Goal: Task Accomplishment & Management: Use online tool/utility

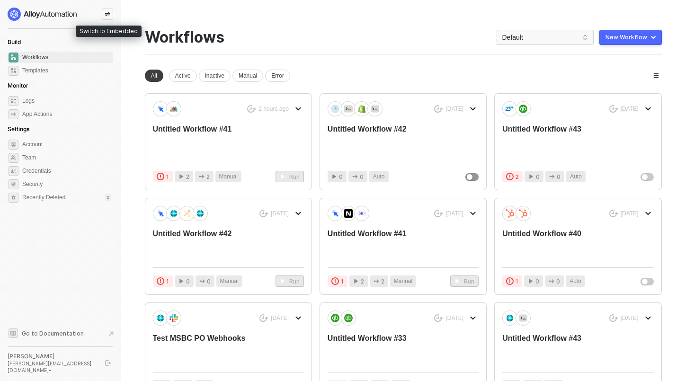
click at [110, 18] on div at bounding box center [107, 14] width 11 height 11
click at [109, 13] on icon "icon-swap" at bounding box center [107, 14] width 5 height 4
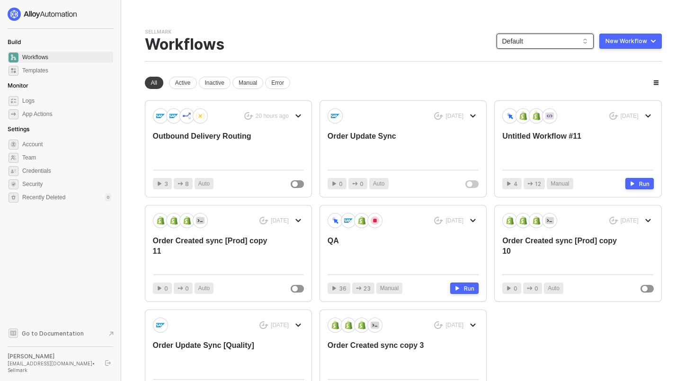
click at [518, 45] on span "Default" at bounding box center [546, 41] width 86 height 14
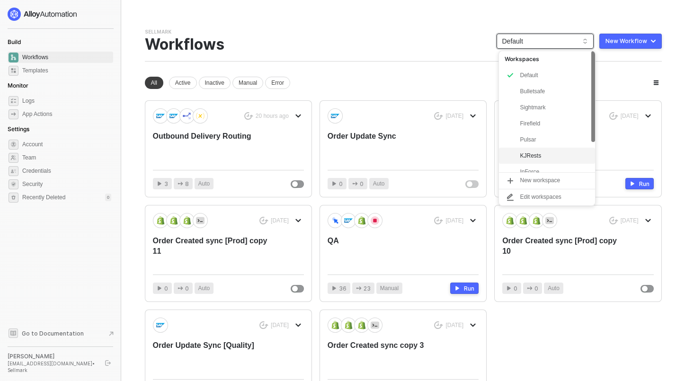
click at [522, 159] on div "KJRests" at bounding box center [555, 155] width 70 height 11
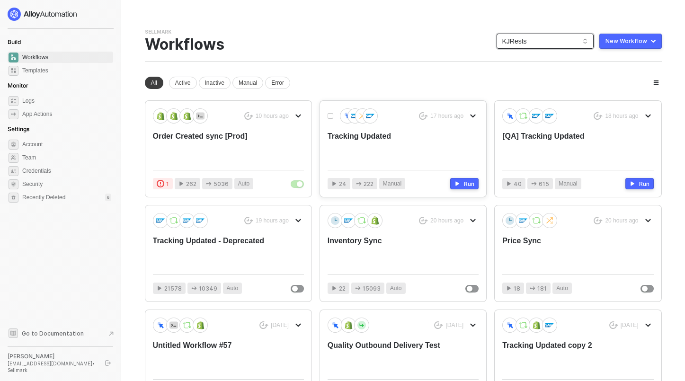
click at [348, 142] on div "Tracking Updated" at bounding box center [388, 146] width 121 height 31
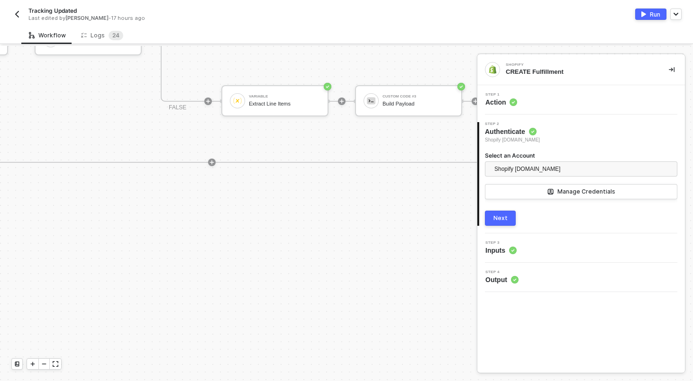
scroll to position [0, 2364]
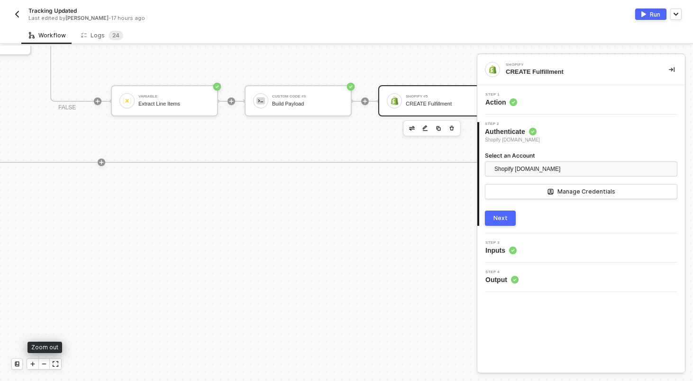
click at [44, 363] on icon "icon-minus" at bounding box center [44, 364] width 6 height 6
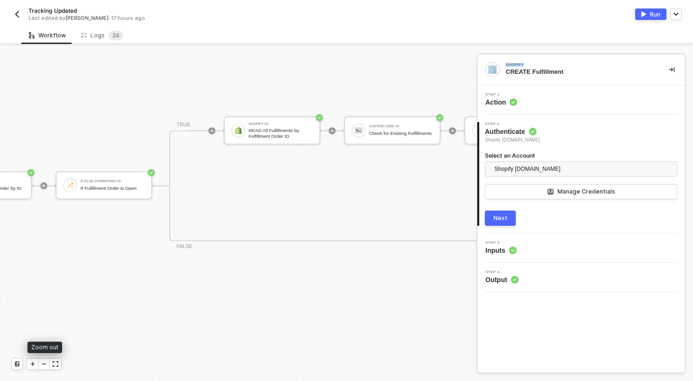
click at [44, 363] on icon "icon-minus" at bounding box center [44, 364] width 6 height 6
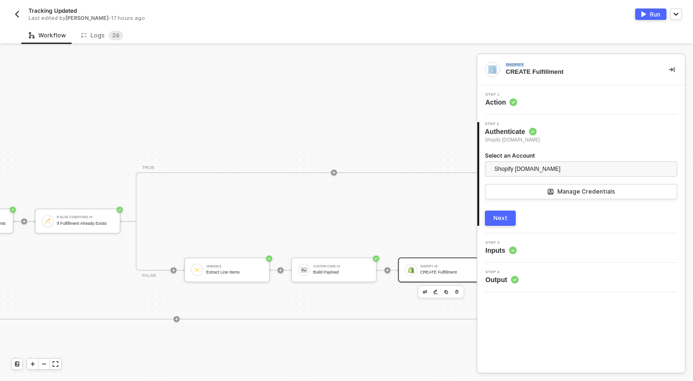
scroll to position [0, 2409]
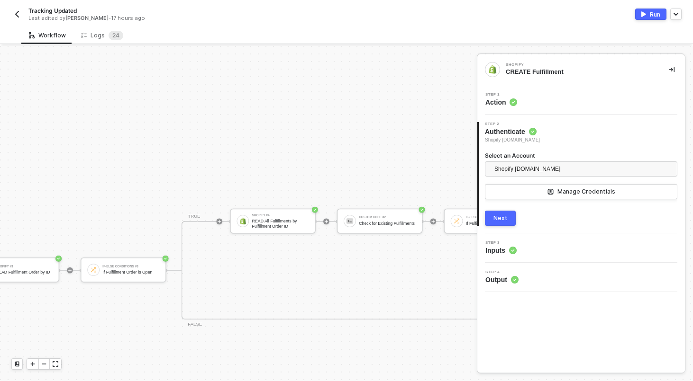
click at [297, 281] on div "TRUE Shopify #4 READ All Fulfillments by Fulfillment Order ID Custom Code #2 Ch…" at bounding box center [585, 270] width 808 height 99
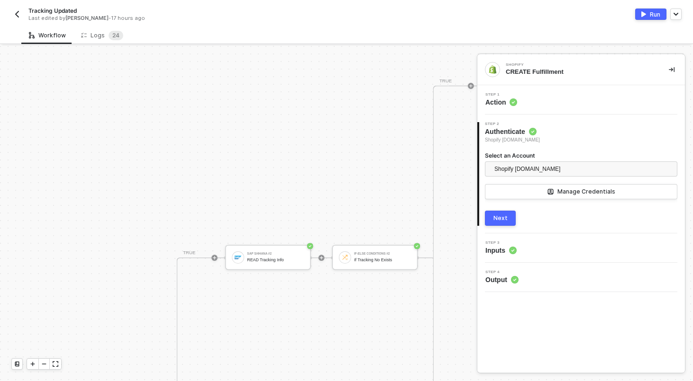
scroll to position [469, 1170]
click at [272, 254] on div "SAP S/4HANA #2" at bounding box center [275, 252] width 57 height 3
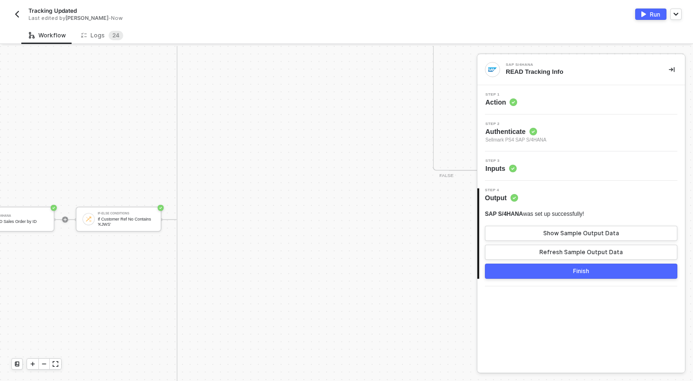
scroll to position [728, 896]
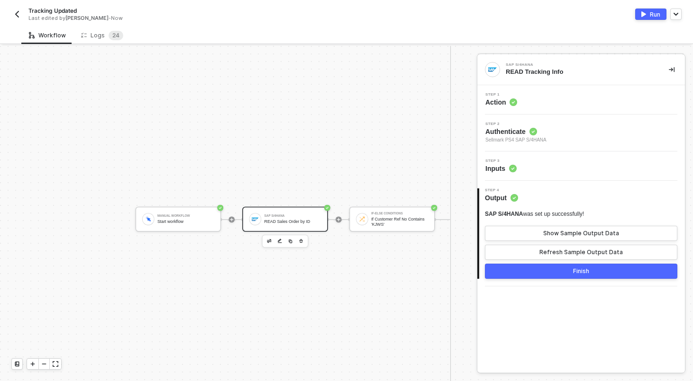
click at [282, 211] on div "SAP S/4HANA READ Sales Order by ID" at bounding box center [285, 219] width 86 height 25
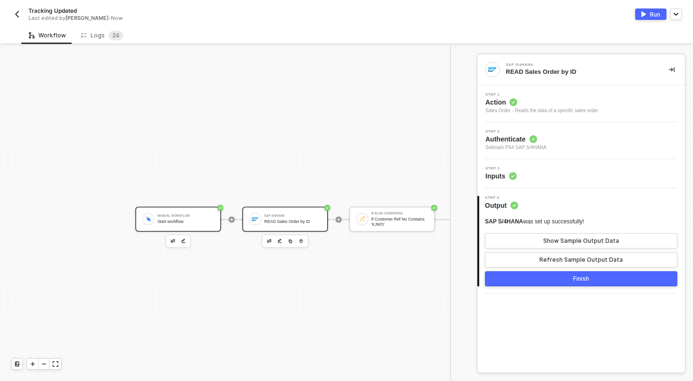
click at [207, 209] on div "Manual Workflow Start workflow" at bounding box center [178, 219] width 86 height 25
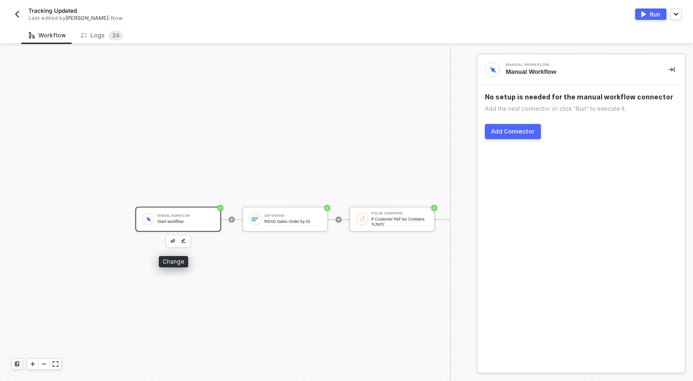
click at [171, 244] on button "button" at bounding box center [172, 241] width 9 height 9
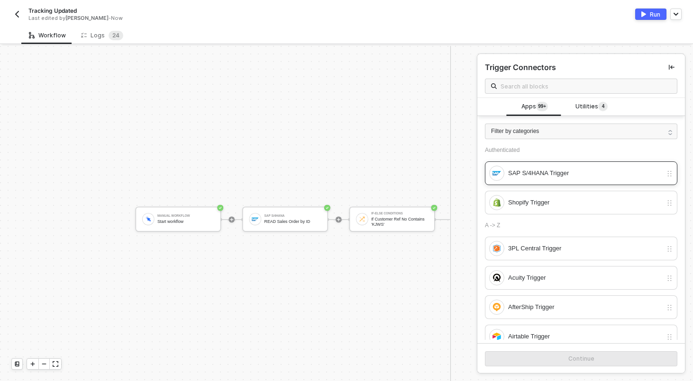
click at [543, 170] on div "SAP S/4HANA Trigger" at bounding box center [585, 173] width 154 height 10
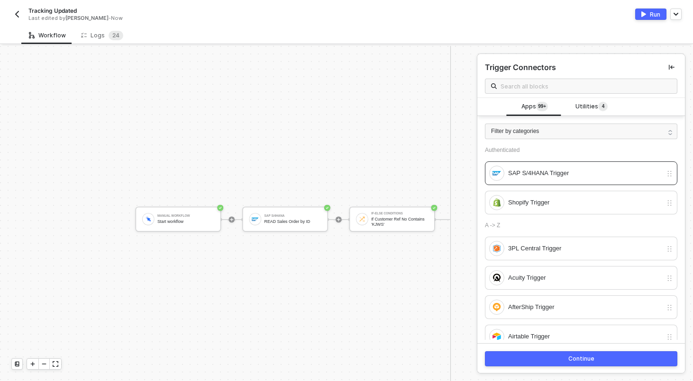
click at [497, 355] on button "Continue" at bounding box center [581, 359] width 192 height 15
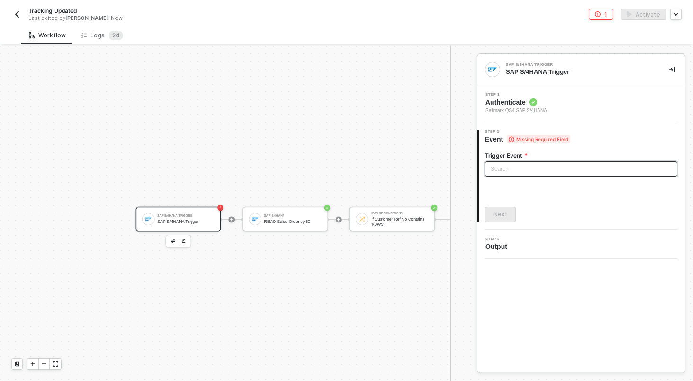
click at [542, 166] on input "search" at bounding box center [580, 169] width 181 height 14
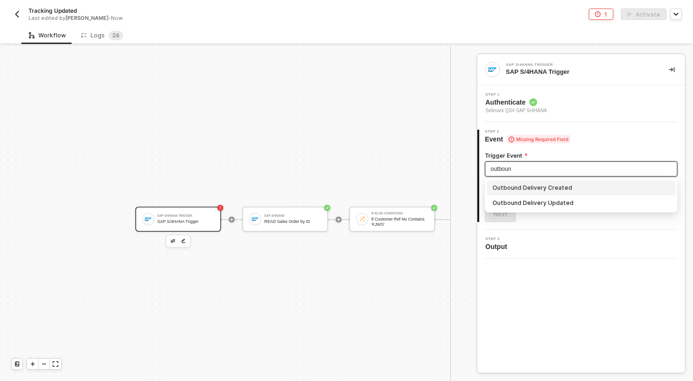
type input "outbound"
click at [545, 193] on div "Outbound Delivery Created" at bounding box center [581, 187] width 189 height 15
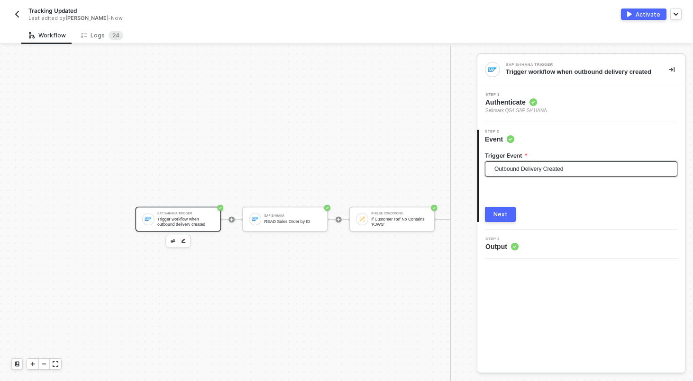
click at [496, 218] on div "Next" at bounding box center [500, 215] width 14 height 8
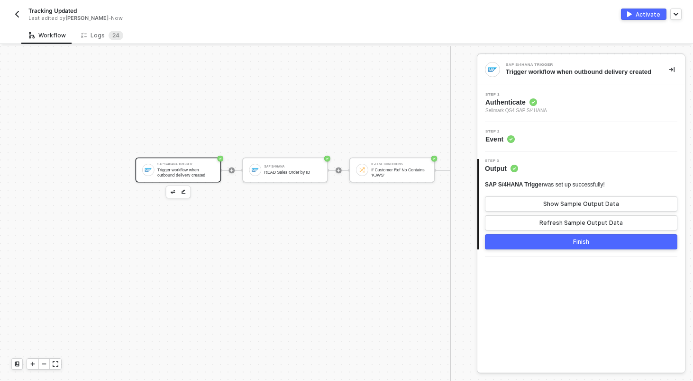
scroll to position [782, 896]
click at [552, 246] on button "Finish" at bounding box center [581, 241] width 192 height 15
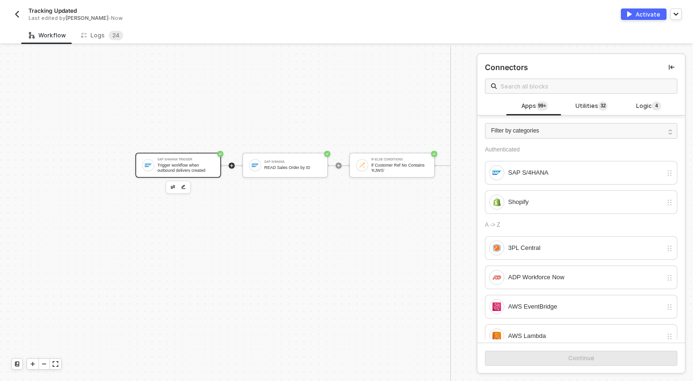
click at [183, 163] on div "Trigger workflow when outbound delivery created" at bounding box center [185, 167] width 57 height 9
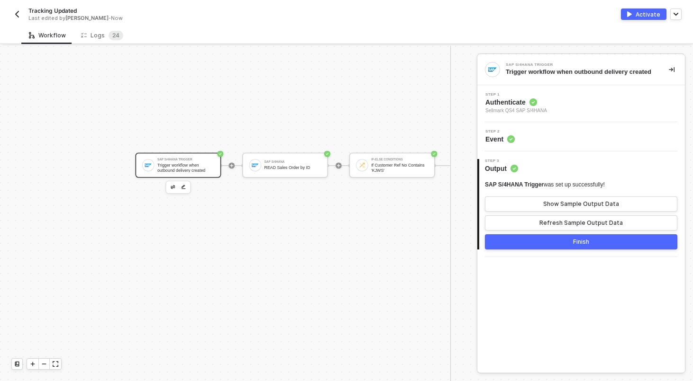
click at [536, 115] on span "Sellmark QS4 SAP S/4HANA" at bounding box center [516, 111] width 62 height 8
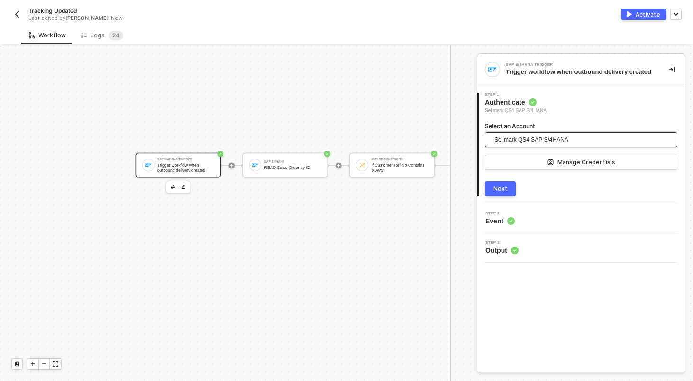
click at [543, 144] on span "Sellmark QS4 SAP S/4HANA" at bounding box center [531, 140] width 74 height 14
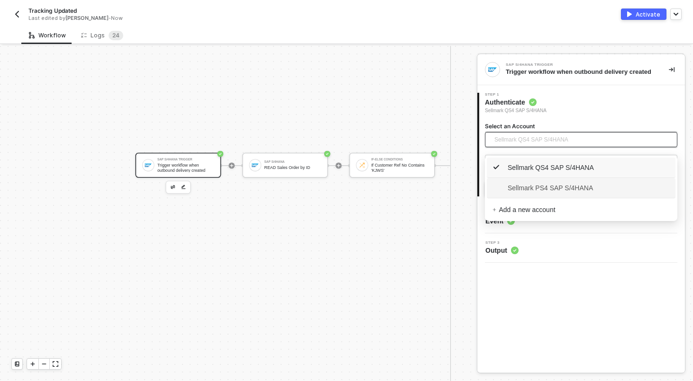
click at [534, 184] on span "Sellmark PS4 SAP S/4HANA" at bounding box center [542, 188] width 100 height 10
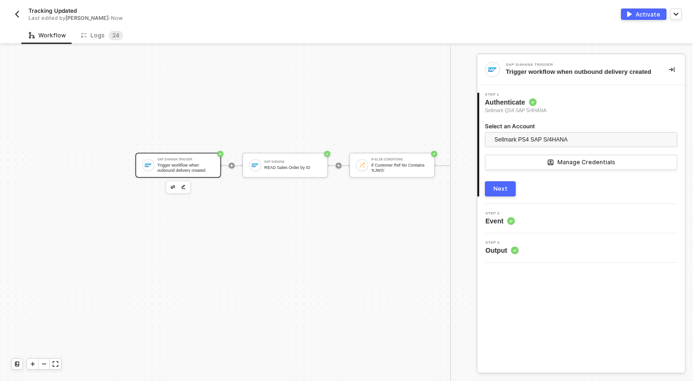
click at [510, 192] on button "Next" at bounding box center [500, 188] width 31 height 15
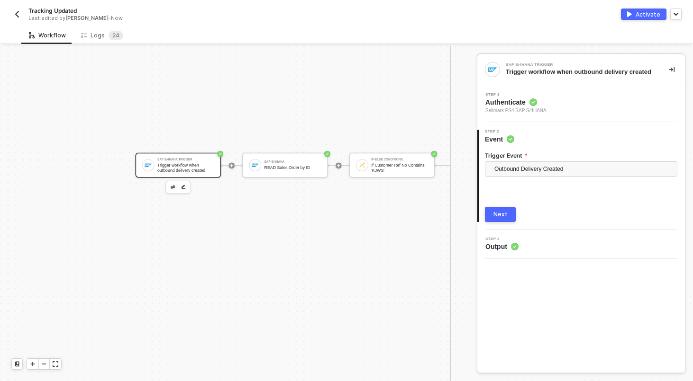
click at [496, 222] on button "Next" at bounding box center [500, 214] width 31 height 15
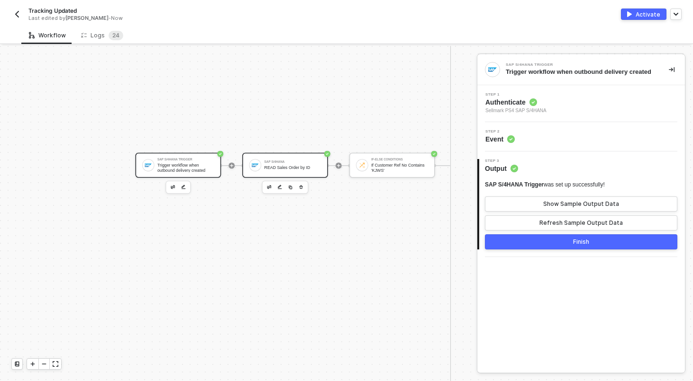
click at [307, 169] on div "READ Sales Order by ID" at bounding box center [292, 167] width 57 height 5
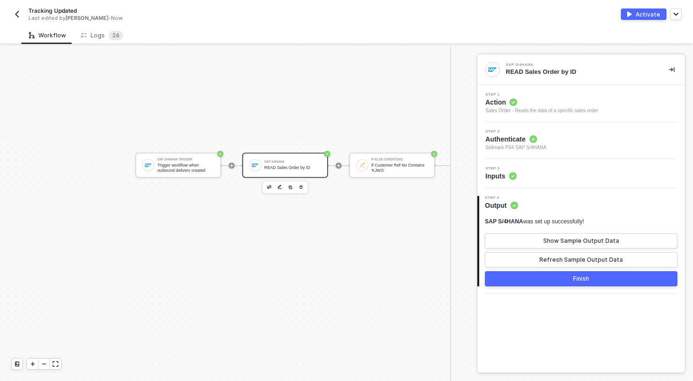
click at [575, 175] on div "Step 3 Inputs" at bounding box center [581, 174] width 205 height 14
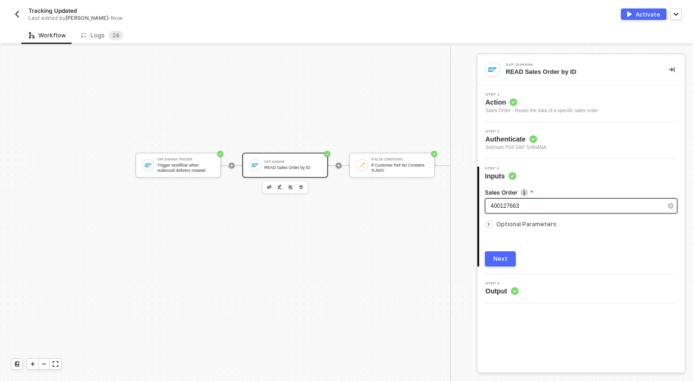
click at [514, 209] on div "400127663" at bounding box center [575, 206] width 171 height 9
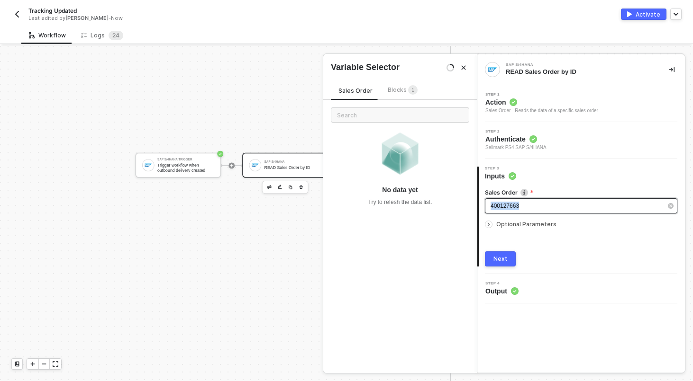
click at [514, 209] on div "400127663" at bounding box center [575, 206] width 171 height 9
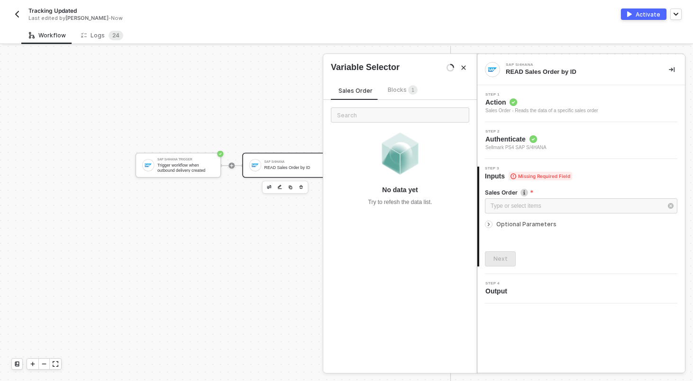
click at [390, 91] on span "Blocks 1" at bounding box center [403, 89] width 30 height 7
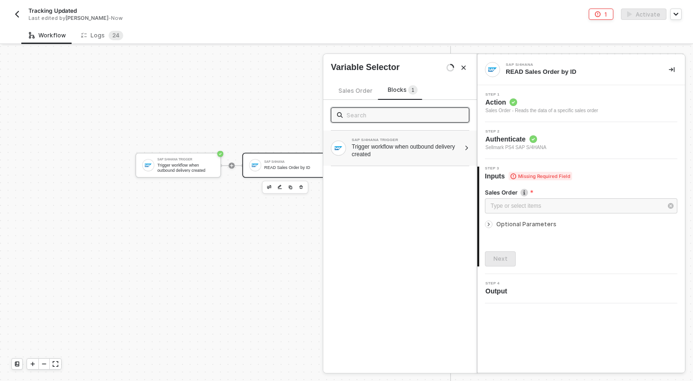
click at [363, 139] on div "SAP S/4HANA TRIGGER" at bounding box center [406, 140] width 108 height 4
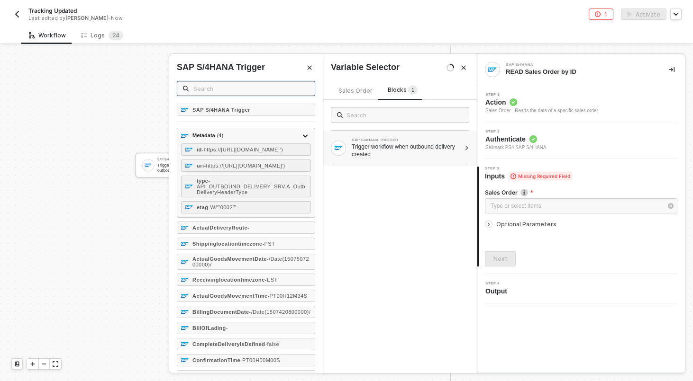
click at [253, 90] on input "text" at bounding box center [251, 88] width 116 height 10
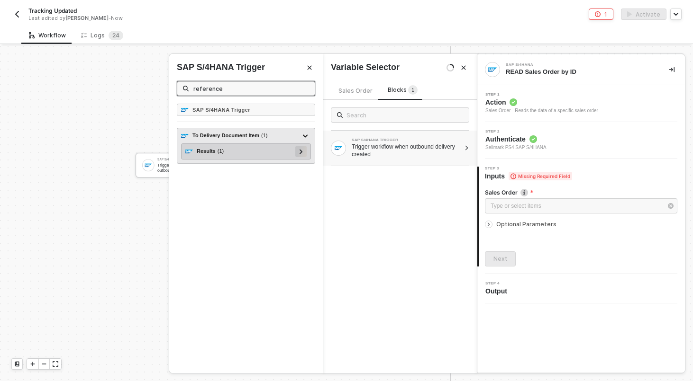
type input "reference"
click at [302, 151] on icon at bounding box center [300, 151] width 3 height 5
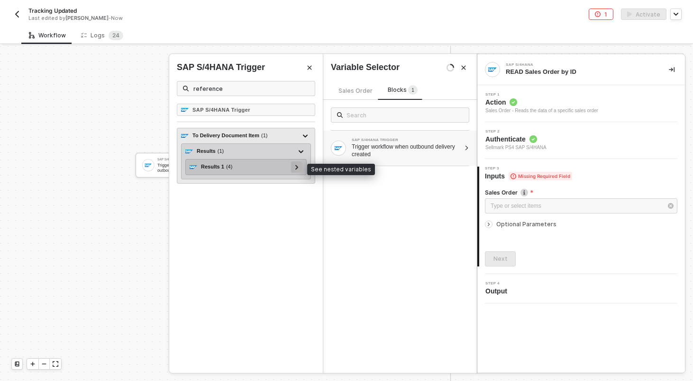
click at [296, 167] on icon at bounding box center [296, 167] width 3 height 5
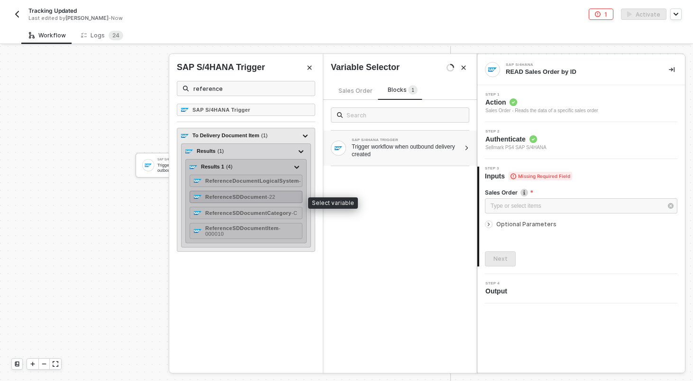
click at [271, 198] on span "- 22" at bounding box center [271, 197] width 8 height 6
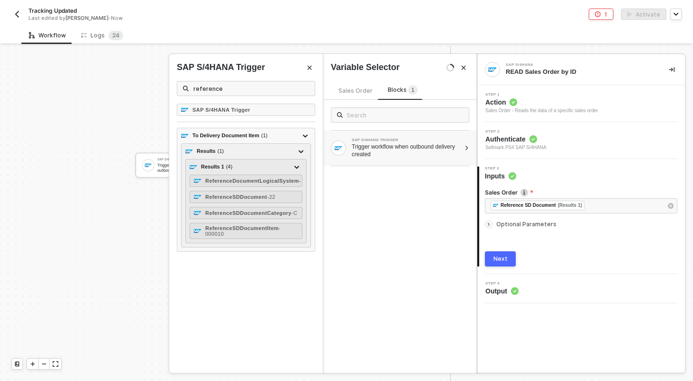
click at [493, 254] on button "Next" at bounding box center [500, 259] width 31 height 15
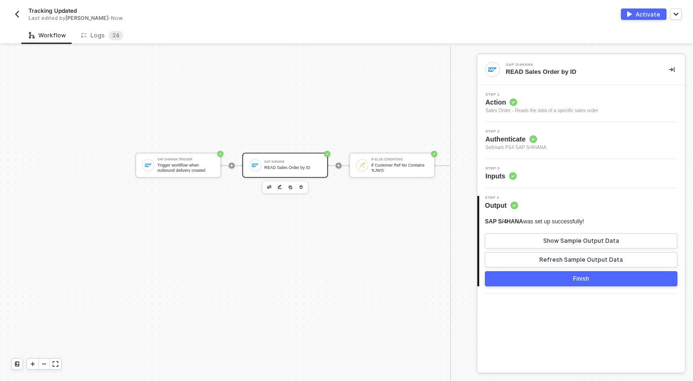
click at [548, 279] on button "Finish" at bounding box center [581, 278] width 192 height 15
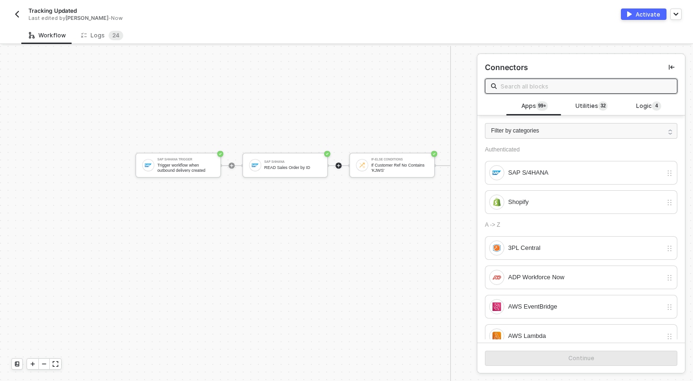
click at [57, 361] on icon "icon-expand" at bounding box center [56, 364] width 6 height 6
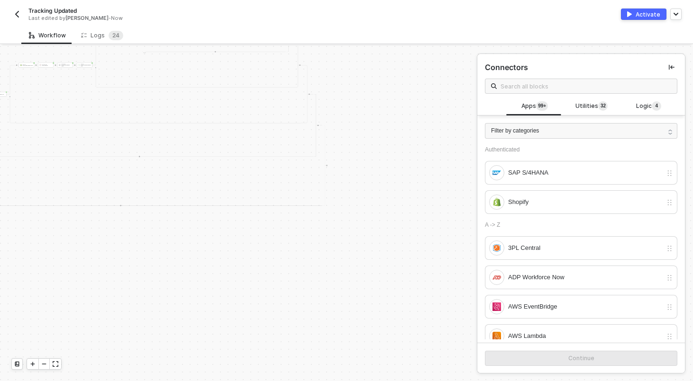
scroll to position [782, 657]
click at [30, 365] on icon "icon-play" at bounding box center [33, 364] width 6 height 6
click at [36, 359] on div at bounding box center [44, 364] width 35 height 11
click at [32, 362] on icon "icon-play" at bounding box center [33, 364] width 6 height 6
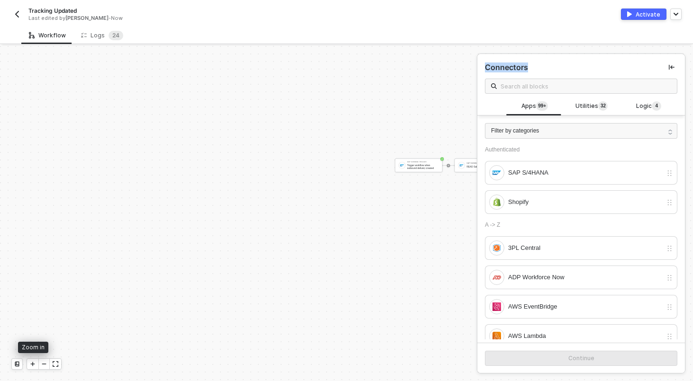
click at [32, 362] on icon "icon-play" at bounding box center [33, 364] width 6 height 6
click at [30, 362] on icon "icon-play" at bounding box center [33, 364] width 6 height 6
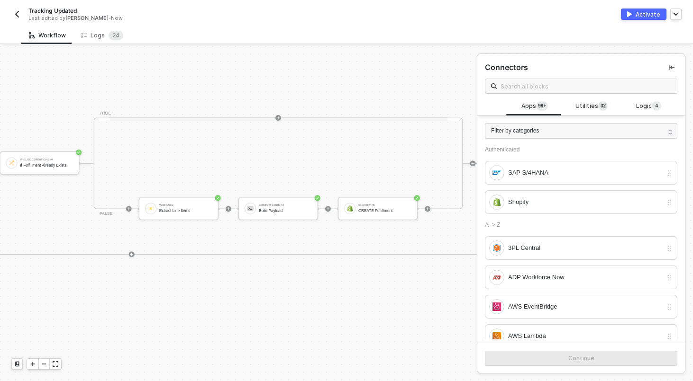
scroll to position [108, 2842]
click at [264, 55] on div "SAP S/4HANA Trigger Trigger workflow when outbound delivery created SAP S/4HANA…" at bounding box center [238, 213] width 477 height 335
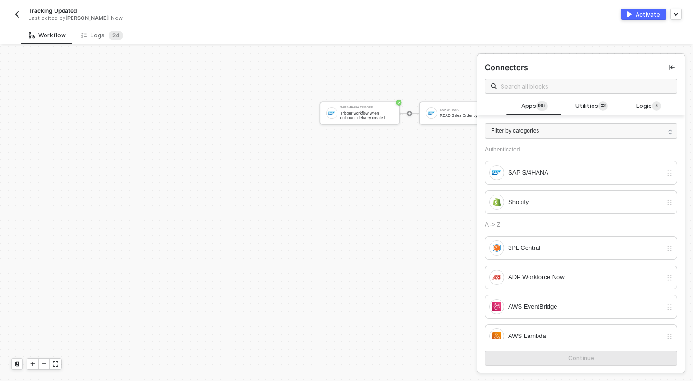
scroll to position [834, 798]
click at [16, 16] on img "button" at bounding box center [17, 14] width 8 height 8
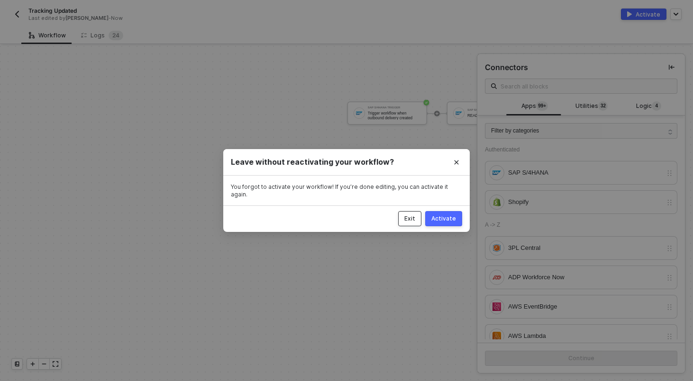
click at [414, 218] on div "Exit" at bounding box center [409, 219] width 11 height 8
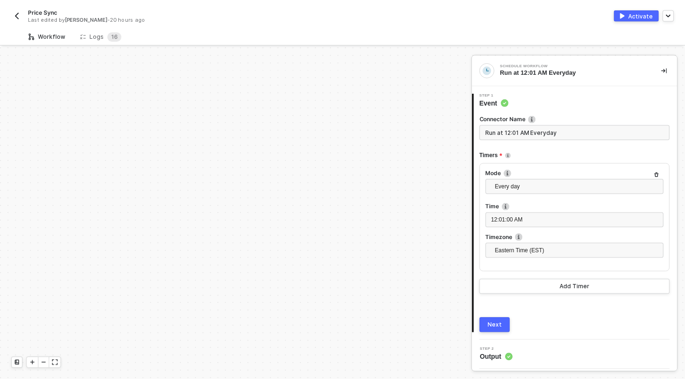
scroll to position [273, 0]
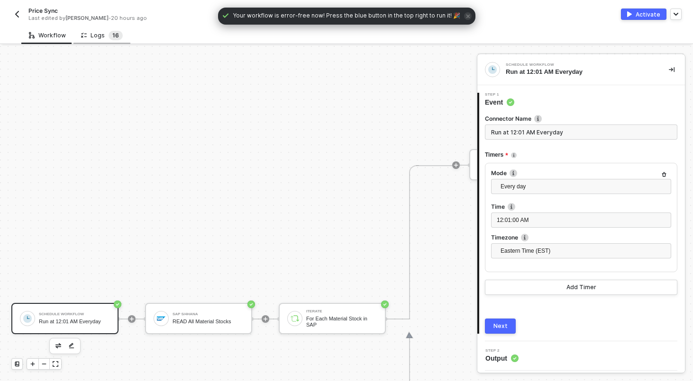
click at [108, 39] on span "1 6" at bounding box center [115, 35] width 14 height 9
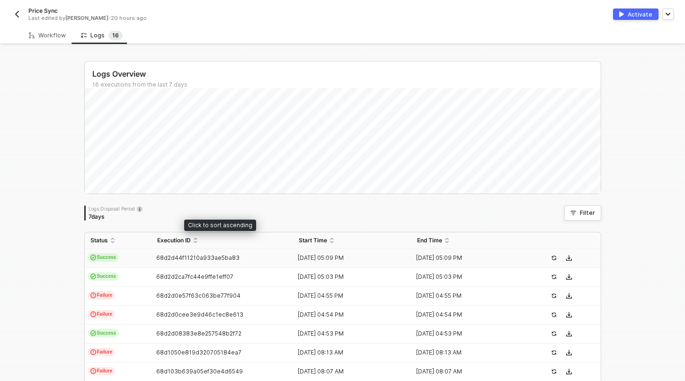
click at [115, 262] on td "Success" at bounding box center [118, 258] width 67 height 19
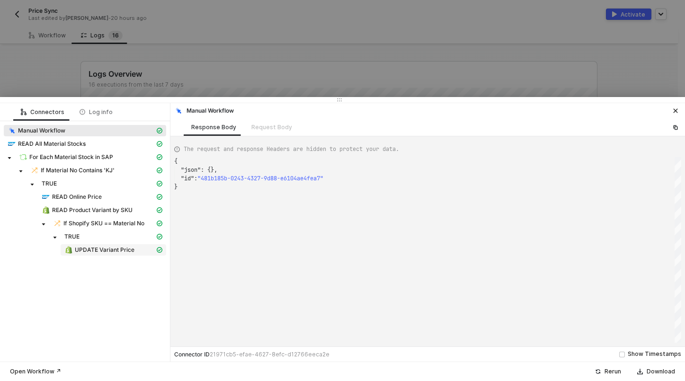
scroll to position [25, 0]
click at [93, 248] on span "UPDATE Variant Price" at bounding box center [105, 250] width 60 height 8
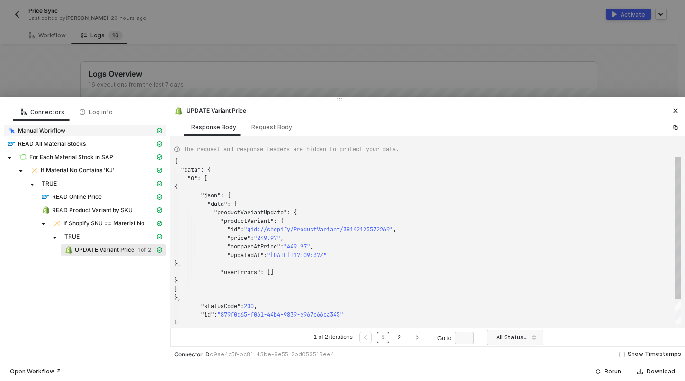
scroll to position [85, 0]
click at [264, 132] on div "Request Body" at bounding box center [272, 127] width 56 height 18
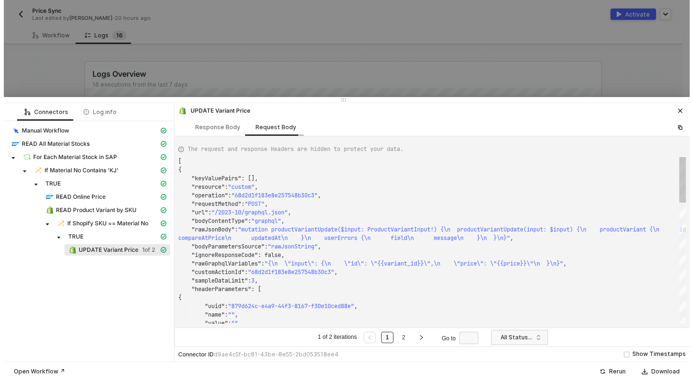
scroll to position [77, 0]
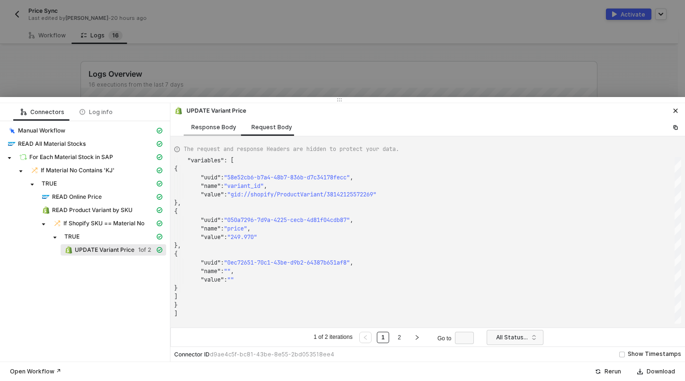
click at [217, 133] on div "Response Body" at bounding box center [214, 127] width 60 height 18
type textarea "{ "data": { "0": [ { "json": { "data": { "productVariantUpdate": { "productVari…"
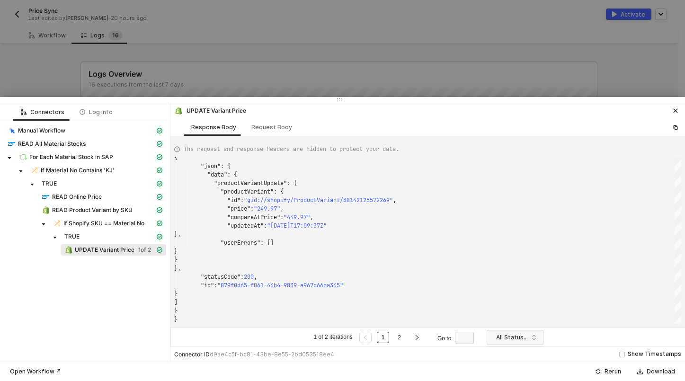
click at [282, 52] on div at bounding box center [342, 190] width 685 height 381
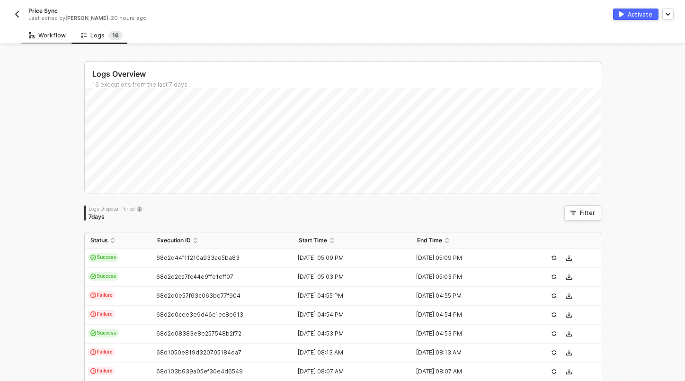
click at [42, 34] on div "Workflow" at bounding box center [47, 36] width 37 height 8
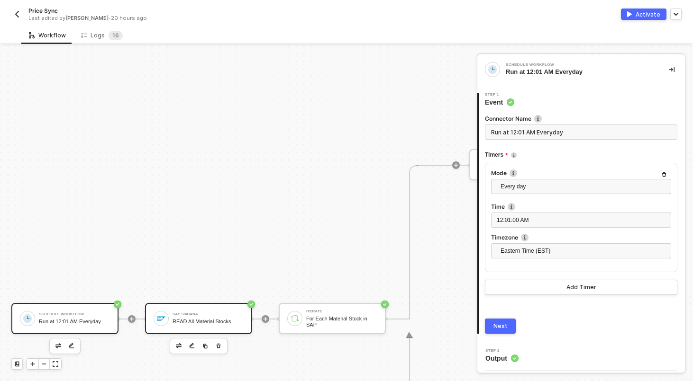
click at [183, 315] on div "SAP S/4HANA" at bounding box center [207, 315] width 71 height 4
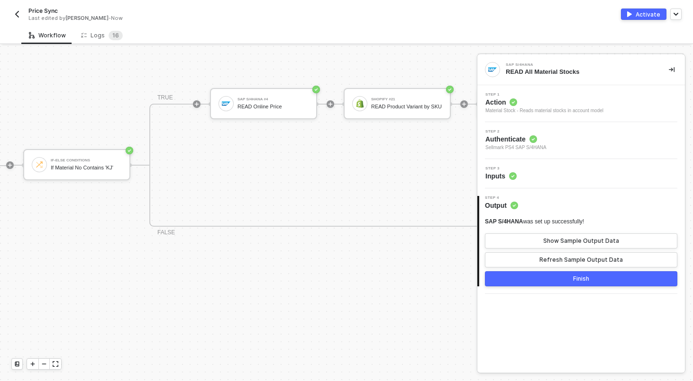
scroll to position [273, 459]
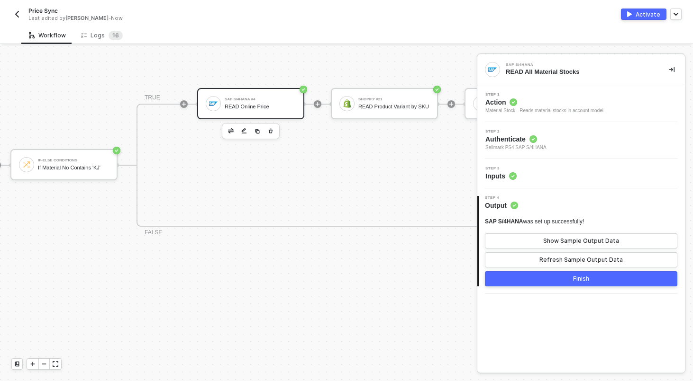
click at [265, 107] on div "READ Online Price" at bounding box center [260, 107] width 71 height 6
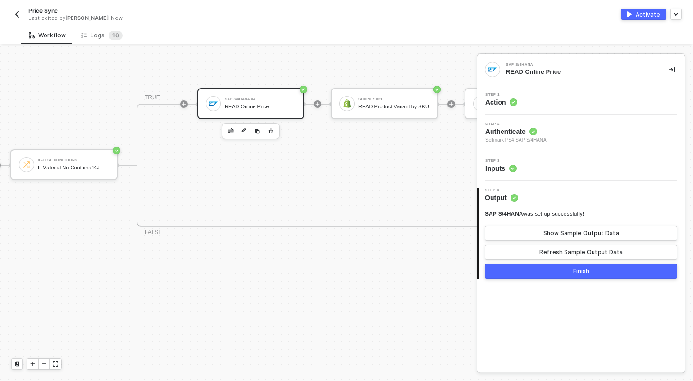
click at [317, 181] on div "TRUE SAP S/4HANA #4 READ Online Price Shopify #21 READ Product Variant by SKU I…" at bounding box center [507, 165] width 743 height 123
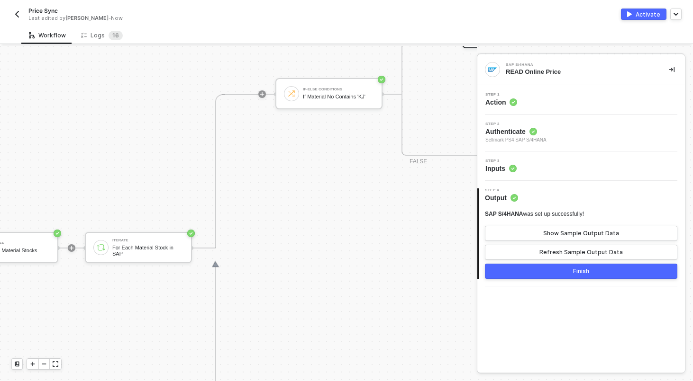
scroll to position [344, 187]
click at [19, 16] on img "button" at bounding box center [17, 14] width 8 height 8
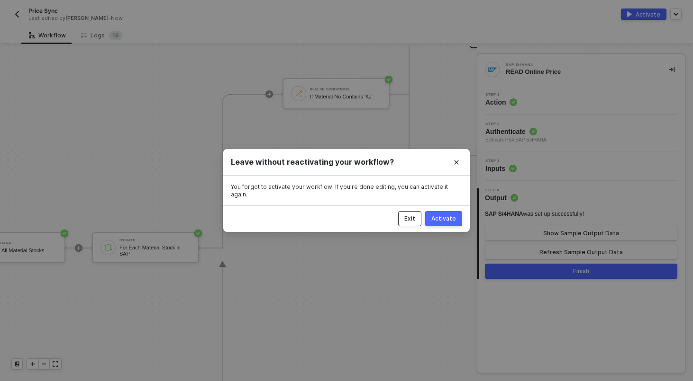
click at [411, 211] on button "Exit" at bounding box center [409, 218] width 23 height 15
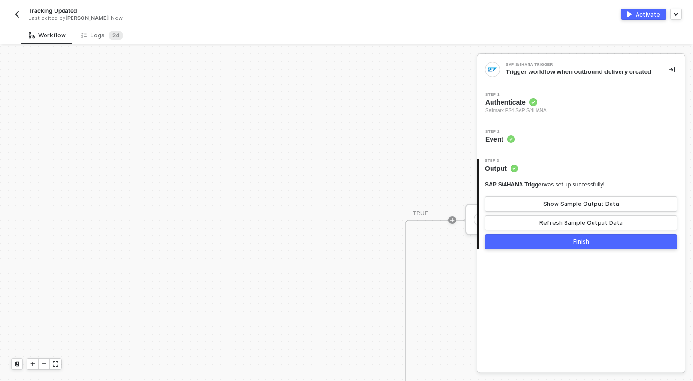
scroll to position [687, 0]
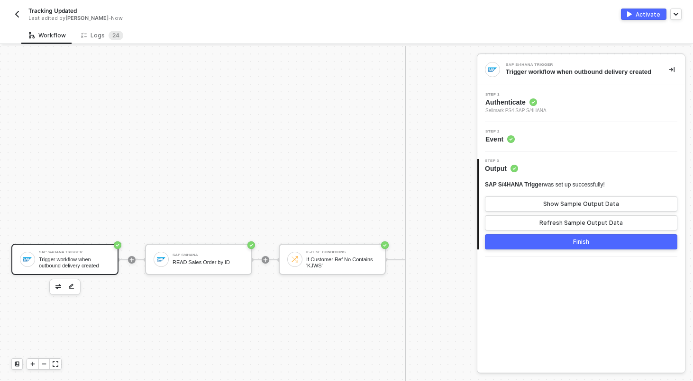
click at [16, 15] on img "button" at bounding box center [17, 14] width 8 height 8
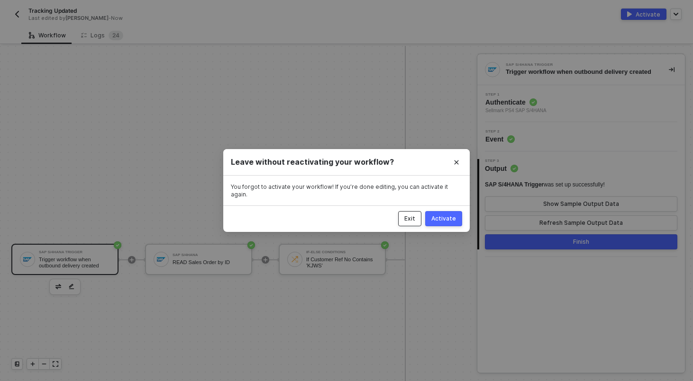
click at [411, 215] on div "Exit" at bounding box center [409, 219] width 11 height 8
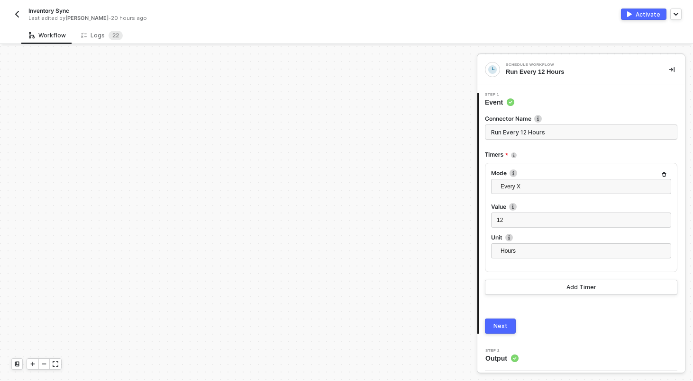
scroll to position [273, 0]
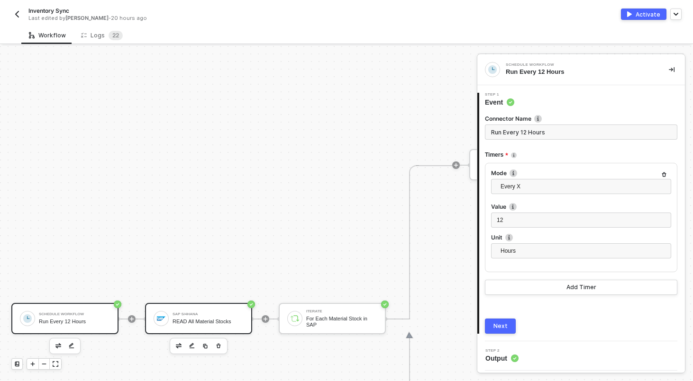
click at [194, 326] on div "SAP S/4HANA READ All Material Stocks" at bounding box center [207, 319] width 71 height 18
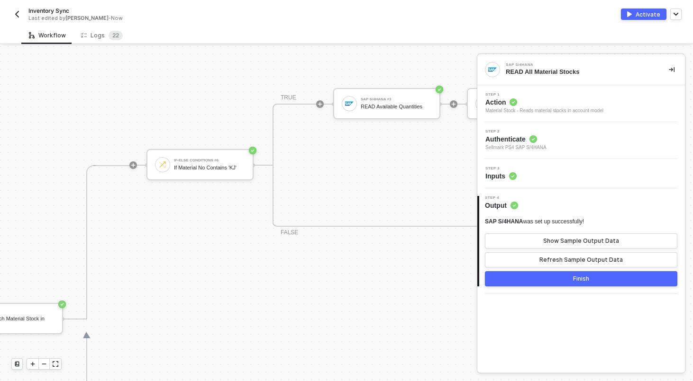
scroll to position [273, 325]
click at [381, 103] on div "SAP S/4HANA #3 READ Available Quantities" at bounding box center [393, 104] width 71 height 18
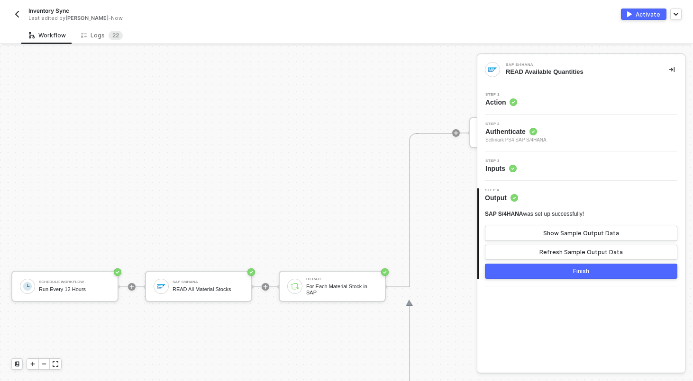
scroll to position [354, 0]
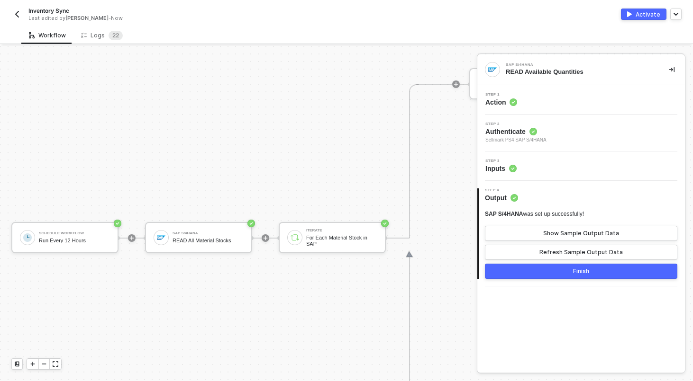
click at [16, 23] on div "Inventory Sync Last edited by [PERSON_NAME] - Now Activate" at bounding box center [346, 13] width 670 height 27
click at [17, 16] on img "button" at bounding box center [17, 14] width 8 height 8
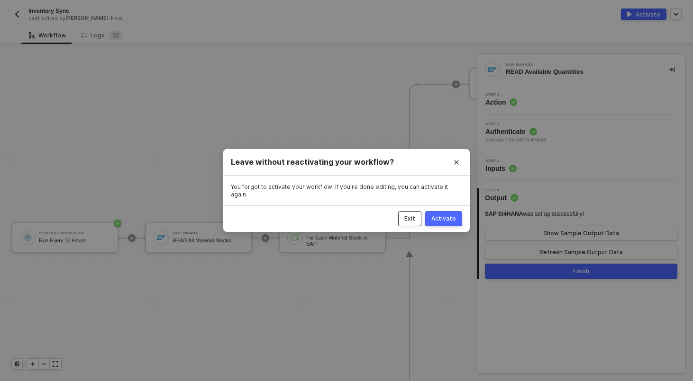
click at [415, 216] on div "Exit" at bounding box center [409, 219] width 11 height 8
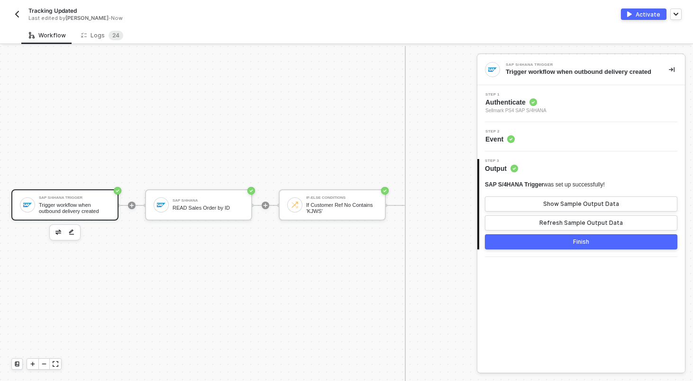
scroll to position [742, 0]
click at [60, 234] on img "button" at bounding box center [58, 231] width 6 height 5
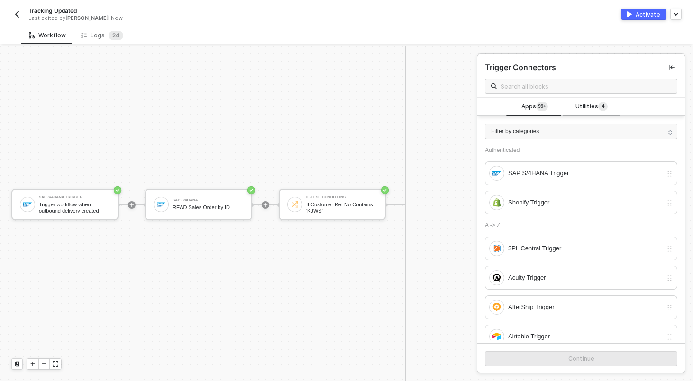
click at [592, 100] on div "Utilities 4" at bounding box center [591, 107] width 57 height 18
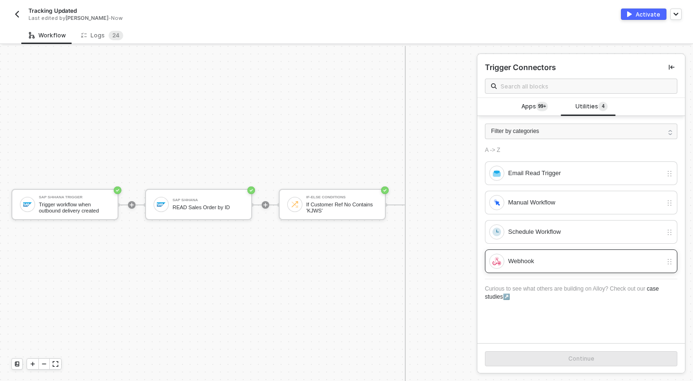
click at [539, 263] on div "Webhook" at bounding box center [585, 261] width 154 height 10
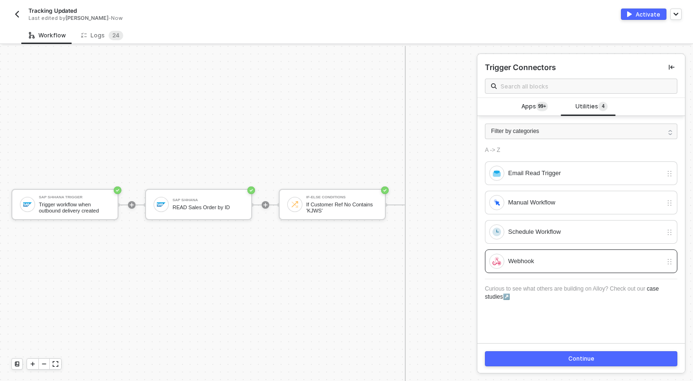
click at [536, 360] on button "Continue" at bounding box center [581, 359] width 192 height 15
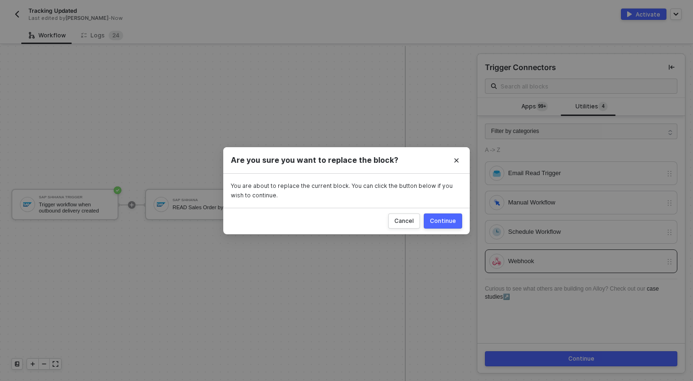
click at [444, 223] on div "Continue" at bounding box center [443, 221] width 26 height 8
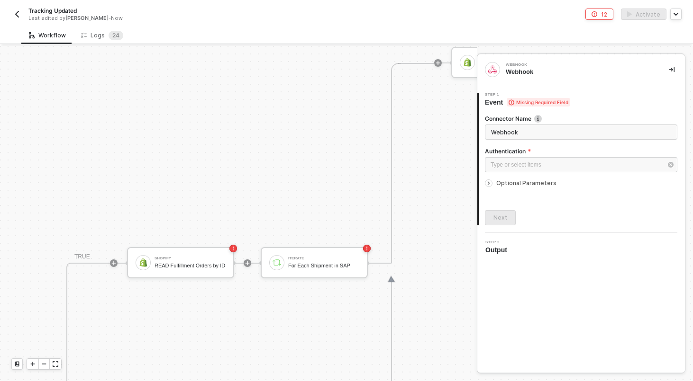
scroll to position [207, 658]
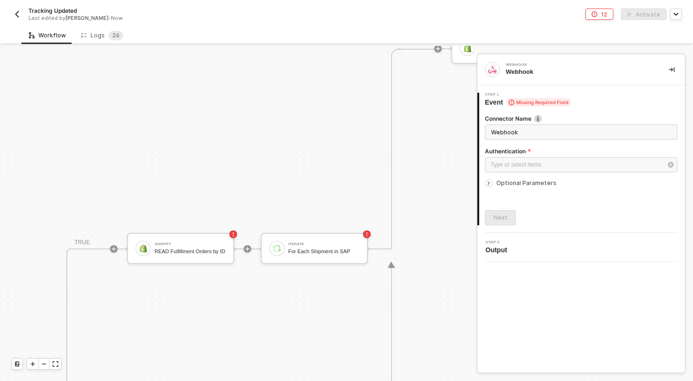
click at [672, 72] on icon "icon-collapse-right" at bounding box center [671, 70] width 6 height 6
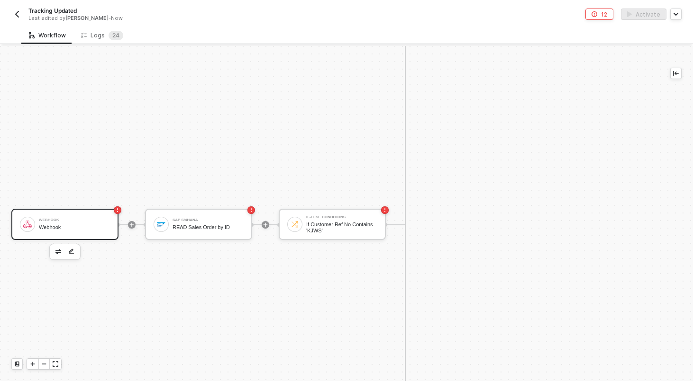
scroll to position [722, 0]
click at [56, 252] on img "button" at bounding box center [58, 251] width 6 height 5
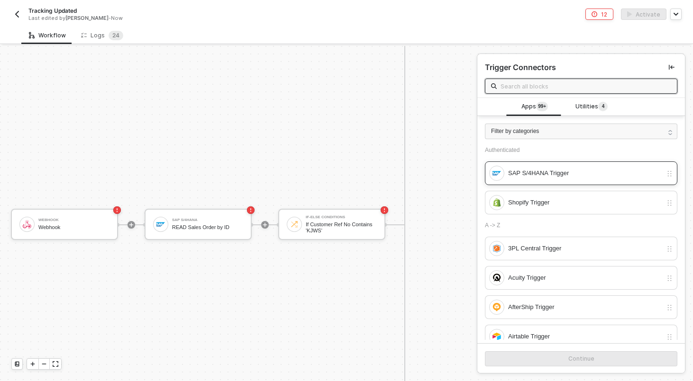
click at [522, 174] on div "SAP S/4HANA Trigger" at bounding box center [585, 173] width 154 height 10
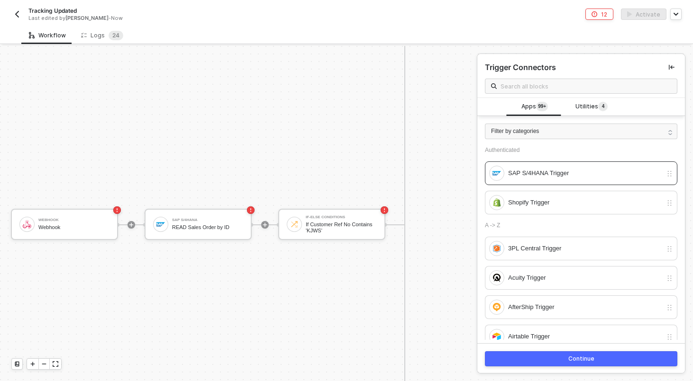
click at [582, 362] on div "Continue" at bounding box center [581, 359] width 26 height 8
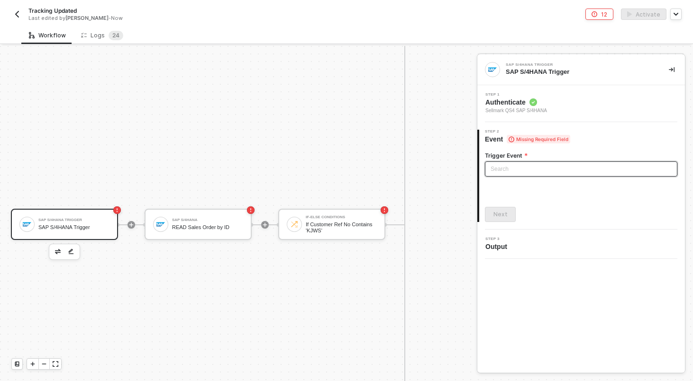
click at [515, 173] on input "search" at bounding box center [580, 169] width 181 height 14
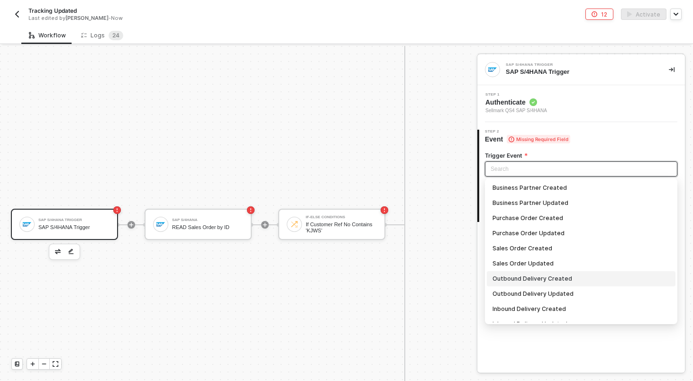
click at [506, 281] on div "Outbound Delivery Created" at bounding box center [580, 279] width 177 height 10
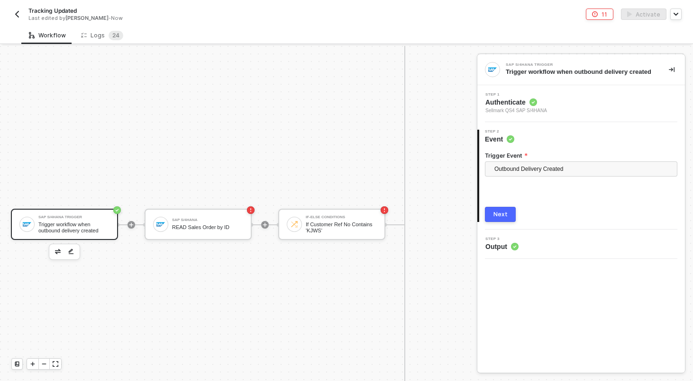
click at [497, 218] on div "Next" at bounding box center [500, 215] width 14 height 8
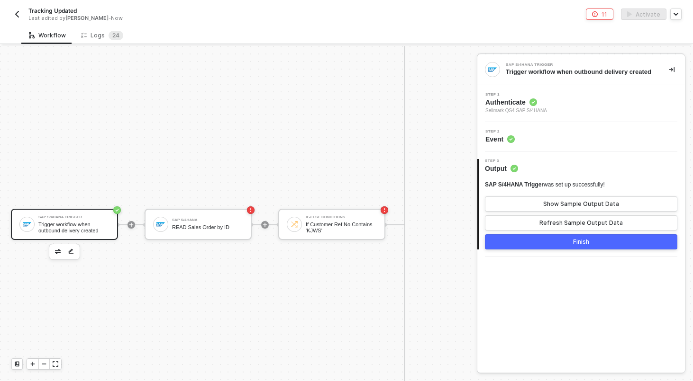
click at [572, 250] on button "Finish" at bounding box center [581, 241] width 192 height 15
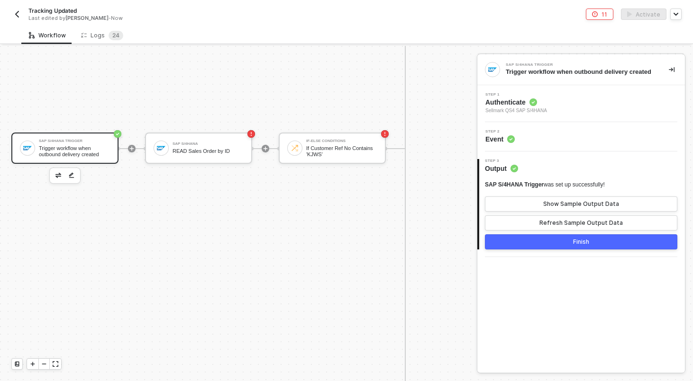
scroll to position [793, 0]
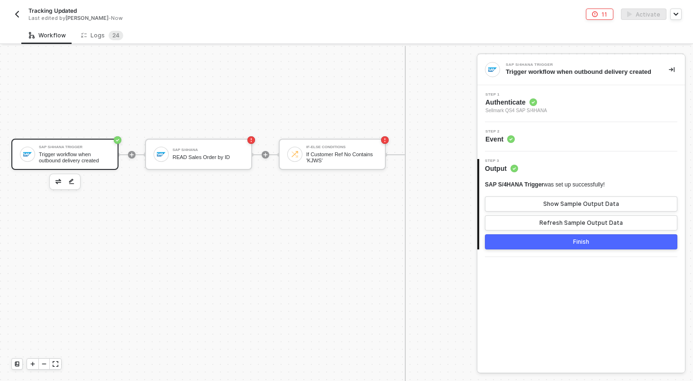
click at [22, 14] on div "Tracking Updated Last edited by Scott Cogswell - Now" at bounding box center [178, 14] width 335 height 15
click at [16, 14] on img "button" at bounding box center [17, 14] width 8 height 8
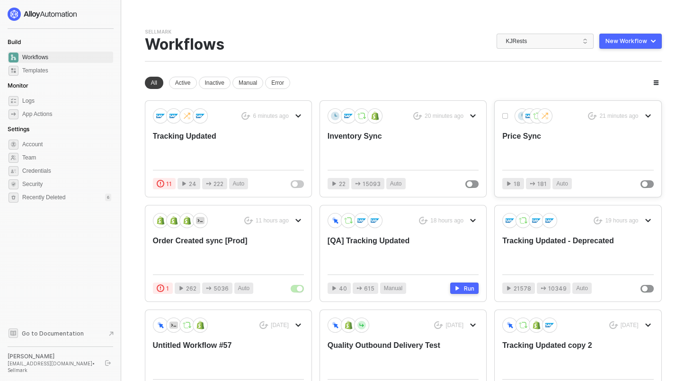
click at [519, 133] on div "Price Sync" at bounding box center [563, 146] width 121 height 31
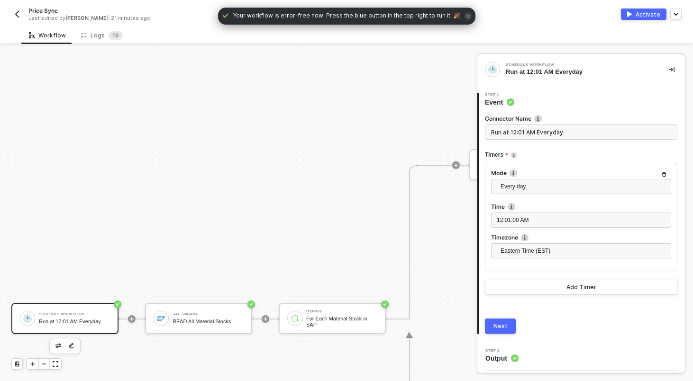
scroll to position [308, 0]
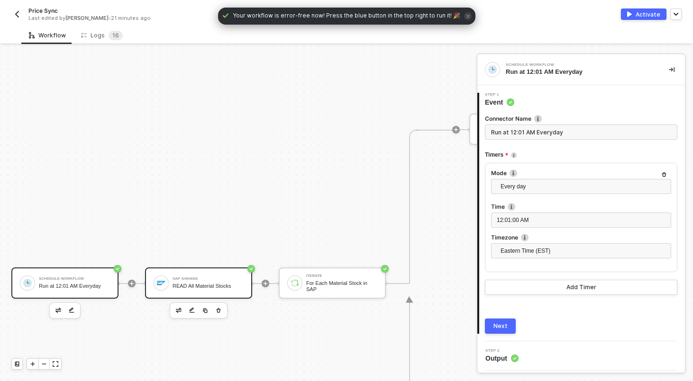
click at [206, 279] on div "SAP S/4HANA" at bounding box center [207, 279] width 71 height 4
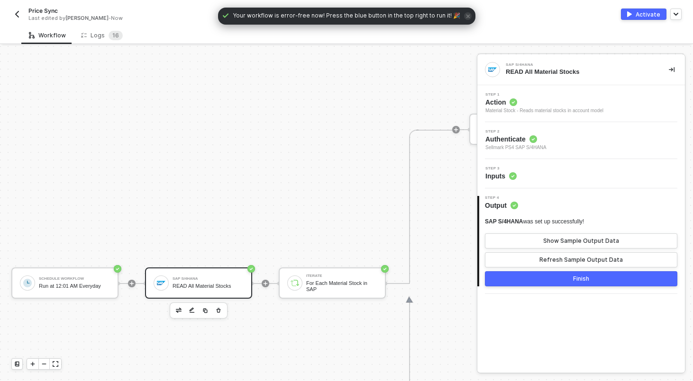
click at [550, 177] on div "Step 3 Inputs" at bounding box center [581, 174] width 205 height 14
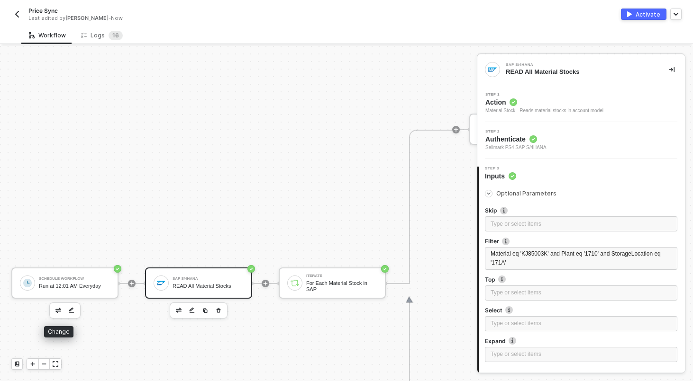
click at [59, 313] on button "button" at bounding box center [58, 310] width 11 height 11
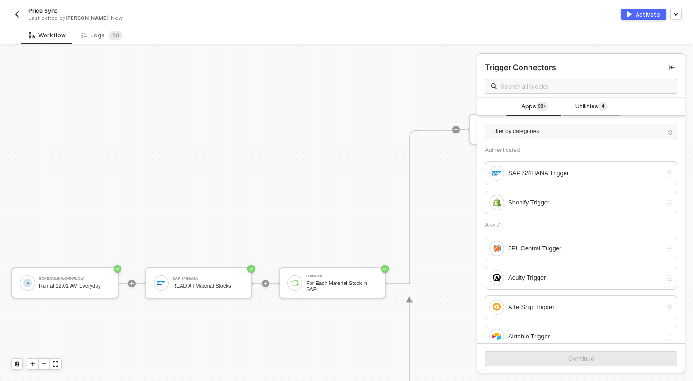
click at [591, 111] on span "Utilities 4" at bounding box center [591, 107] width 32 height 10
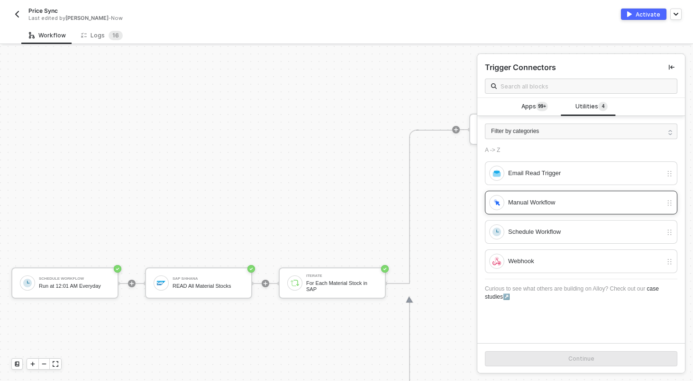
click at [539, 201] on div "Manual Workflow" at bounding box center [585, 203] width 154 height 10
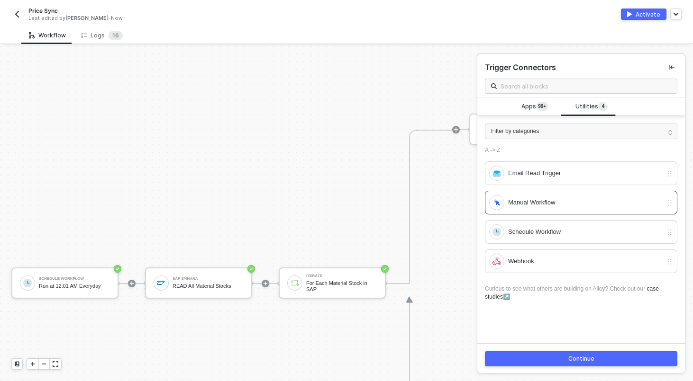
click at [528, 362] on button "Continue" at bounding box center [581, 359] width 192 height 15
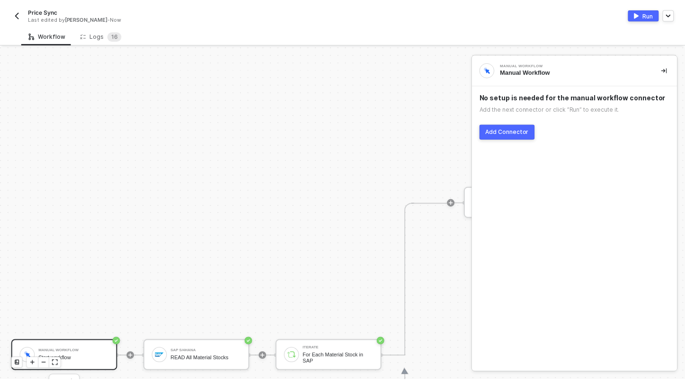
scroll to position [377, 0]
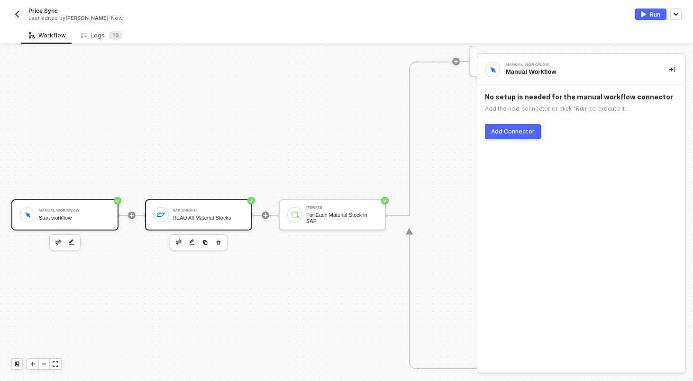
click at [212, 224] on div "SAP S/4HANA READ All Material Stocks" at bounding box center [198, 214] width 107 height 31
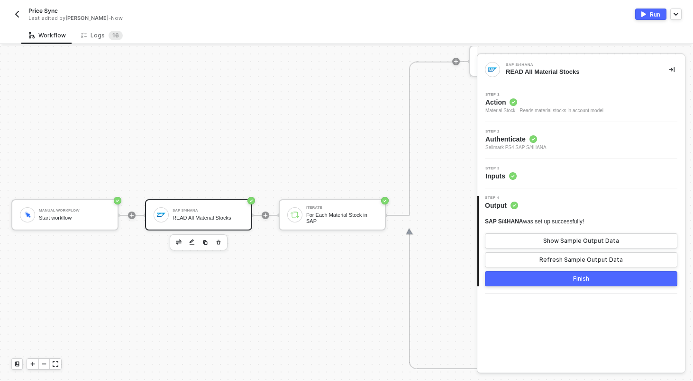
click at [523, 176] on div "Step 3 Inputs" at bounding box center [581, 174] width 205 height 14
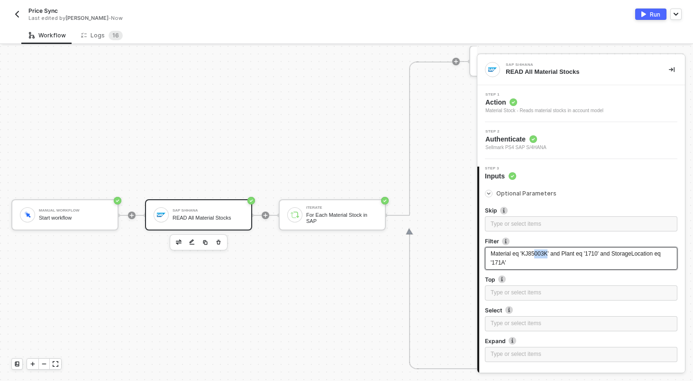
drag, startPoint x: 551, startPoint y: 256, endPoint x: 536, endPoint y: 256, distance: 15.2
click at [536, 256] on span "Material eq 'KJ85003K' and Plant eq '1710' and StorageLocation eq '171A'" at bounding box center [575, 259] width 171 height 16
click at [547, 255] on span "Material eq 'KJ85003K' and Plant eq '1710' and StorageLocation eq '171A'" at bounding box center [575, 259] width 171 height 16
click at [550, 255] on span "Material eq 'KJ85003K' and Plant eq '1710' and StorageLocation eq '171A'" at bounding box center [575, 259] width 171 height 16
click at [108, 39] on sup "1 6" at bounding box center [115, 35] width 14 height 9
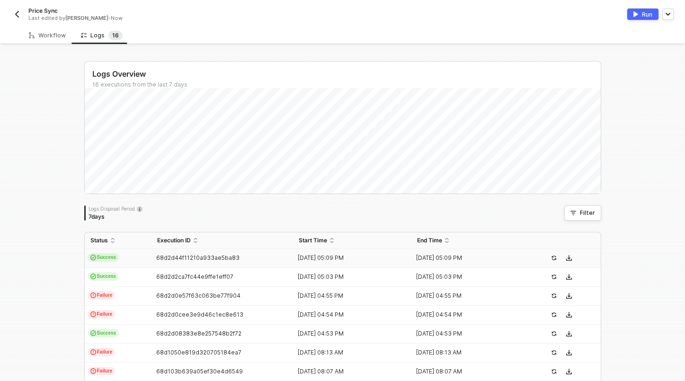
click at [127, 253] on td "Success" at bounding box center [118, 258] width 67 height 19
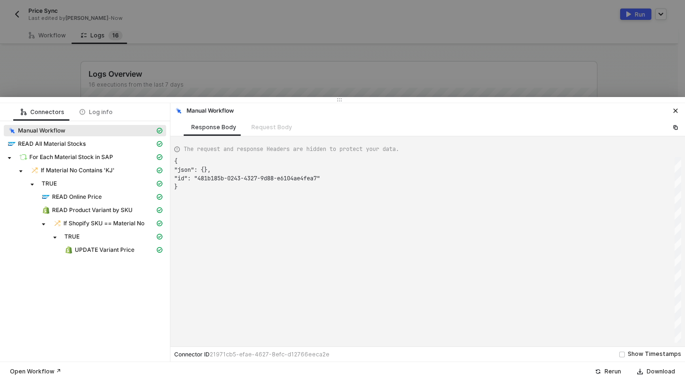
scroll to position [26, 0]
click at [87, 252] on span "UPDATE Variant Price" at bounding box center [105, 250] width 60 height 8
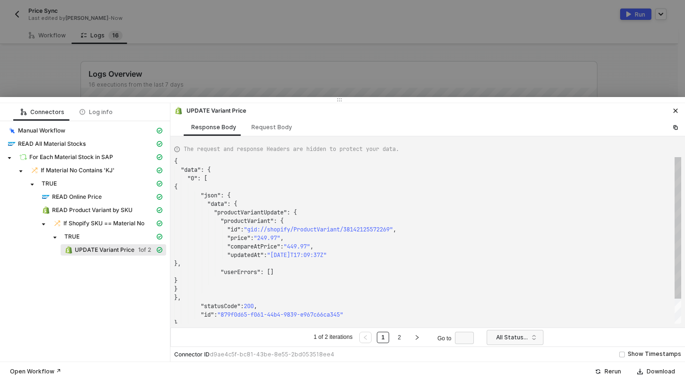
scroll to position [85, 0]
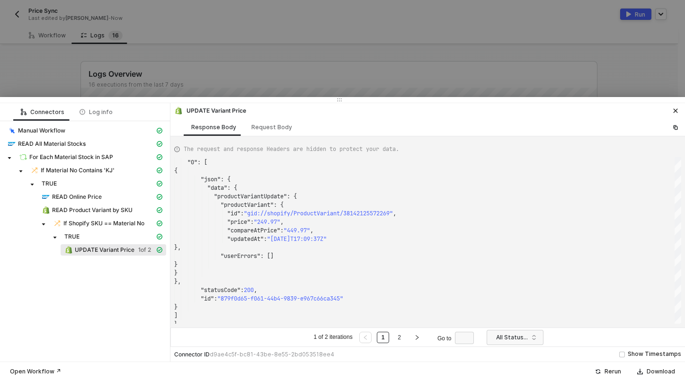
click at [107, 54] on div at bounding box center [342, 190] width 685 height 381
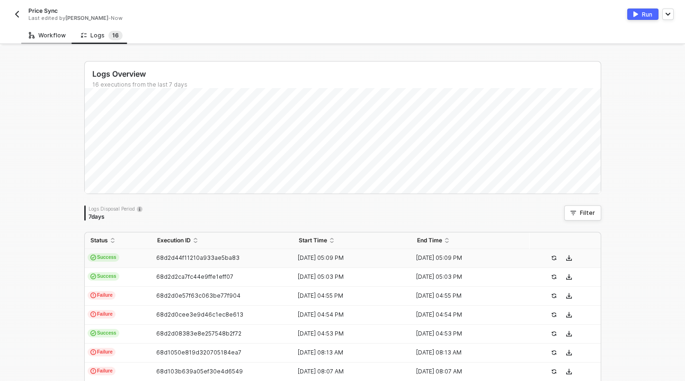
click at [49, 41] on div "Workflow" at bounding box center [47, 36] width 52 height 18
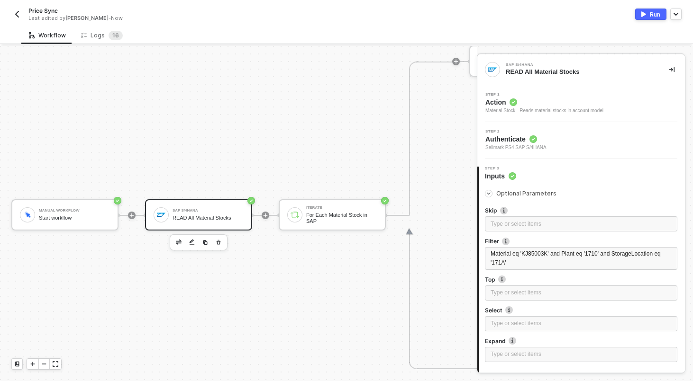
click at [214, 220] on div "READ All Material Stocks" at bounding box center [207, 218] width 71 height 6
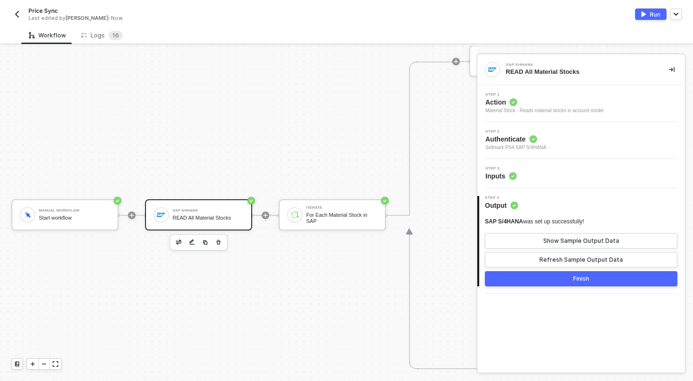
click at [569, 177] on div "Step 3 Inputs" at bounding box center [581, 174] width 205 height 14
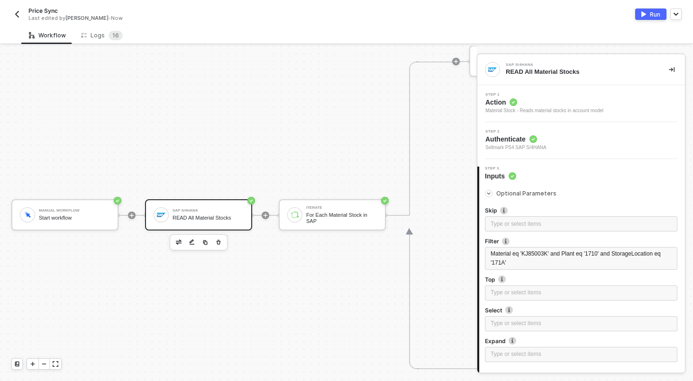
click at [652, 14] on div "Run" at bounding box center [654, 14] width 10 height 8
click at [104, 28] on div "Logs 1 6" at bounding box center [101, 36] width 57 height 18
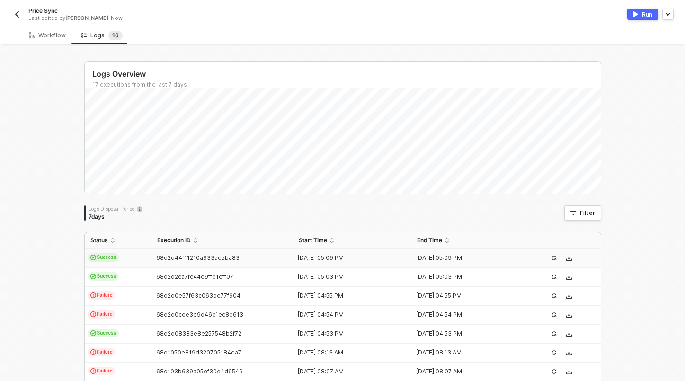
click at [133, 257] on td "Success" at bounding box center [118, 258] width 67 height 19
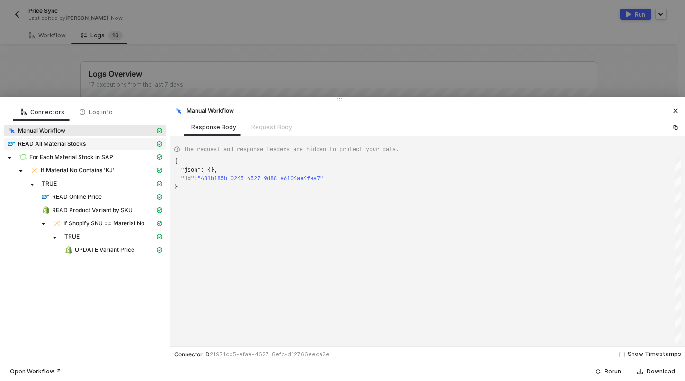
scroll to position [26, 0]
click at [128, 251] on span "UPDATE Variant Price" at bounding box center [105, 250] width 60 height 8
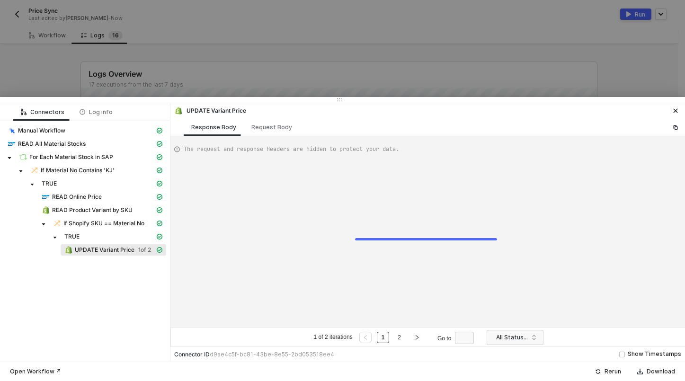
scroll to position [85, 0]
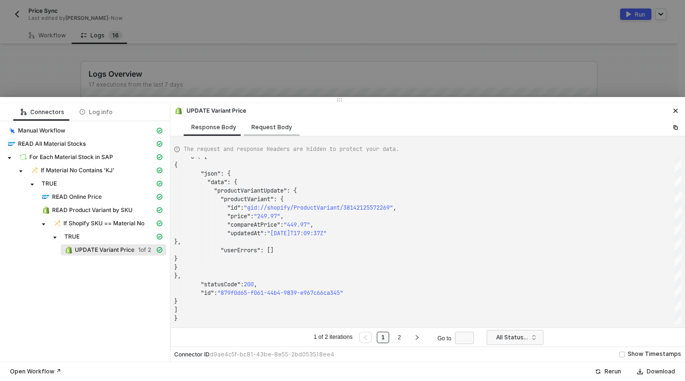
click at [269, 131] on div "Request Body" at bounding box center [272, 127] width 56 height 18
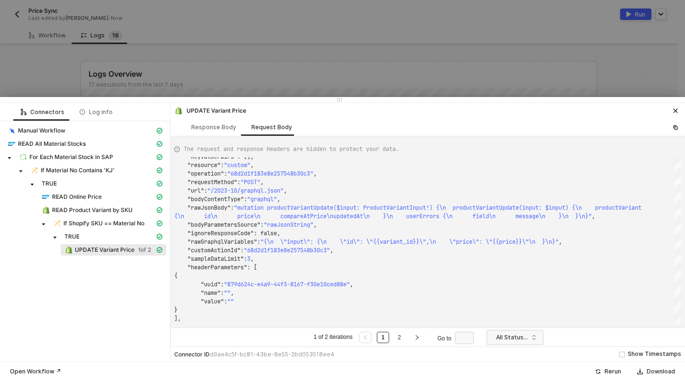
scroll to position [18, 0]
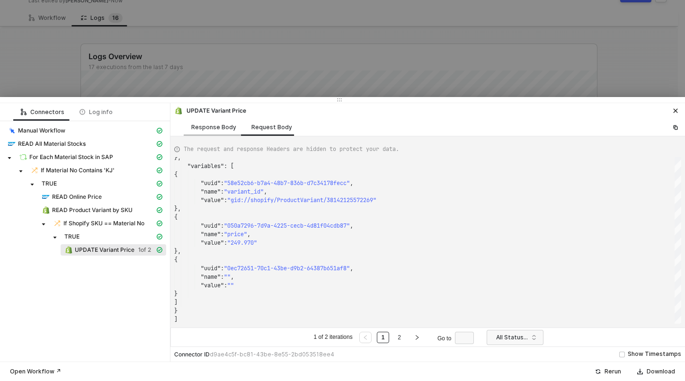
click at [222, 131] on div "Response Body" at bounding box center [214, 127] width 60 height 18
type textarea "{ "data": { "0": [ { "json": { "data": { "productVariantUpdate": { "productVari…"
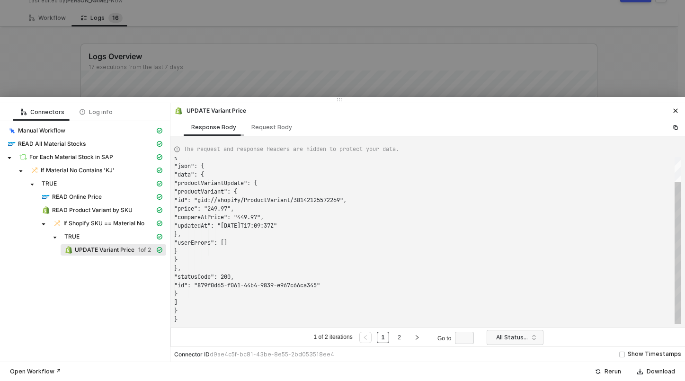
scroll to position [85, 0]
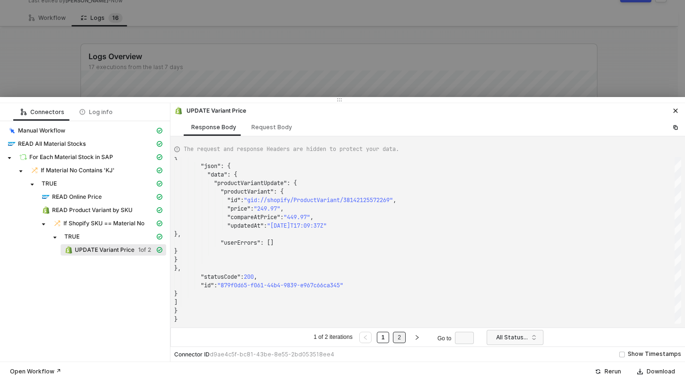
click at [394, 334] on li "2" at bounding box center [399, 337] width 13 height 11
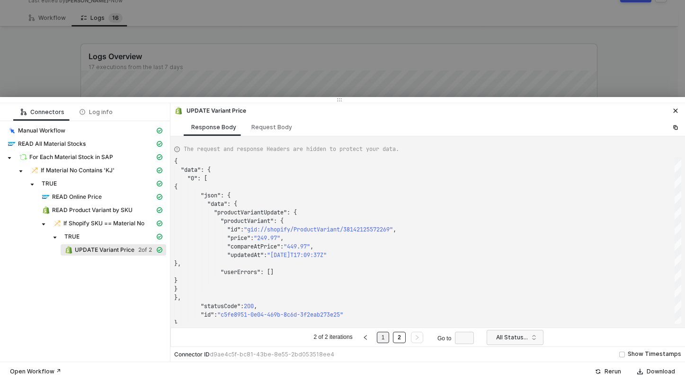
click at [382, 335] on link "1" at bounding box center [383, 338] width 9 height 10
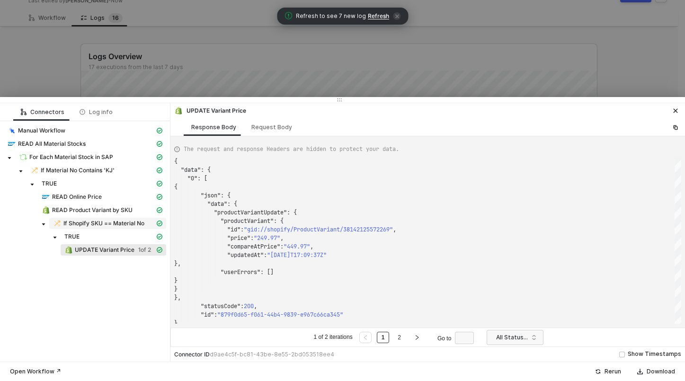
click at [88, 219] on div "If Shopify SKU == Material No" at bounding box center [104, 223] width 102 height 9
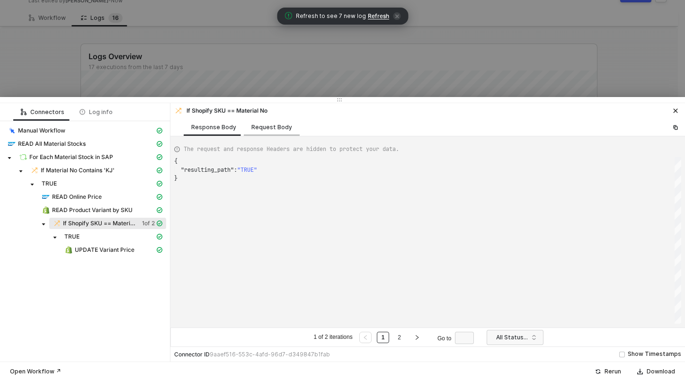
click at [261, 131] on div "Request Body" at bounding box center [272, 127] width 56 height 18
type textarea "[ { "conditionSets": [ { "uuid": "90f18a15-e30e-4183-ae1d-22b6bb92fc9b", "condi…"
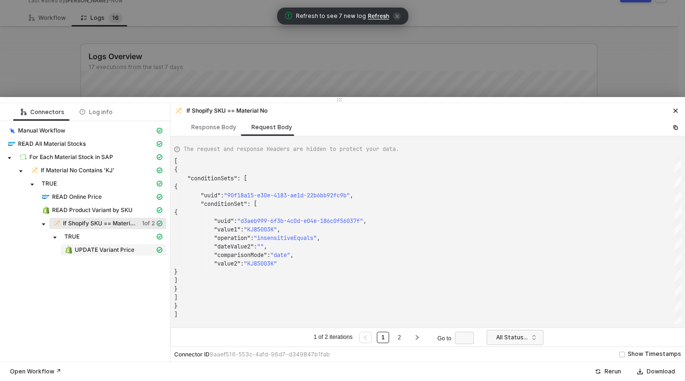
click at [97, 251] on span "UPDATE Variant Price" at bounding box center [105, 250] width 60 height 8
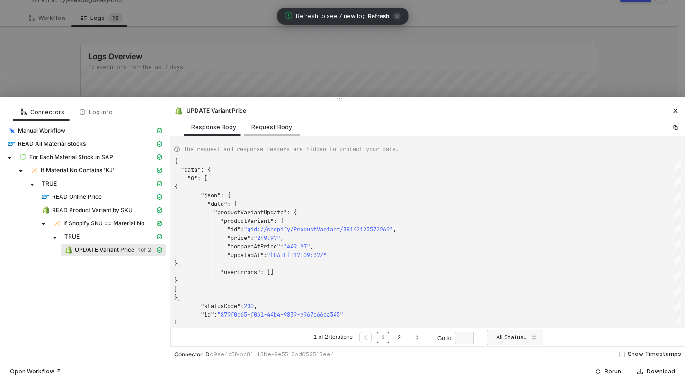
click at [254, 128] on div "Request Body" at bounding box center [272, 128] width 41 height 8
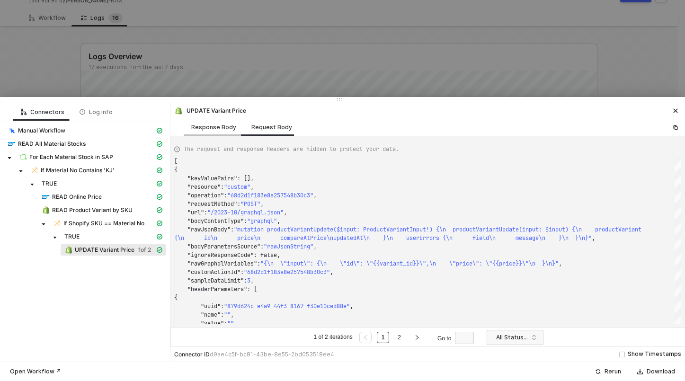
click at [196, 119] on div "Response Body" at bounding box center [214, 127] width 60 height 18
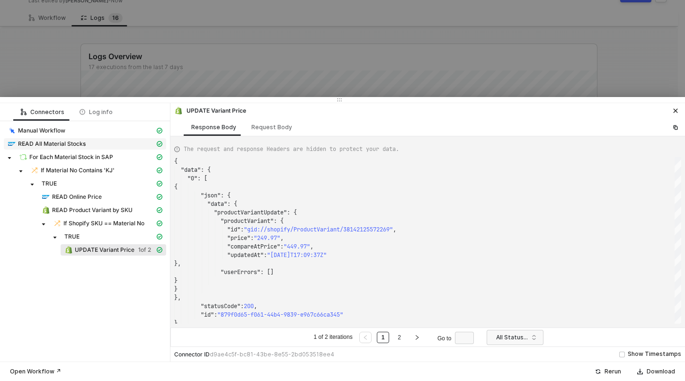
click at [49, 141] on span "READ All Material Stocks" at bounding box center [52, 144] width 68 height 8
type textarea "{ "json": { "materialStock": [ { "__metadata": { "id": "https://sellmarksapqas.…"
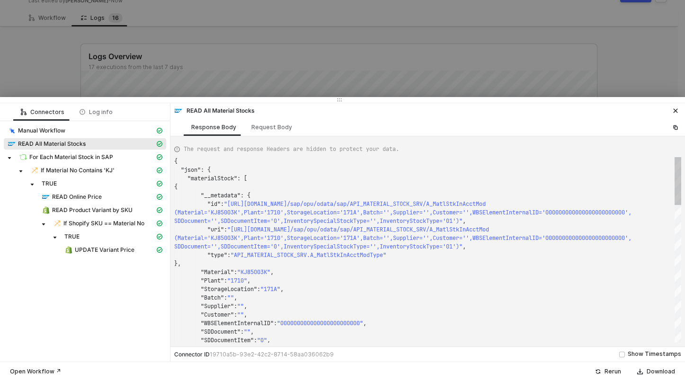
scroll to position [51, 0]
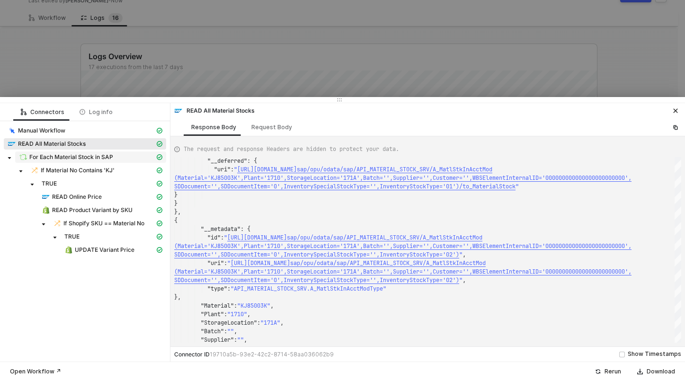
click at [57, 160] on span "For Each Material Stock in SAP" at bounding box center [71, 157] width 84 height 8
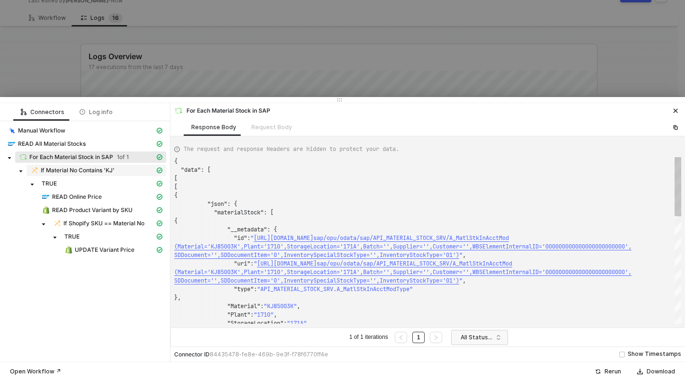
scroll to position [77, 0]
click at [61, 169] on span "If Material No Contains 'KJ'" at bounding box center [78, 171] width 74 height 8
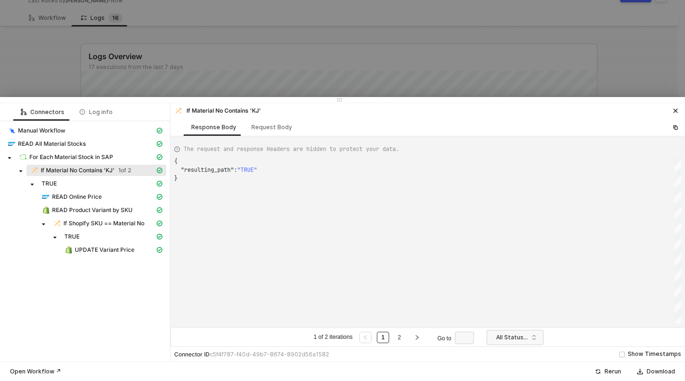
scroll to position [17, 0]
click at [64, 194] on span "READ Online Price" at bounding box center [77, 197] width 50 height 8
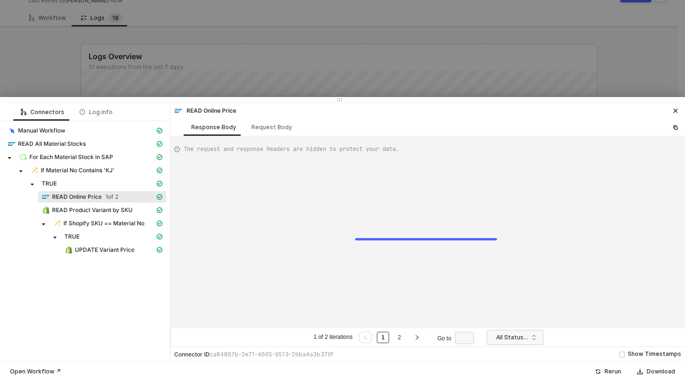
type textarea "{ "data": { "0": [ { "json": { "data": { "data": { "d": { "results": [ {"
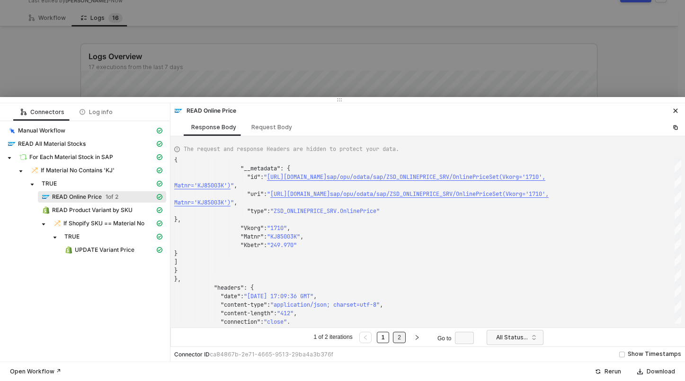
click at [404, 342] on link "2" at bounding box center [399, 338] width 9 height 10
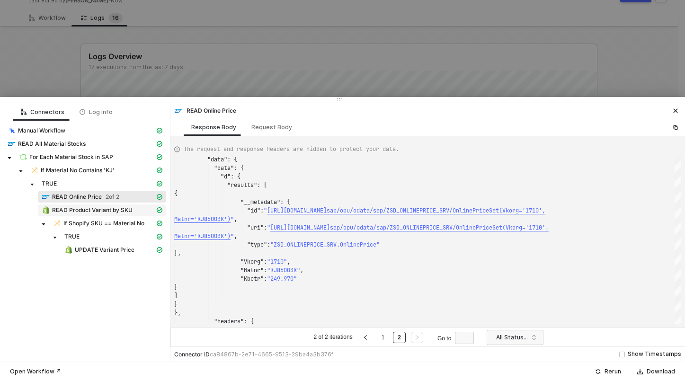
click at [78, 211] on span "READ Product Variant by SKU" at bounding box center [92, 211] width 81 height 8
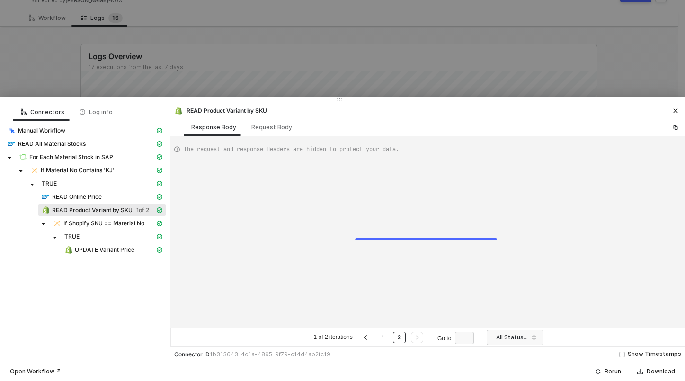
type textarea "{ "data": { "0": [ { "json": { "data": { "productVariants": { "edges": [ { "nod…"
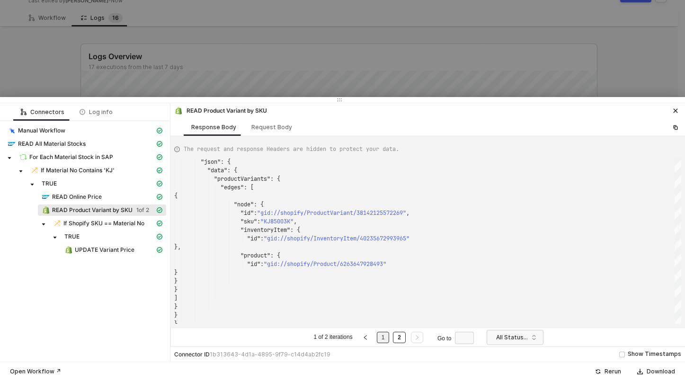
click at [388, 342] on li "1" at bounding box center [383, 337] width 13 height 11
click at [400, 340] on link "2" at bounding box center [399, 338] width 9 height 10
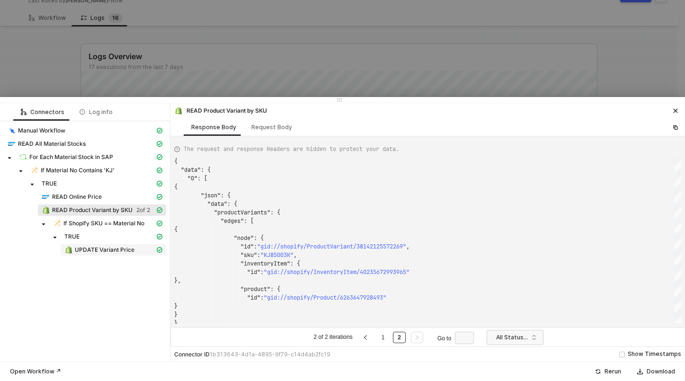
click at [94, 248] on span "UPDATE Variant Price" at bounding box center [105, 250] width 60 height 8
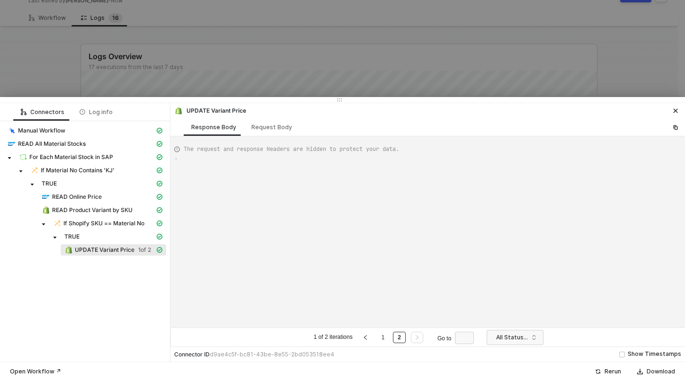
type textarea "{ "data": { "0": [ { "json": { "data": { "productVariantUpdate": { "productVari…"
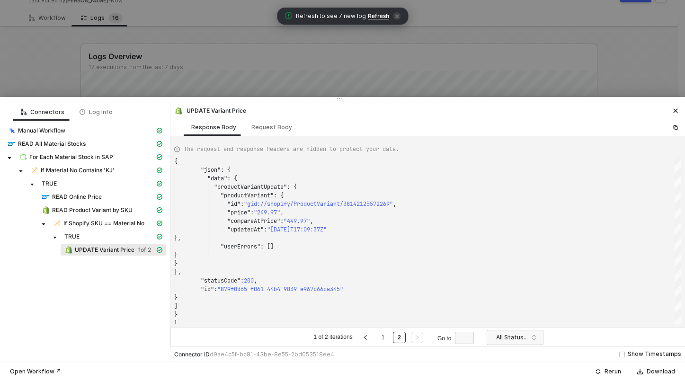
click at [207, 52] on div at bounding box center [342, 190] width 685 height 381
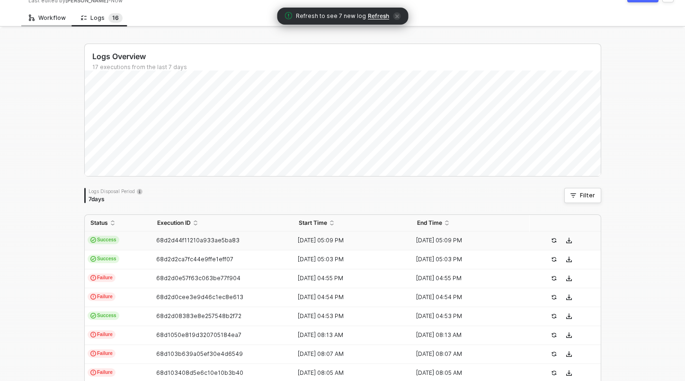
click at [44, 15] on div "Workflow" at bounding box center [47, 18] width 37 height 8
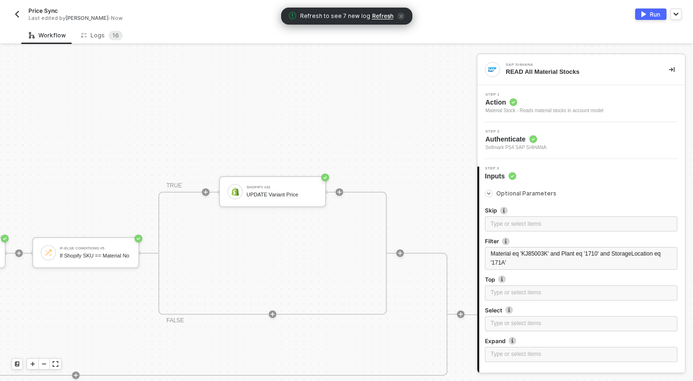
scroll to position [123, 891]
click at [293, 202] on div "Shopify #22 UPDATE Variant Price" at bounding box center [272, 192] width 107 height 31
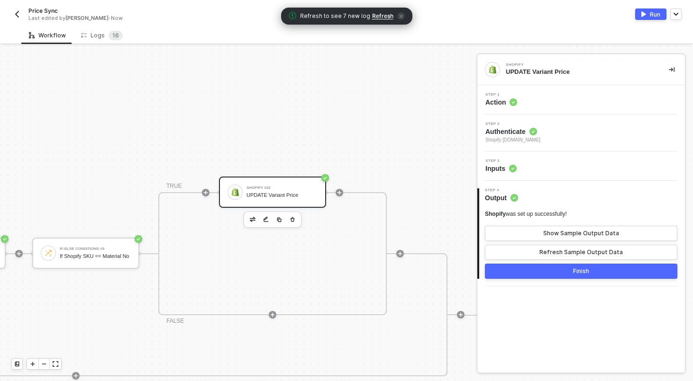
click at [541, 100] on div "Step 1 Action" at bounding box center [581, 100] width 205 height 14
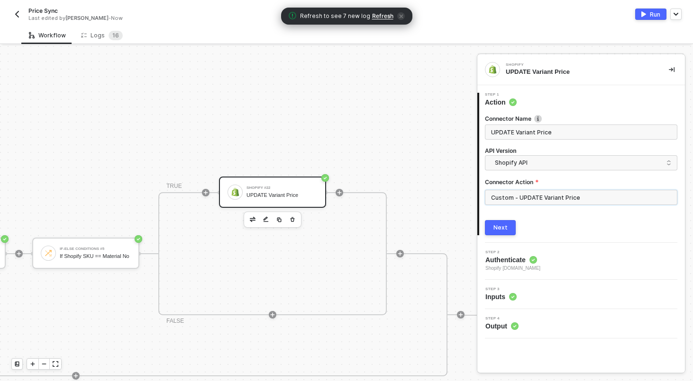
click at [571, 193] on input "Custom - UPDATE Variant Price" at bounding box center [581, 197] width 192 height 15
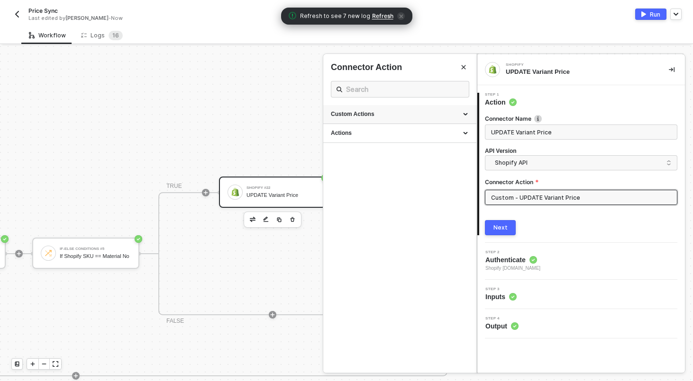
click at [404, 115] on div "Custom Actions" at bounding box center [400, 114] width 138 height 8
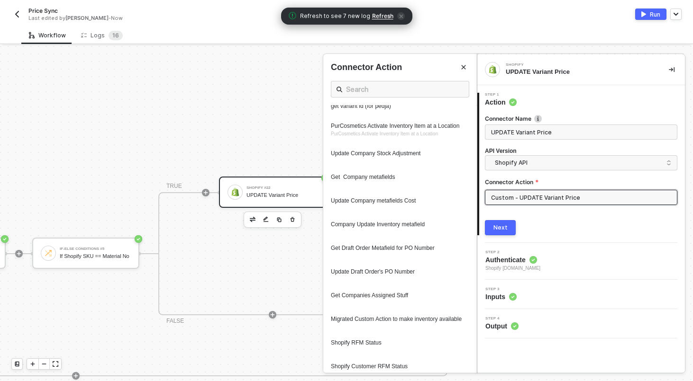
scroll to position [417, 0]
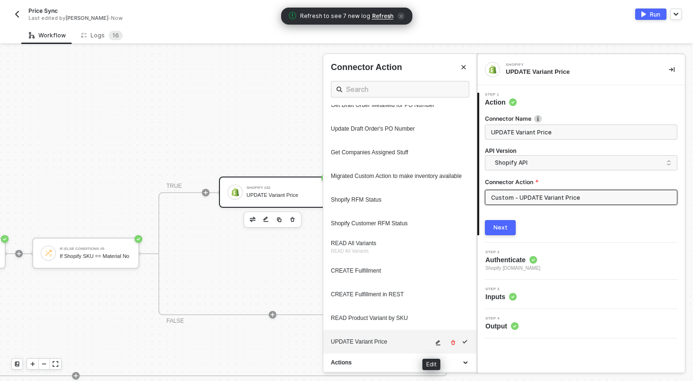
click at [433, 346] on button "button" at bounding box center [438, 342] width 11 height 11
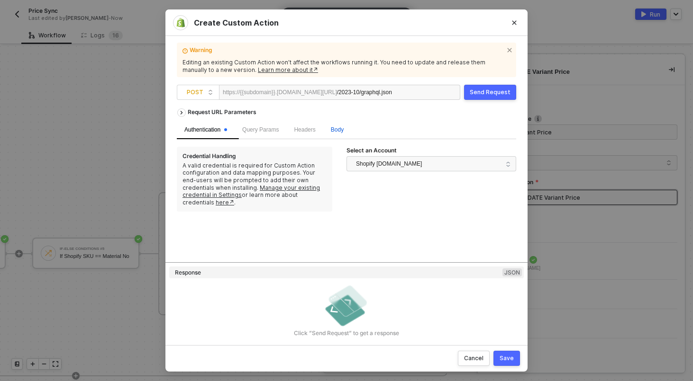
click at [337, 128] on span "Body" at bounding box center [337, 129] width 13 height 7
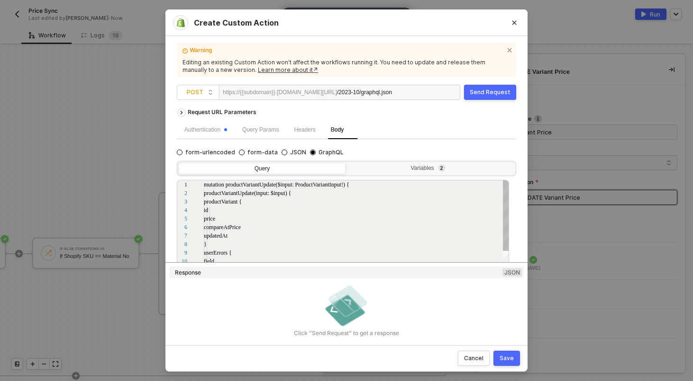
scroll to position [85, 0]
click at [388, 178] on div "Query Variables 2 5 6 7 8 9 10 11 12 13 14 price compareAtPrice updatedAt } use…" at bounding box center [346, 233] width 339 height 153
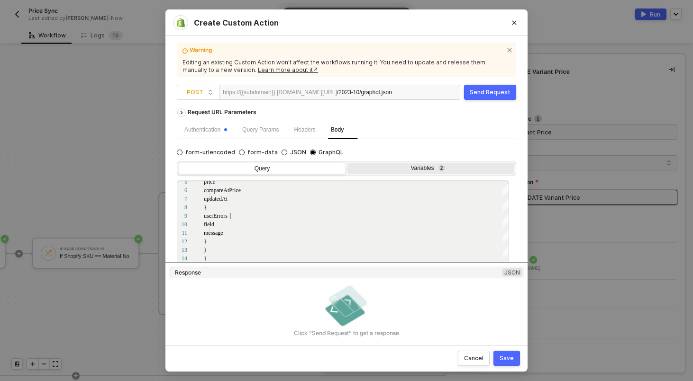
click at [388, 167] on div "Variables 2" at bounding box center [429, 169] width 154 height 8
click at [347, 163] on input "Variables 2" at bounding box center [347, 163] width 0 height 0
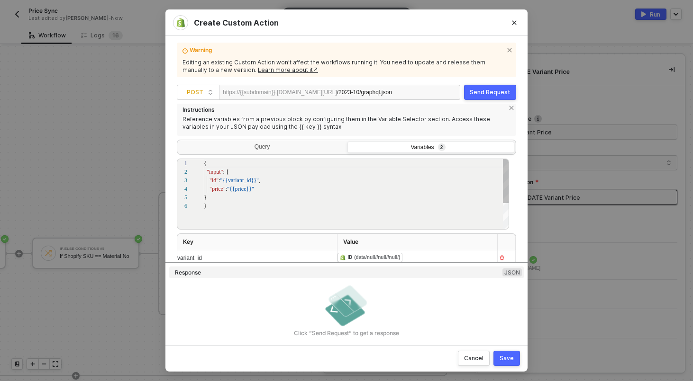
scroll to position [99, 0]
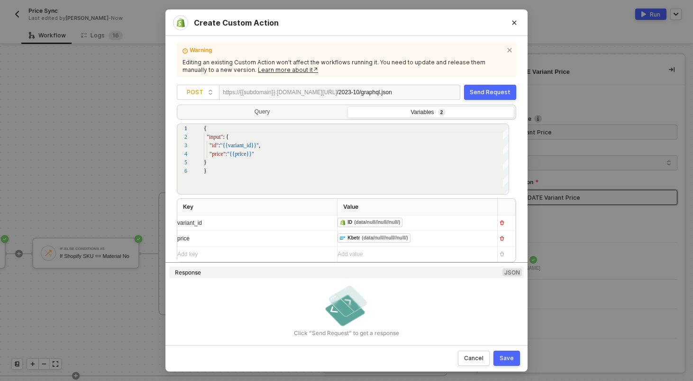
click at [64, 103] on div "Create Custom Action Warning Editing an existing Custom Action won’t affect the…" at bounding box center [346, 190] width 693 height 381
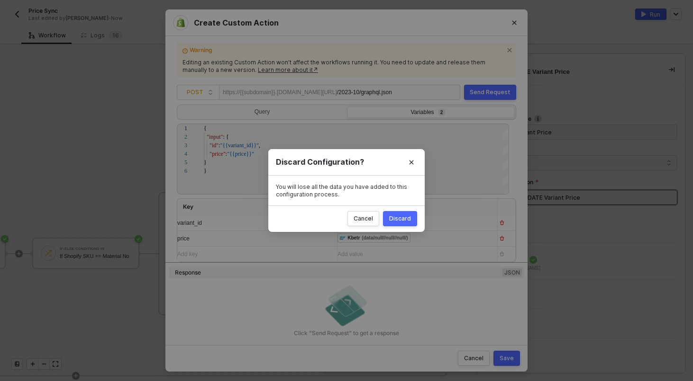
click at [408, 216] on div "Discard" at bounding box center [400, 219] width 22 height 8
radio input "true"
radio input "false"
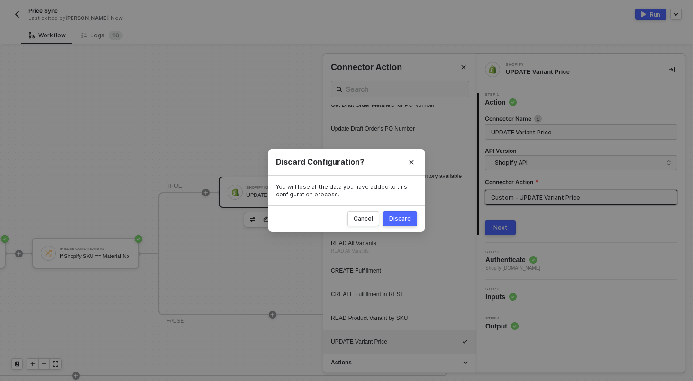
scroll to position [0, 0]
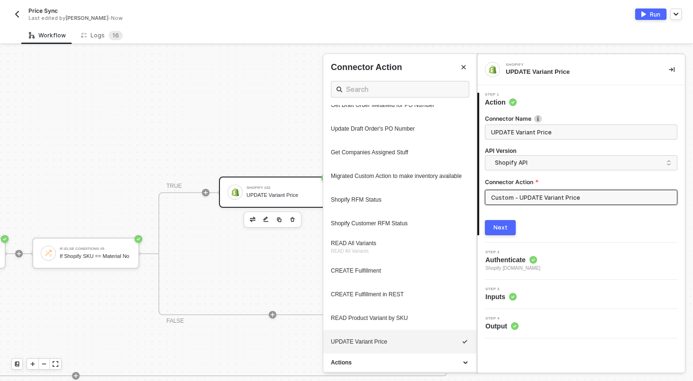
click at [16, 7] on div "Price Sync Last edited by Scott Cogswell - Now" at bounding box center [178, 14] width 335 height 15
click at [16, 10] on button "button" at bounding box center [16, 14] width 11 height 11
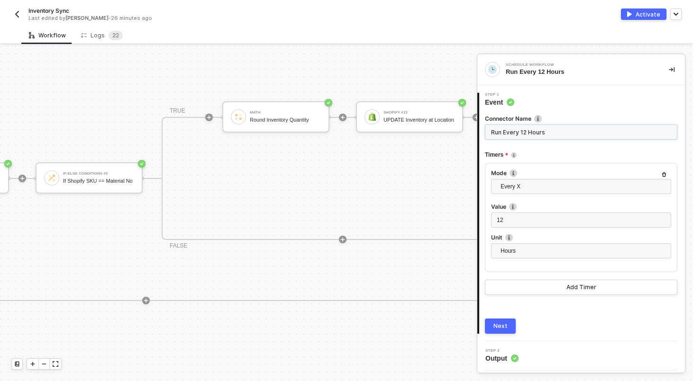
scroll to position [198, 966]
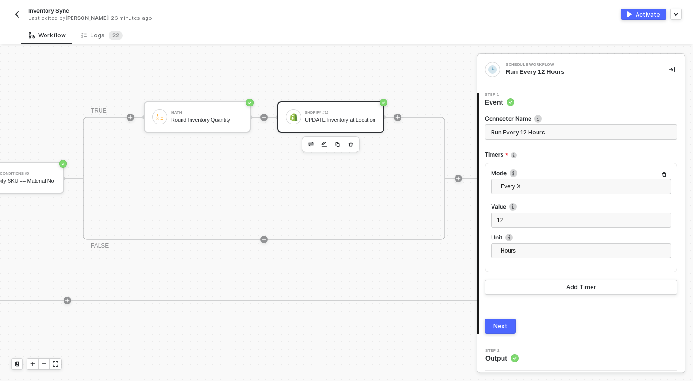
click at [324, 117] on div "UPDATE Inventory at Location" at bounding box center [340, 120] width 71 height 6
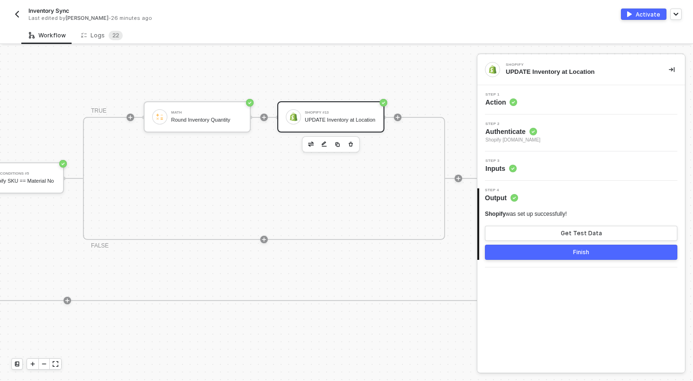
click at [528, 164] on div "Step 3 Inputs" at bounding box center [581, 166] width 205 height 14
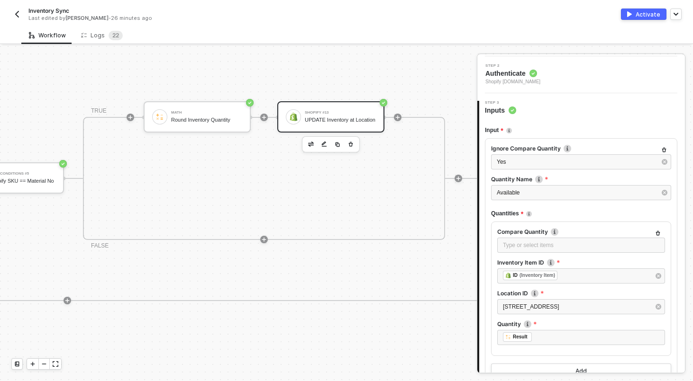
scroll to position [64, 0]
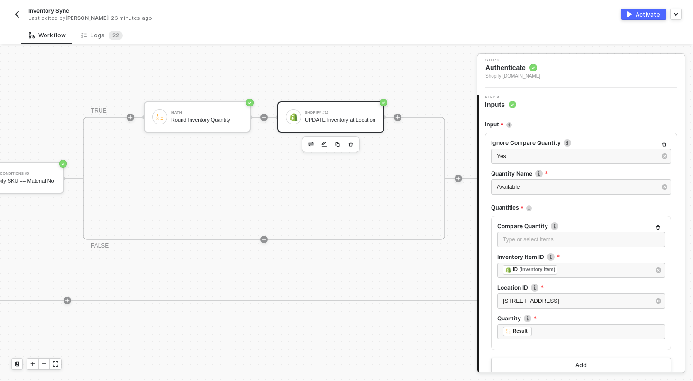
click at [17, 9] on button "button" at bounding box center [16, 14] width 11 height 11
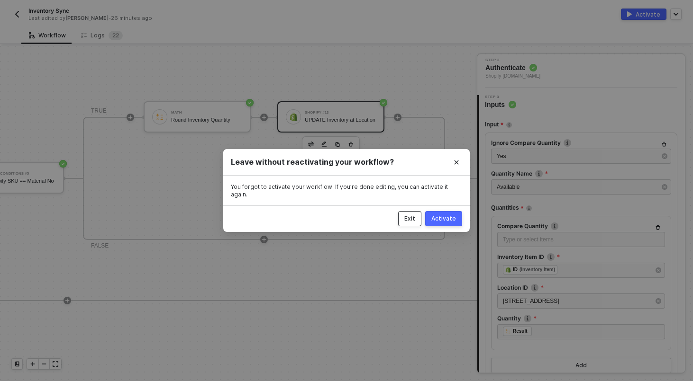
click at [415, 218] on div "Exit" at bounding box center [409, 219] width 11 height 8
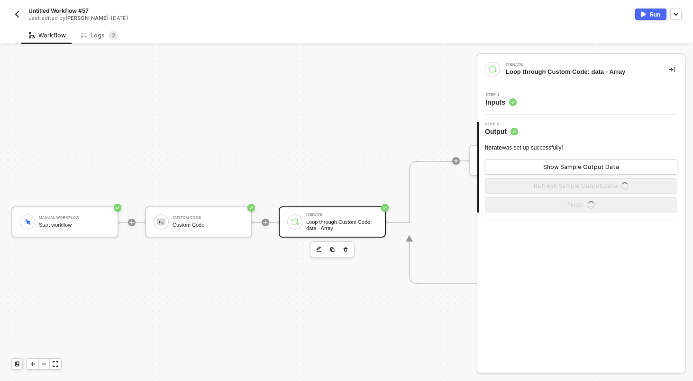
scroll to position [25, 0]
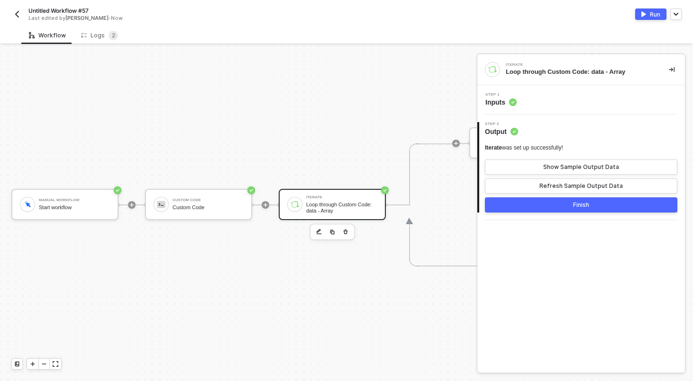
click at [13, 15] on img "button" at bounding box center [17, 14] width 8 height 8
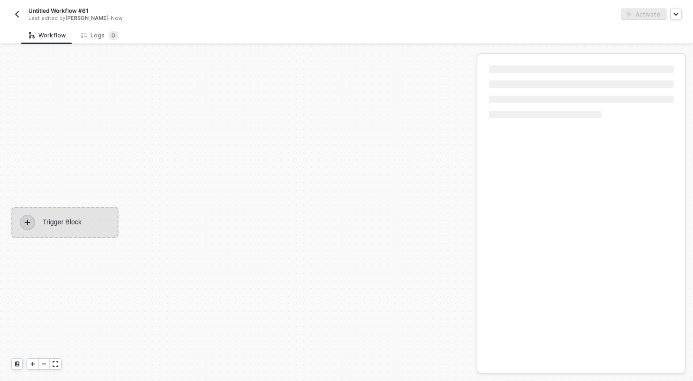
scroll to position [18, 0]
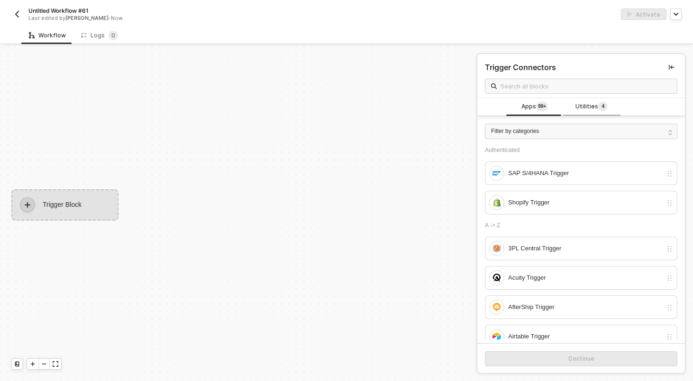
click at [588, 105] on span "Utilities 4" at bounding box center [591, 107] width 32 height 10
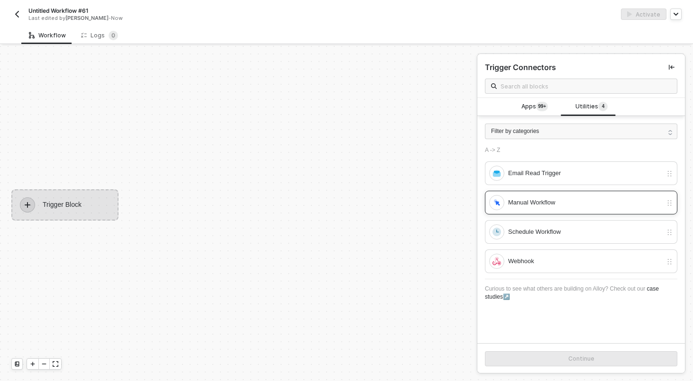
click at [555, 210] on div "Manual Workflow" at bounding box center [581, 203] width 192 height 24
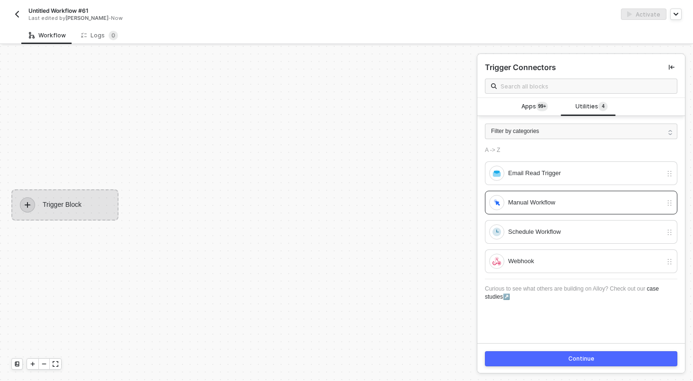
click at [574, 361] on div "Continue" at bounding box center [581, 359] width 26 height 8
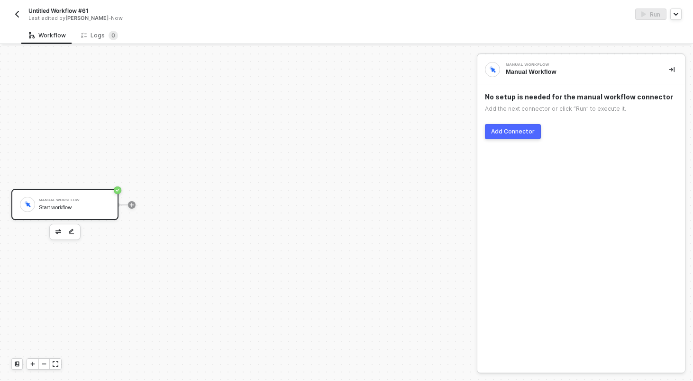
click at [263, 188] on div "Manual Workflow Start workflow" at bounding box center [236, 204] width 472 height 353
click at [532, 133] on button "Add Connector" at bounding box center [513, 131] width 56 height 15
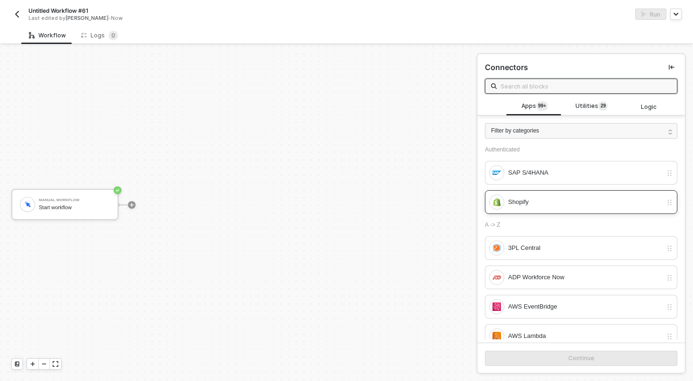
click at [528, 206] on div "Shopify" at bounding box center [585, 202] width 154 height 10
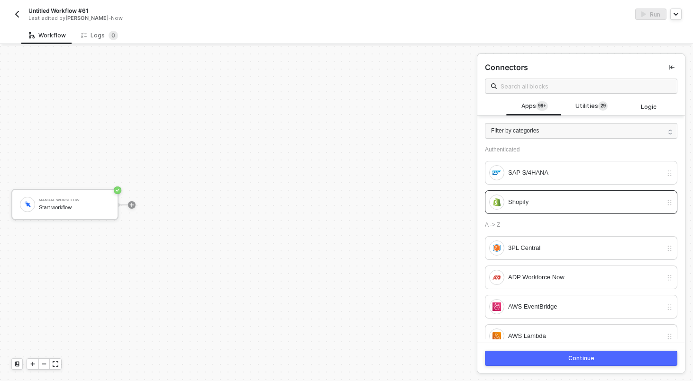
click at [543, 357] on button "Continue" at bounding box center [581, 358] width 192 height 15
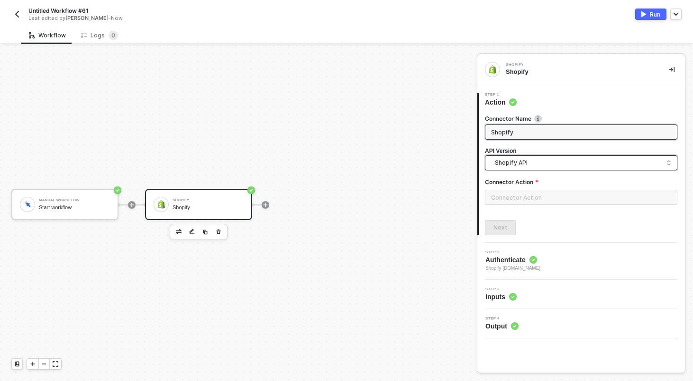
click at [529, 162] on span "Shopify API" at bounding box center [583, 163] width 176 height 10
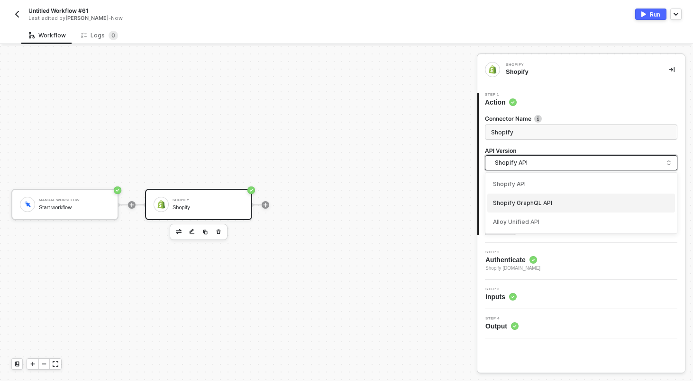
click at [523, 206] on div "Shopify GraphQL API" at bounding box center [581, 203] width 176 height 9
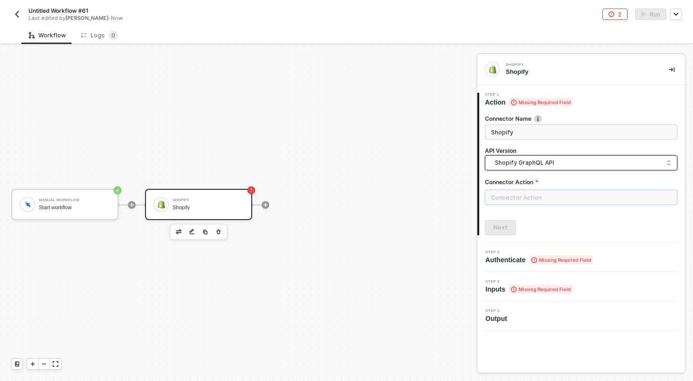
click at [514, 199] on input "text" at bounding box center [581, 197] width 192 height 15
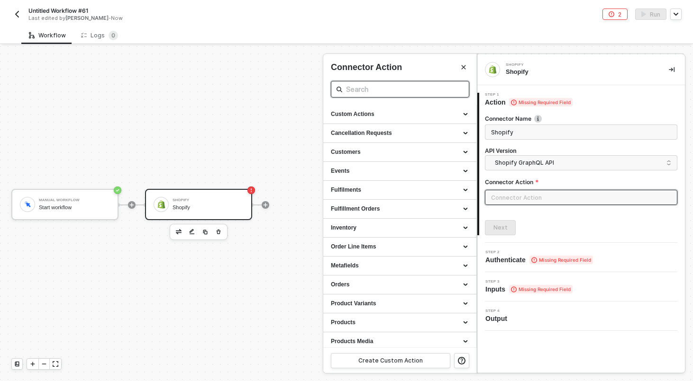
click at [363, 90] on input "text" at bounding box center [400, 89] width 108 height 12
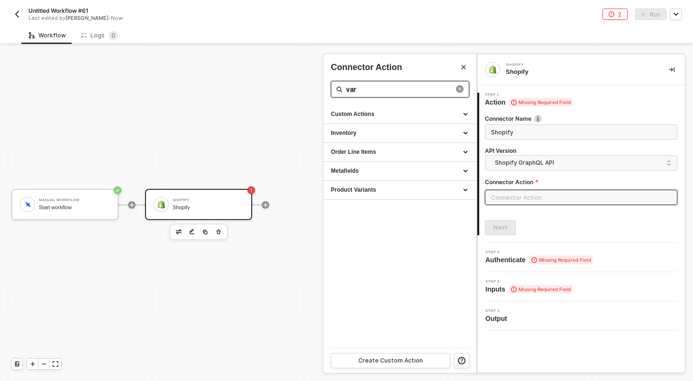
type input "vari"
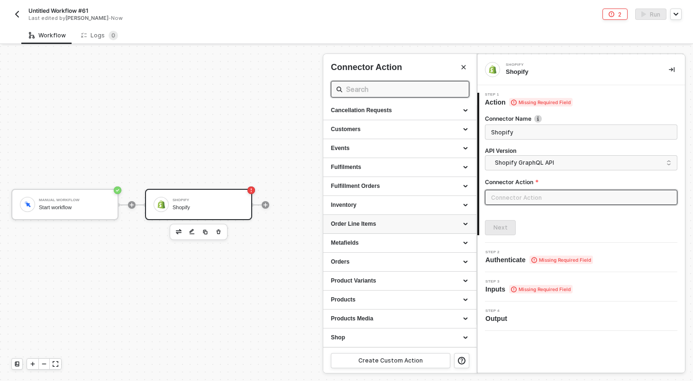
scroll to position [21, 0]
click at [395, 279] on div "Product Variants" at bounding box center [399, 283] width 153 height 19
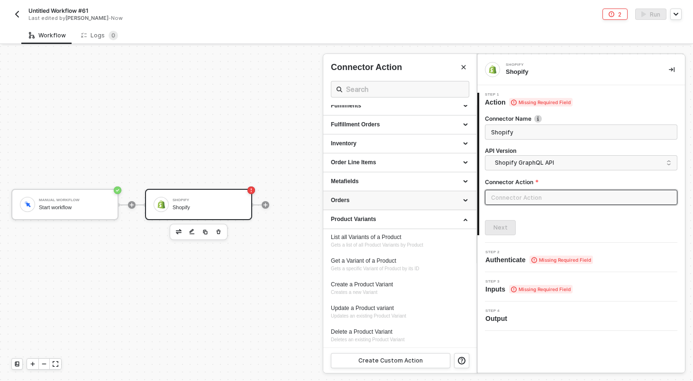
scroll to position [103, 0]
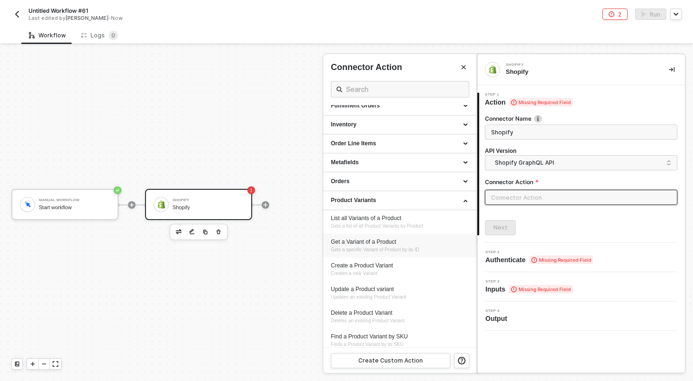
click at [386, 247] on span "Gets a specific Variant of Product by its ID" at bounding box center [375, 249] width 89 height 5
type input "Product Variants - Get a Variant of a Product"
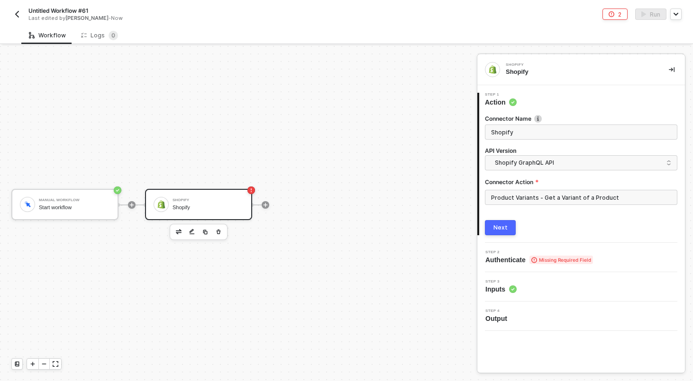
click at [504, 230] on div "Next" at bounding box center [500, 228] width 14 height 8
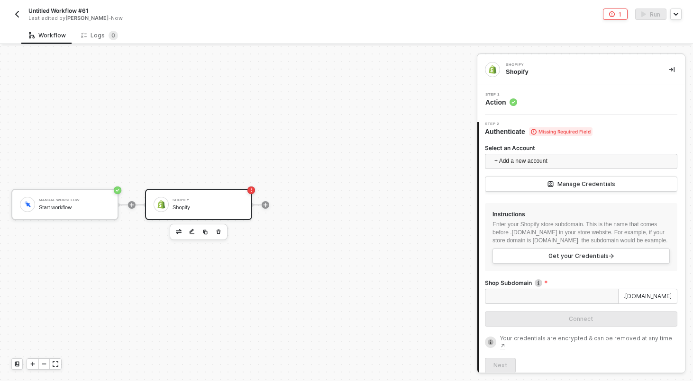
click at [558, 151] on label "Select an Account" at bounding box center [581, 148] width 192 height 8
click at [558, 154] on input "Select an Account" at bounding box center [580, 161] width 181 height 14
click at [553, 161] on span "+ Add a new account" at bounding box center [582, 161] width 177 height 15
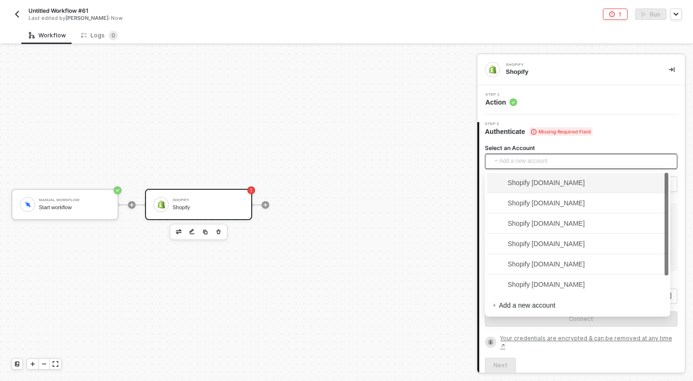
click at [533, 180] on span "Shopify kjrests-com.myshopify.com" at bounding box center [538, 183] width 92 height 10
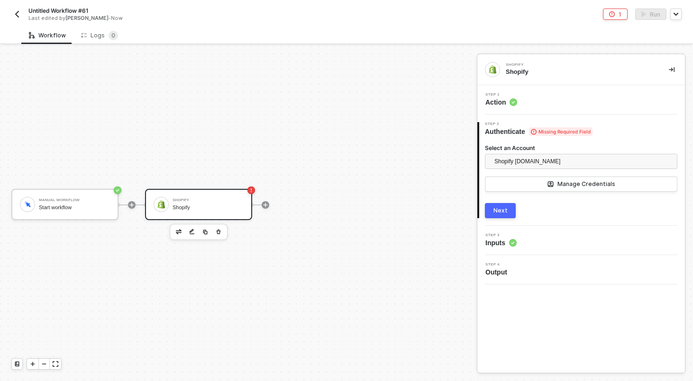
click at [486, 203] on button "Next" at bounding box center [500, 210] width 31 height 15
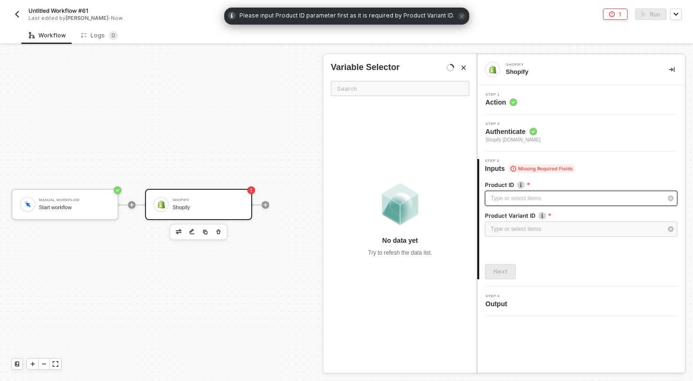
click at [509, 199] on div "Type or select items ﻿" at bounding box center [575, 198] width 171 height 9
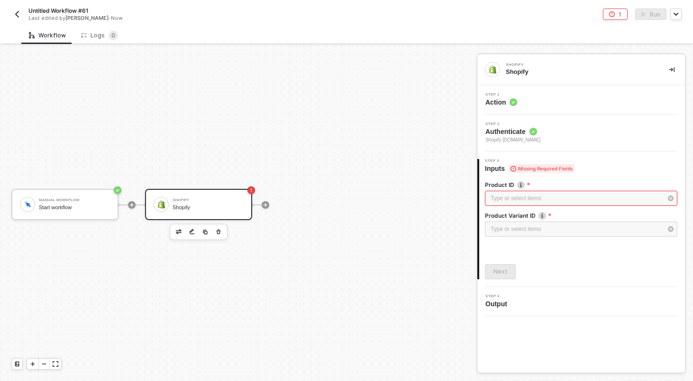
click at [15, 12] on img "button" at bounding box center [17, 14] width 8 height 8
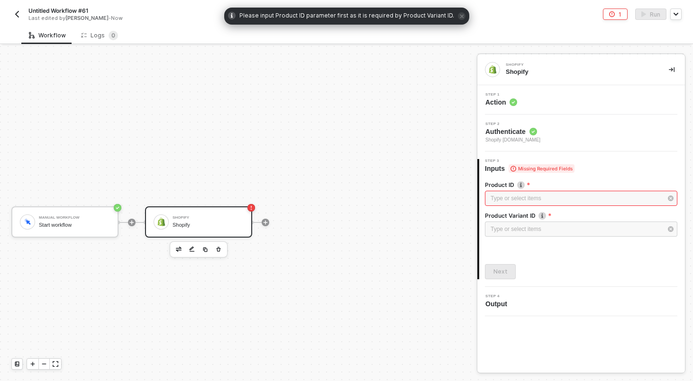
scroll to position [18, 0]
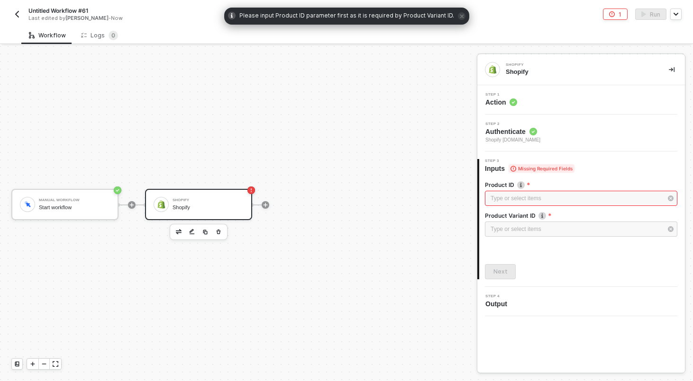
click at [16, 15] on img "button" at bounding box center [17, 14] width 8 height 8
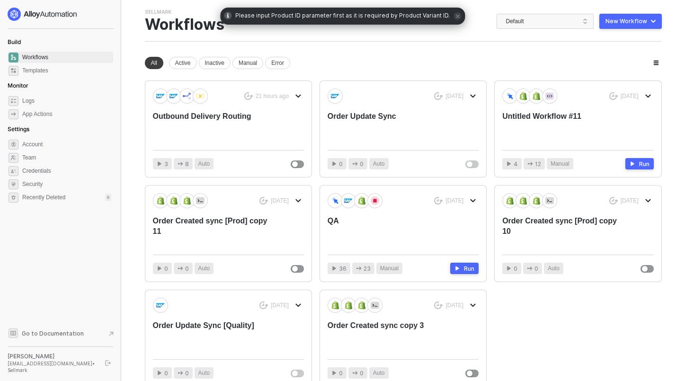
scroll to position [19, 0]
click at [570, 20] on span "Default" at bounding box center [547, 22] width 82 height 14
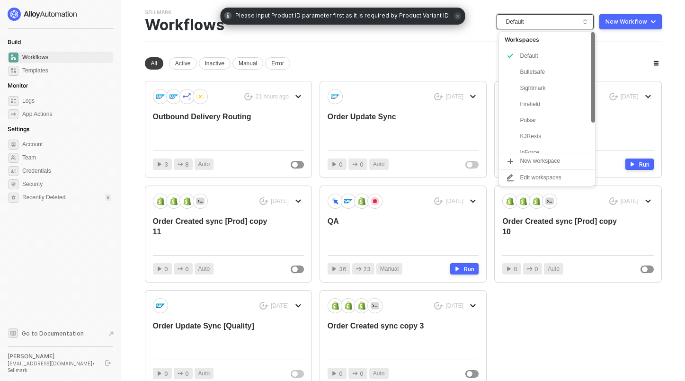
click at [544, 142] on div "KJRests" at bounding box center [547, 136] width 96 height 16
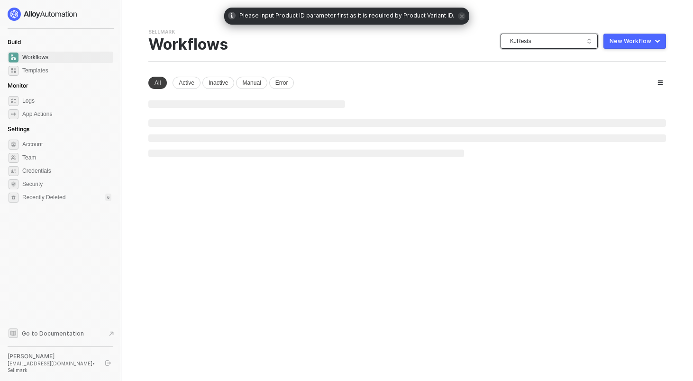
click at [544, 142] on li at bounding box center [406, 139] width 517 height 8
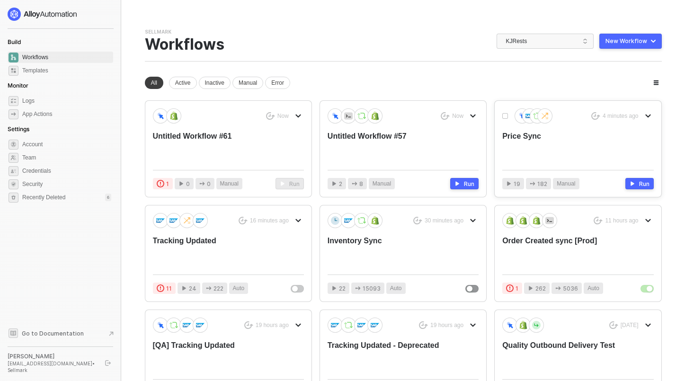
click at [522, 137] on div "Price Sync" at bounding box center [563, 146] width 121 height 31
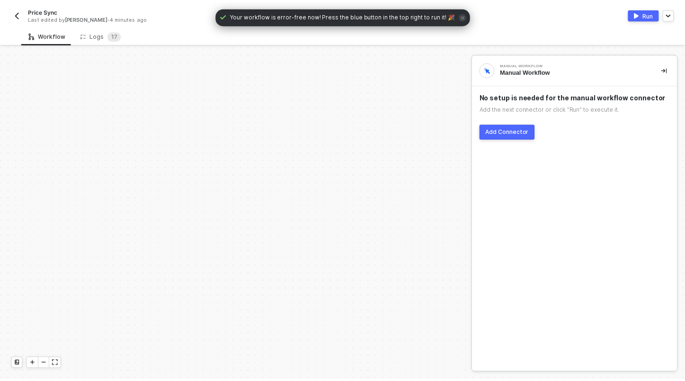
scroll to position [273, 0]
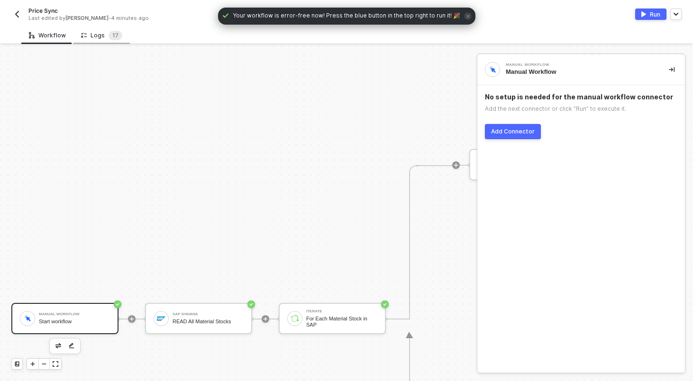
click at [85, 35] on div "Logs 1 7" at bounding box center [101, 35] width 41 height 9
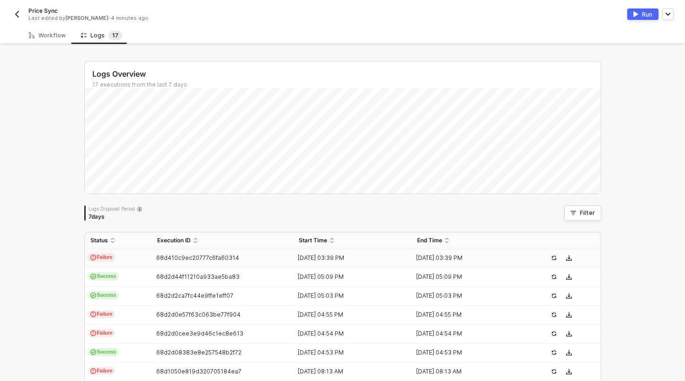
click at [143, 260] on td "Failure" at bounding box center [118, 258] width 67 height 19
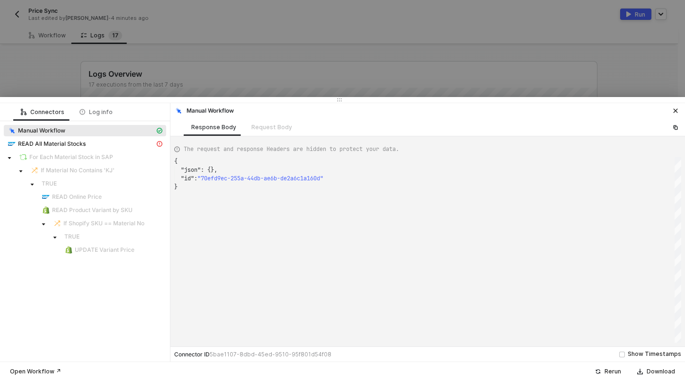
scroll to position [26, 0]
click at [93, 144] on div "READ All Material Stocks" at bounding box center [81, 144] width 147 height 9
type textarea "{ "message": "{\"code\":\"/IWFND/MED/170\",\"message\":{\"lang\":\"en\",\"value…"
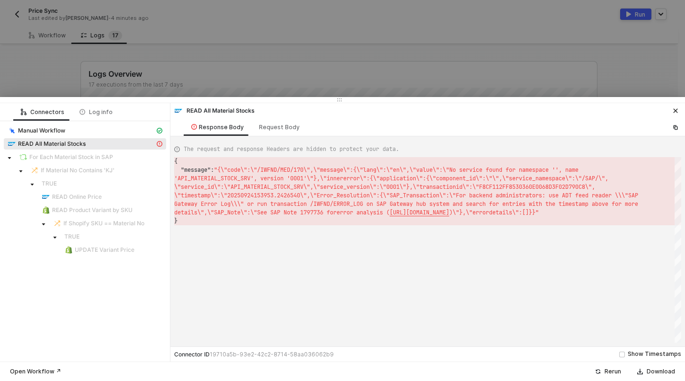
click at [37, 57] on div at bounding box center [342, 190] width 685 height 381
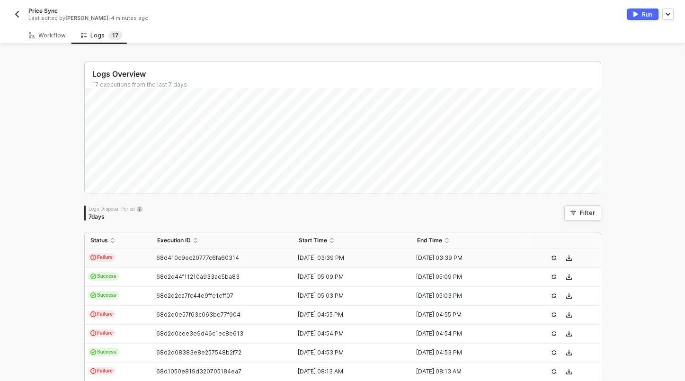
click at [15, 11] on img "button" at bounding box center [17, 14] width 8 height 8
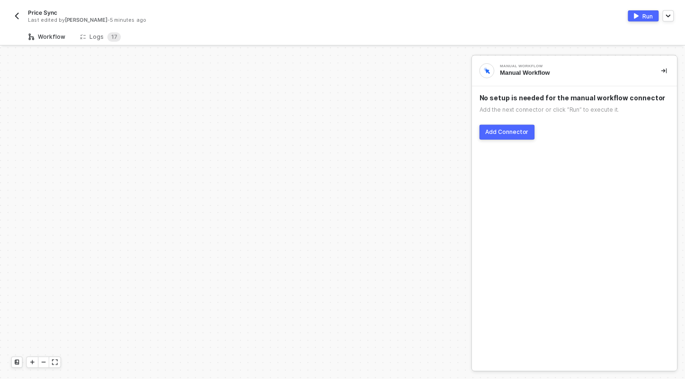
scroll to position [273, 0]
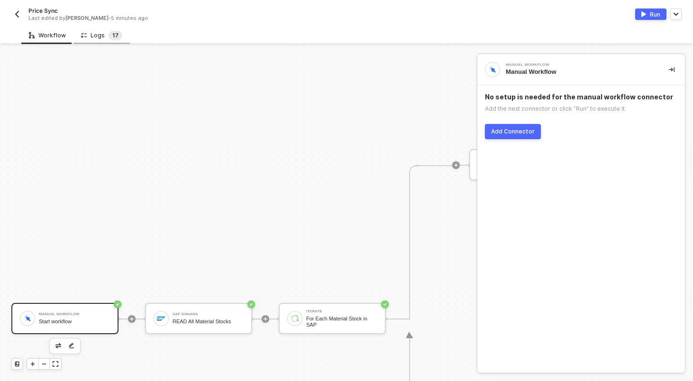
click at [108, 36] on sup "1 7" at bounding box center [115, 35] width 14 height 9
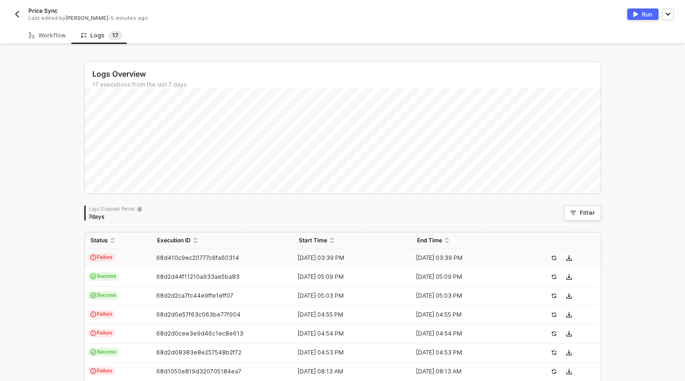
click at [132, 261] on td "Failure" at bounding box center [118, 258] width 67 height 19
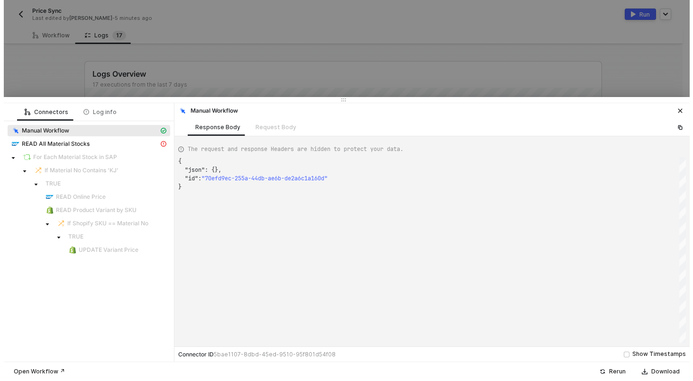
scroll to position [26, 0]
click at [265, 50] on div at bounding box center [342, 190] width 685 height 381
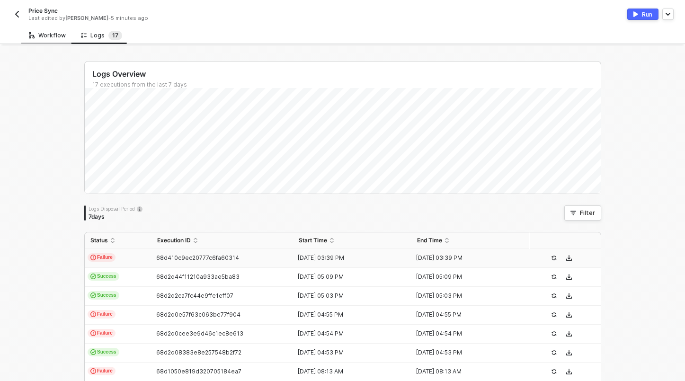
click at [37, 30] on div "Workflow" at bounding box center [47, 36] width 52 height 18
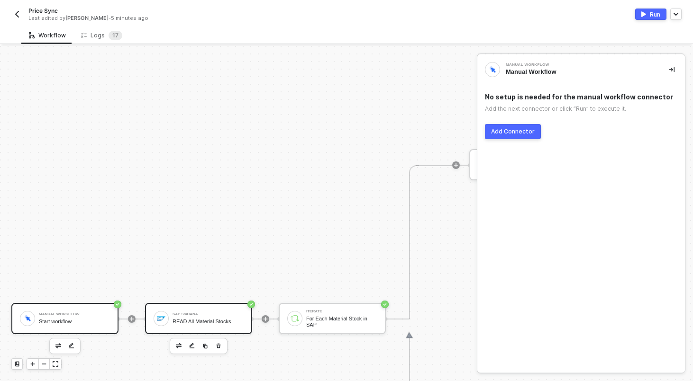
click at [207, 304] on div "SAP S/4HANA READ All Material Stocks" at bounding box center [198, 318] width 107 height 31
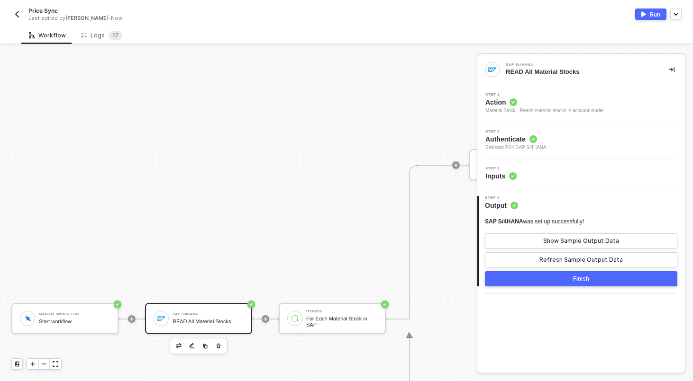
click at [588, 163] on div "Step 3 Inputs" at bounding box center [580, 173] width 207 height 29
click at [586, 173] on div "Step 3 Inputs" at bounding box center [581, 174] width 205 height 14
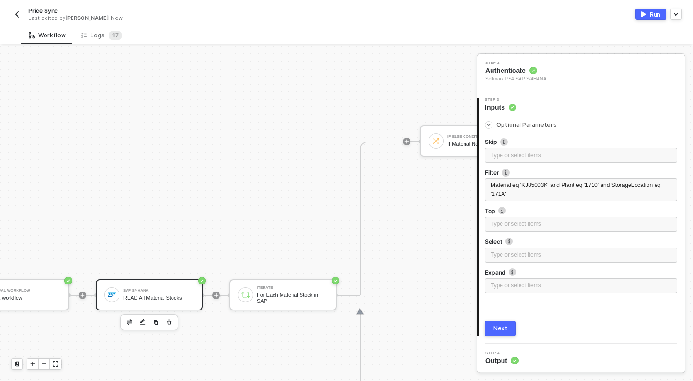
scroll to position [302, 49]
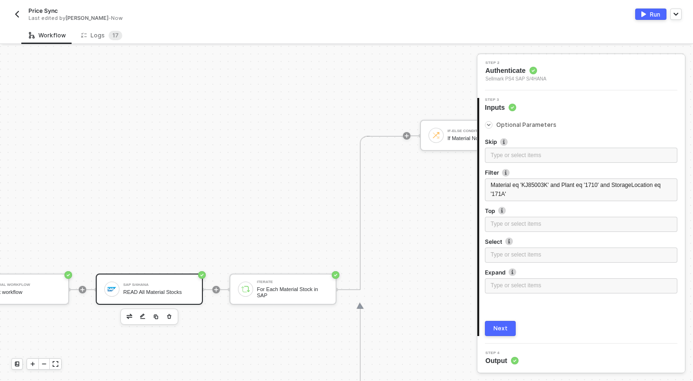
click at [648, 17] on button "Run" at bounding box center [650, 14] width 31 height 11
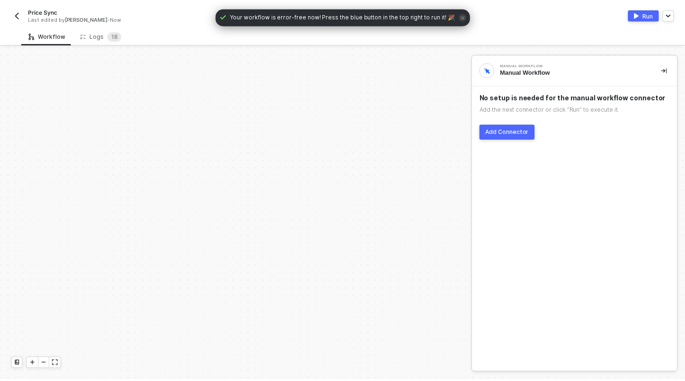
scroll to position [273, 0]
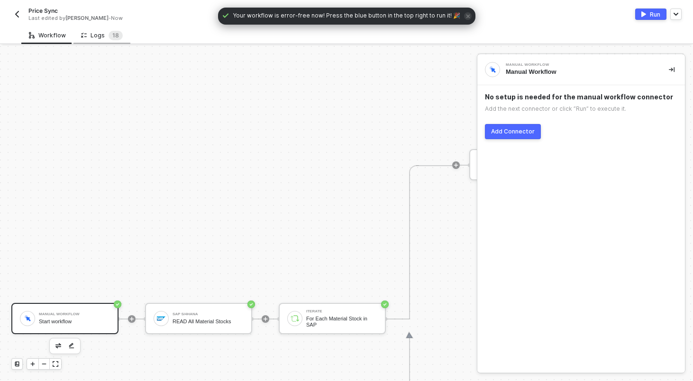
click at [104, 43] on div "Logs 1 8" at bounding box center [101, 36] width 57 height 18
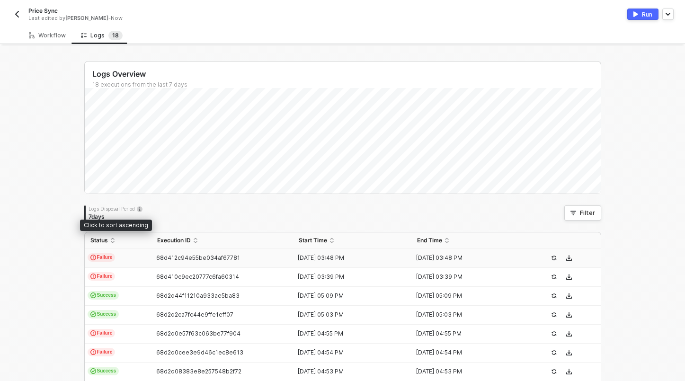
click at [138, 258] on td "Failure" at bounding box center [118, 258] width 67 height 19
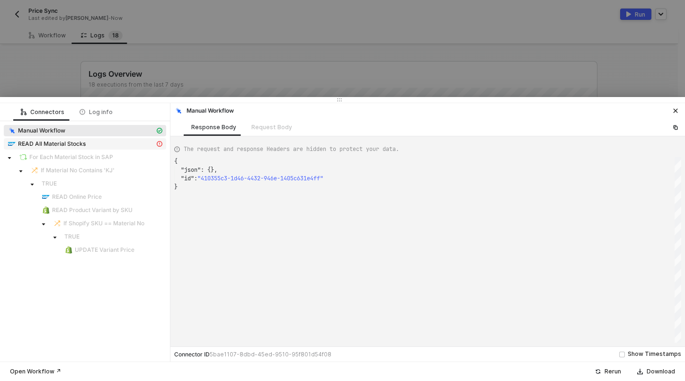
click at [64, 141] on span "READ All Material Stocks" at bounding box center [52, 144] width 68 height 8
type textarea "{ "message": "{\"code\":\"/IWFND/MED/170\",\"message\":{\"lang\":\"en\",\"value…"
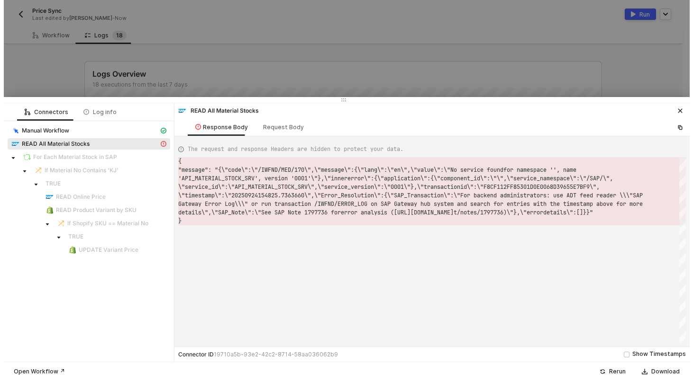
scroll to position [9, 0]
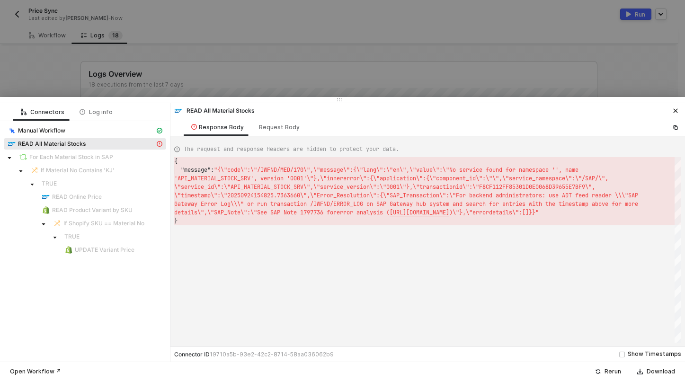
click at [343, 60] on div at bounding box center [342, 190] width 685 height 381
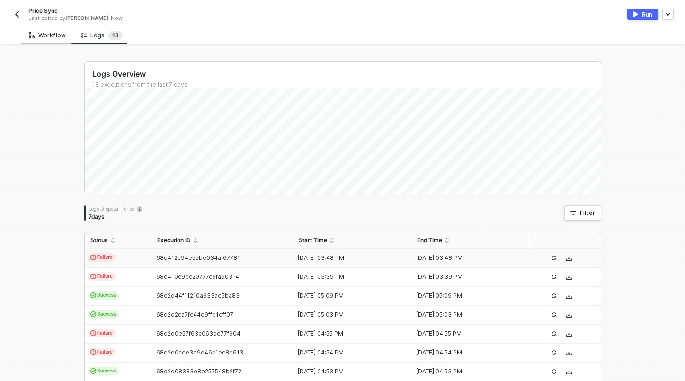
click at [36, 33] on div "Workflow" at bounding box center [47, 36] width 37 height 8
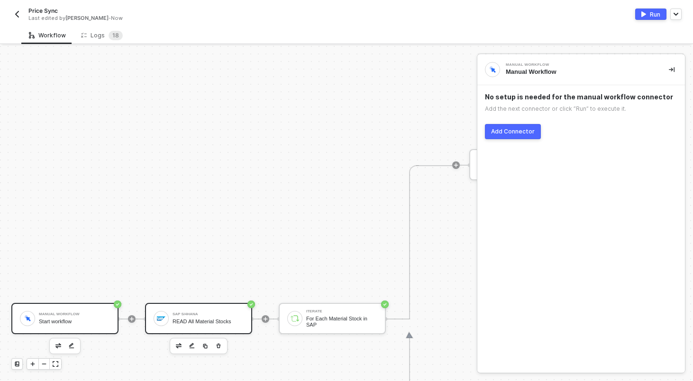
click at [196, 315] on div "SAP S/4HANA" at bounding box center [207, 315] width 71 height 4
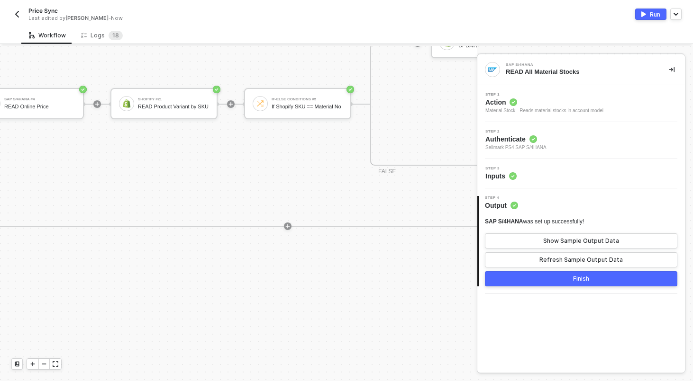
scroll to position [273, 759]
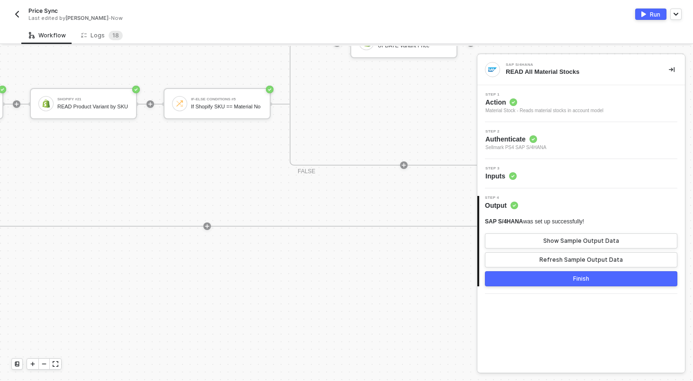
click at [577, 99] on span "Action" at bounding box center [544, 102] width 118 height 9
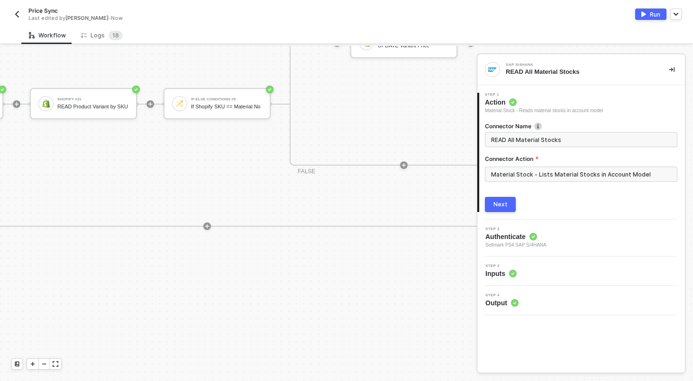
click at [325, 11] on div "Price Sync Last edited by [PERSON_NAME] - Now" at bounding box center [178, 14] width 335 height 15
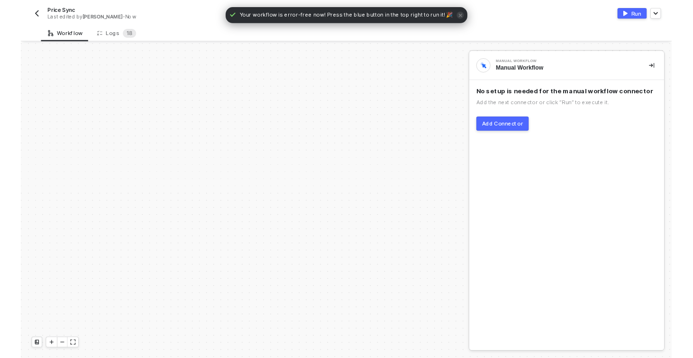
scroll to position [273, 0]
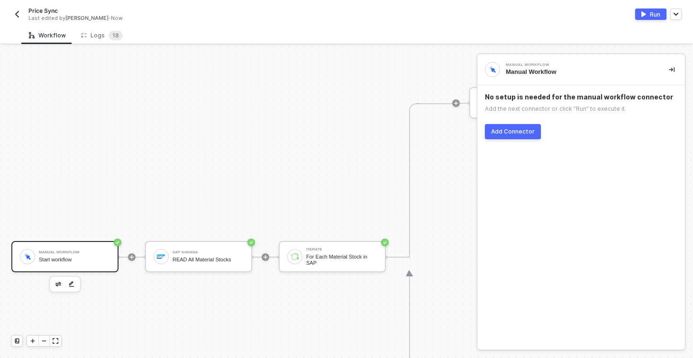
scroll to position [321, 0]
click at [20, 14] on img "button" at bounding box center [17, 14] width 8 height 8
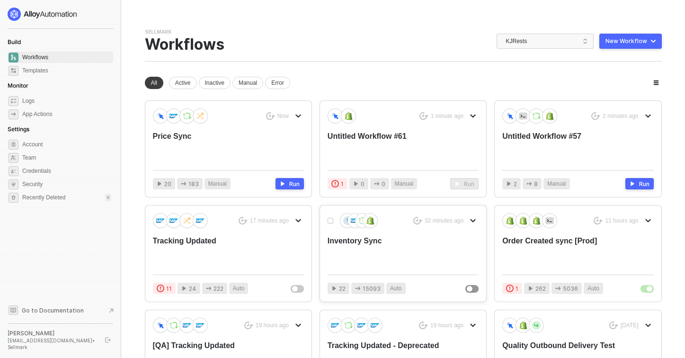
click at [349, 240] on div "Inventory Sync" at bounding box center [388, 251] width 121 height 31
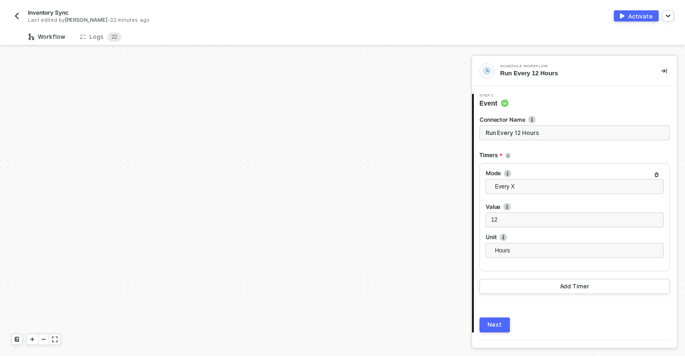
scroll to position [267, 0]
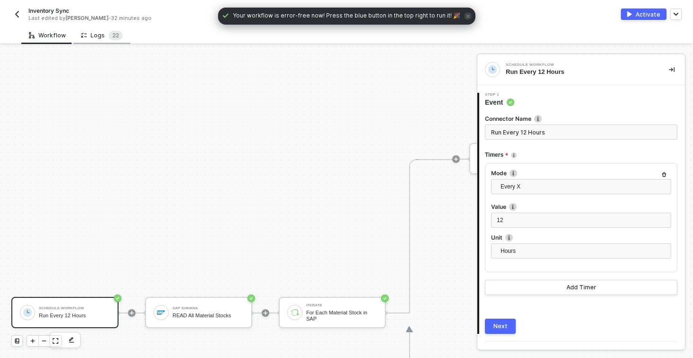
click at [99, 41] on div "Logs 2 2" at bounding box center [101, 36] width 57 height 18
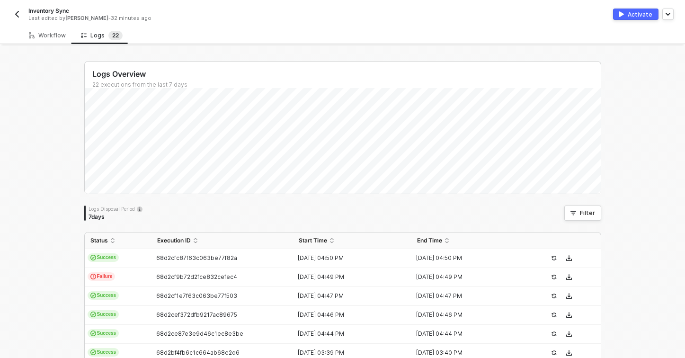
click at [16, 16] on img "button" at bounding box center [17, 14] width 8 height 8
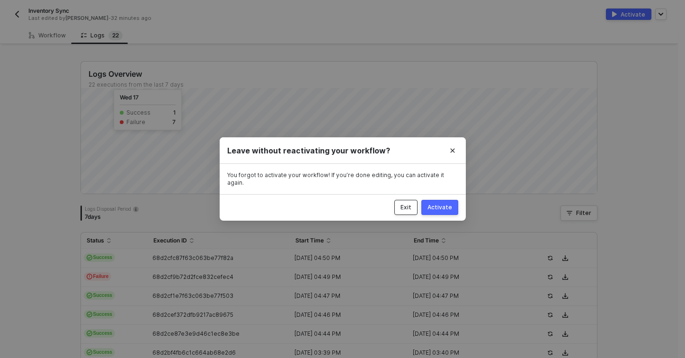
click at [402, 208] on button "Exit" at bounding box center [406, 207] width 23 height 15
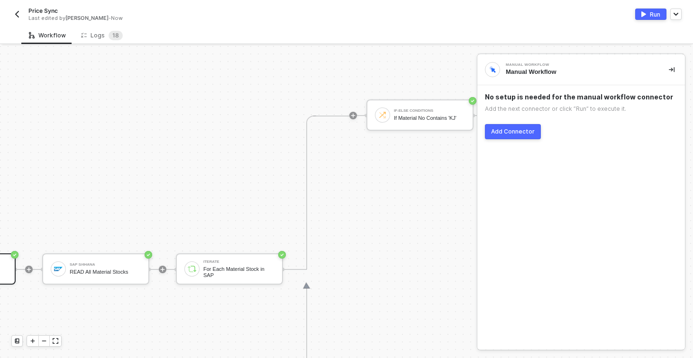
scroll to position [311, 61]
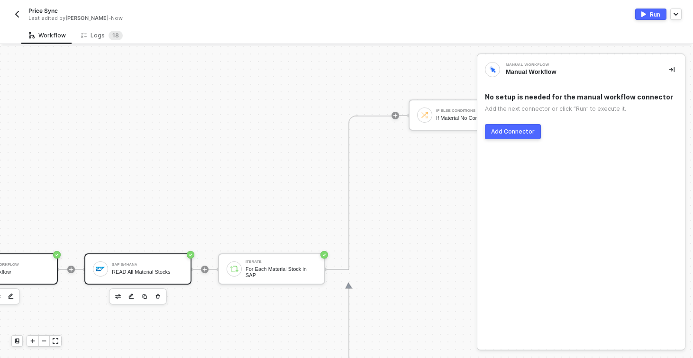
click at [140, 271] on div "READ All Material Stocks" at bounding box center [147, 272] width 71 height 6
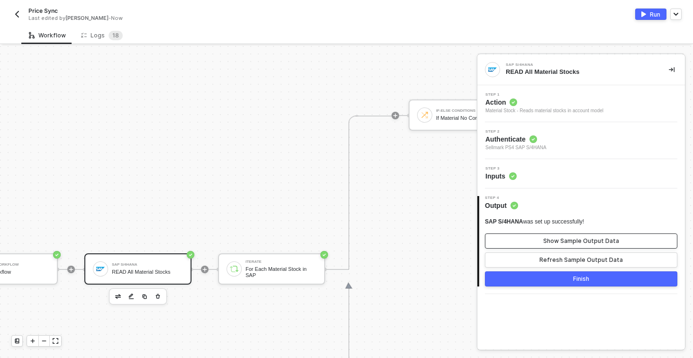
click at [576, 240] on div "Show Sample Output Data" at bounding box center [581, 241] width 76 height 8
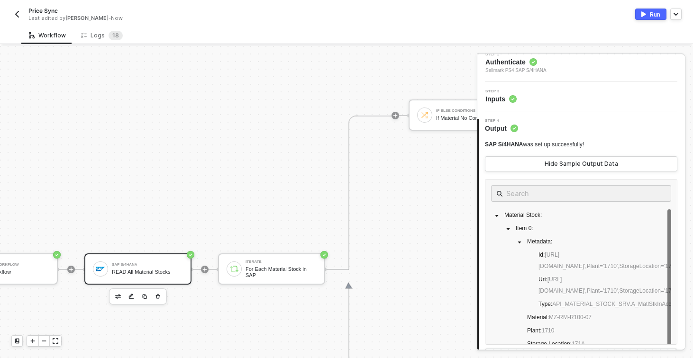
scroll to position [118, 0]
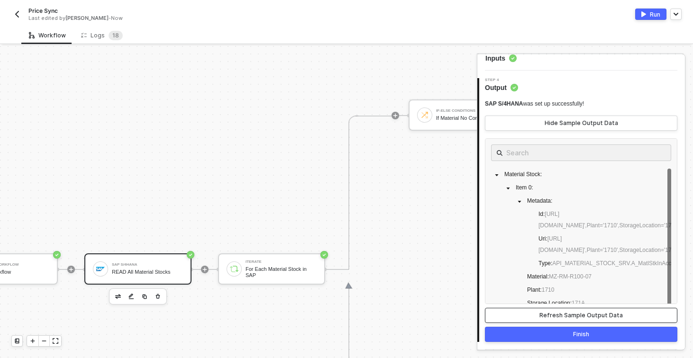
click at [552, 319] on button "Refresh Sample Output Data" at bounding box center [581, 315] width 192 height 15
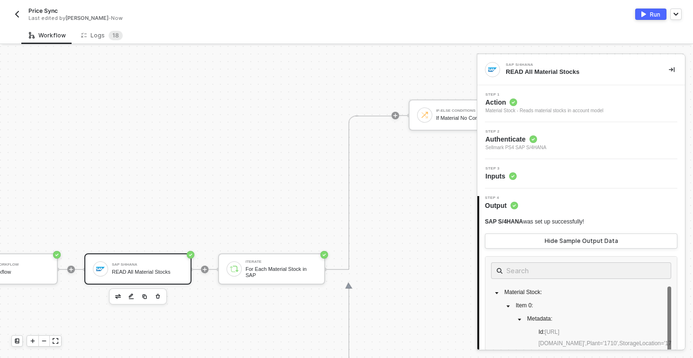
click at [546, 181] on div "Step 3 Inputs" at bounding box center [580, 173] width 207 height 29
click at [533, 171] on div "Step 3 Inputs" at bounding box center [581, 174] width 205 height 14
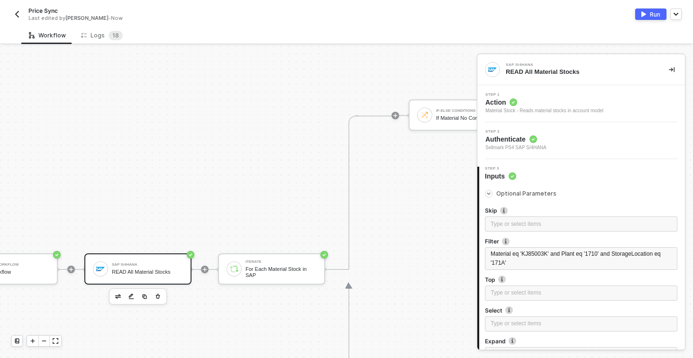
scroll to position [44, 0]
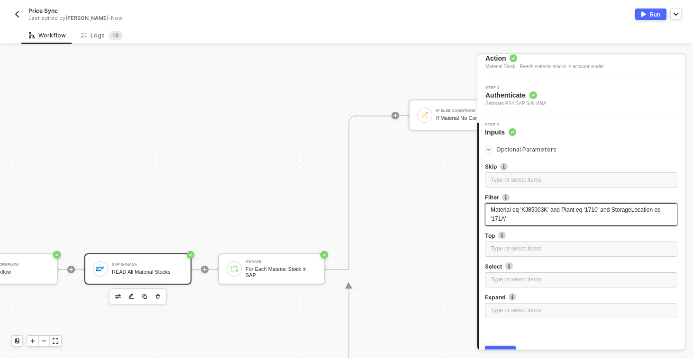
click at [593, 207] on span "Material eq 'KJ85003K' and Plant eq '1710' and StorageLocation eq '171A'" at bounding box center [575, 215] width 171 height 16
click at [245, 207] on div "Manual Workflow Start workflow SAP S/4HANA READ All Material Stocks Iterate For…" at bounding box center [648, 269] width 1419 height 1069
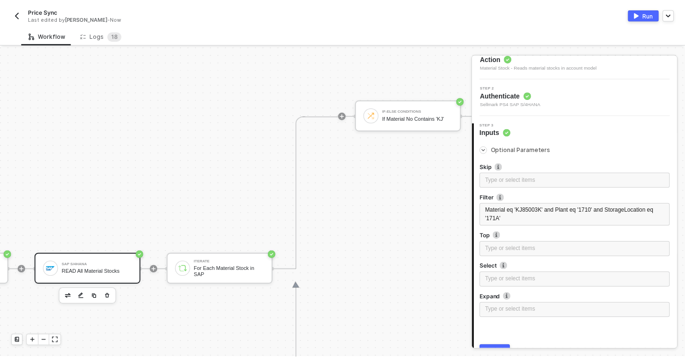
scroll to position [311, 108]
click at [102, 42] on div "Logs 1 8" at bounding box center [101, 36] width 57 height 18
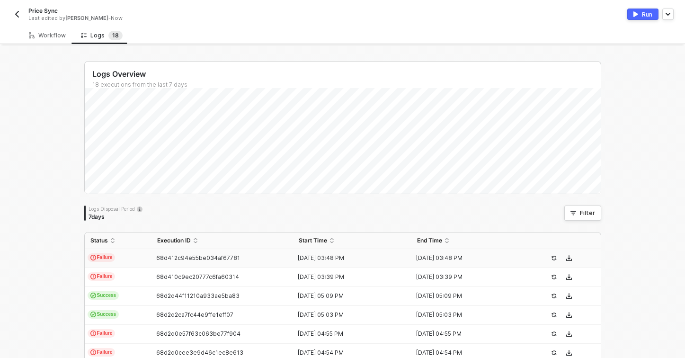
click at [131, 256] on td "Failure" at bounding box center [118, 258] width 67 height 19
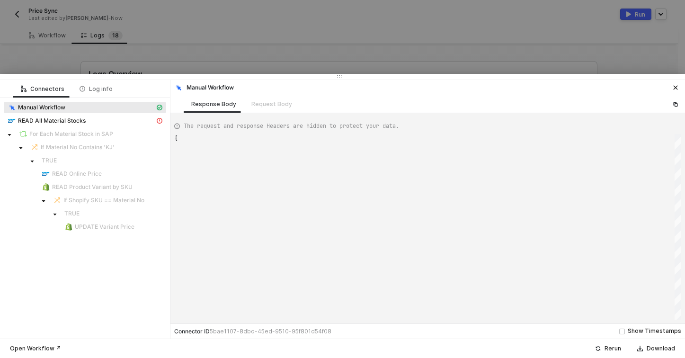
scroll to position [26, 0]
click at [66, 126] on span "READ All Material Stocks" at bounding box center [85, 120] width 162 height 11
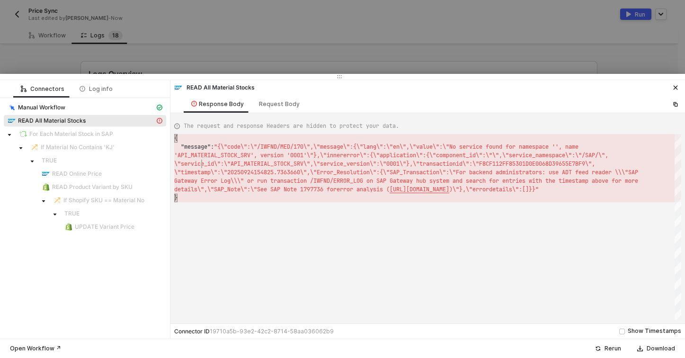
type textarea "{ "message": "{\"code\":\"/IWFND/MED/170\",\"message\":{\"lang\":\"en\",\"value…"
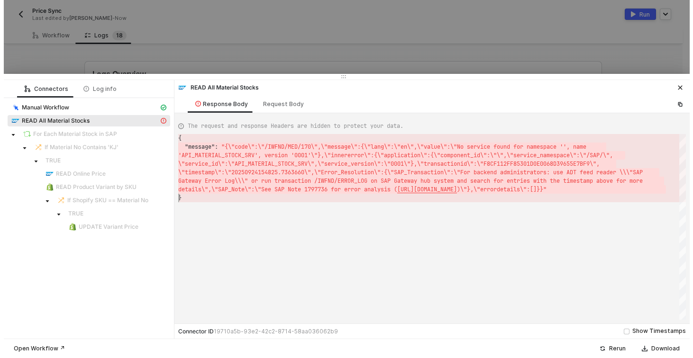
scroll to position [9, 0]
click at [153, 34] on div at bounding box center [342, 179] width 685 height 358
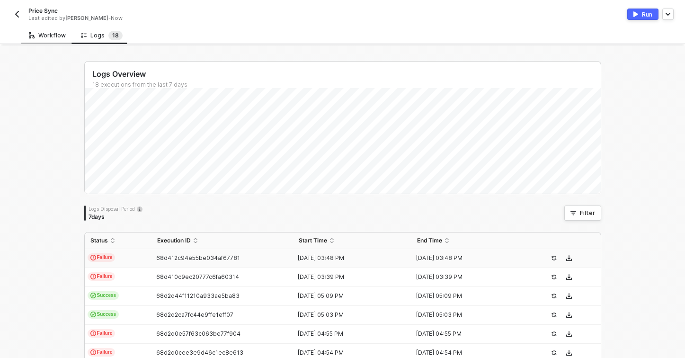
click at [51, 38] on div "Workflow" at bounding box center [47, 36] width 37 height 8
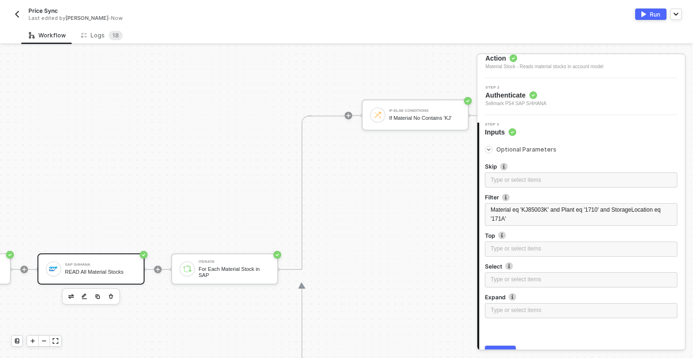
scroll to position [0, 0]
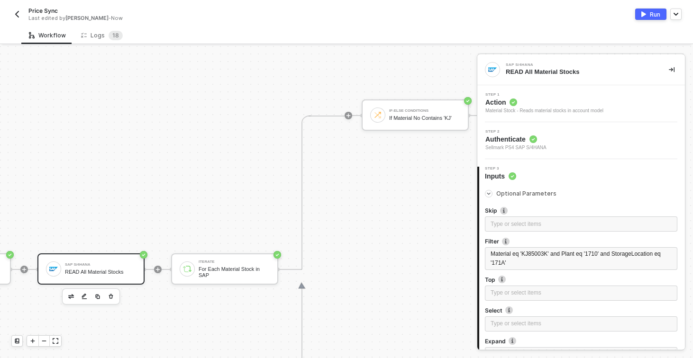
click at [579, 138] on div "Step 2 Authenticate Sellmark PS4 SAP S/4HANA" at bounding box center [581, 141] width 205 height 22
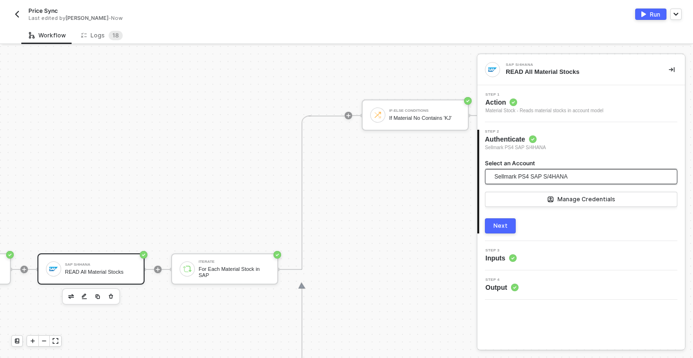
click at [559, 177] on span "Sellmark PS4 SAP S/4HANA" at bounding box center [530, 177] width 73 height 14
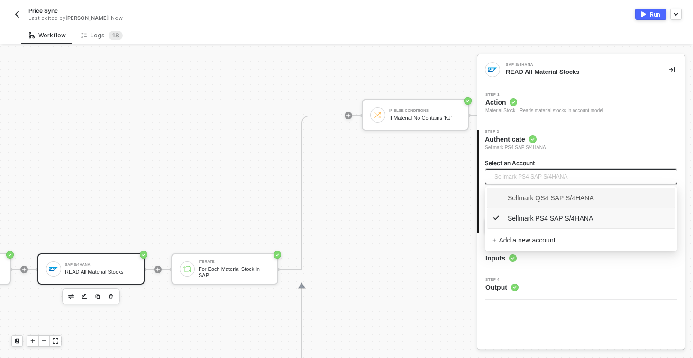
click at [544, 200] on span "Sellmark QS4 SAP S/4HANA" at bounding box center [542, 198] width 101 height 10
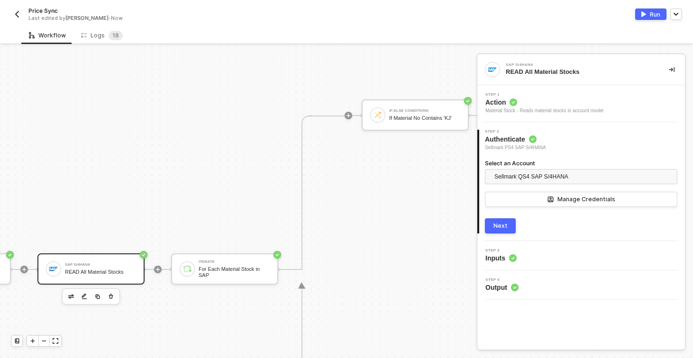
click at [502, 230] on button "Next" at bounding box center [500, 225] width 31 height 15
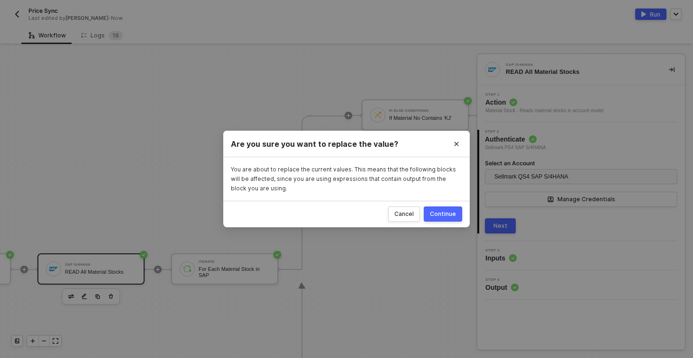
click at [451, 212] on div "Continue" at bounding box center [443, 214] width 26 height 8
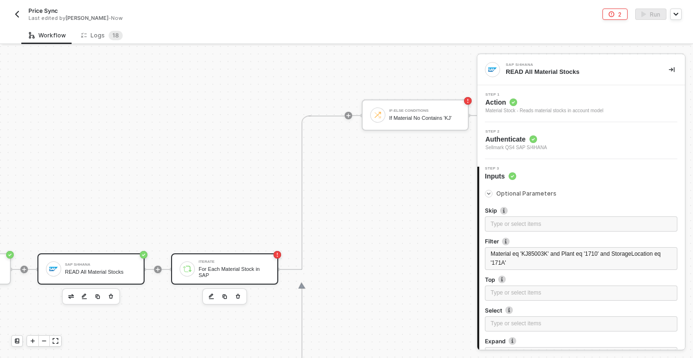
click at [248, 280] on div "Iterate For Each Material Stock in SAP" at bounding box center [224, 268] width 107 height 31
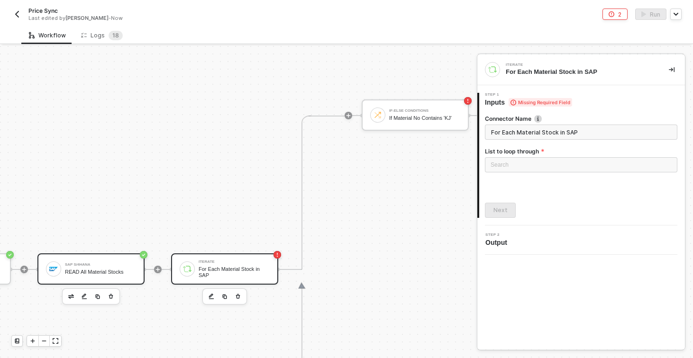
click at [71, 265] on div "SAP S/4HANA" at bounding box center [100, 265] width 71 height 4
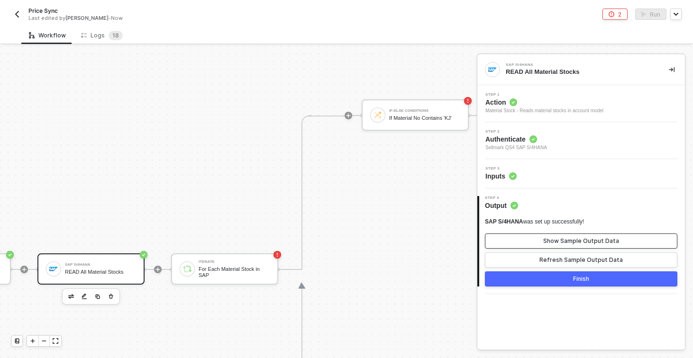
click at [597, 238] on div "Show Sample Output Data" at bounding box center [581, 241] width 76 height 8
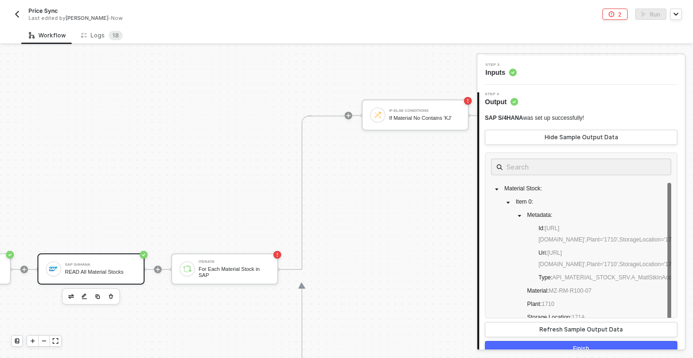
scroll to position [103, 0]
click at [559, 344] on button "Finish" at bounding box center [581, 349] width 192 height 15
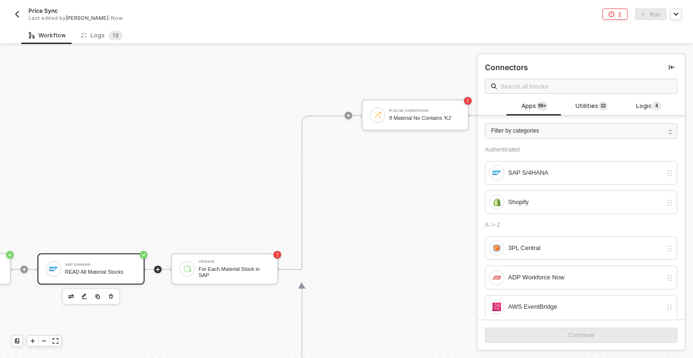
click at [127, 280] on div "SAP S/4HANA READ All Material Stocks" at bounding box center [90, 268] width 107 height 31
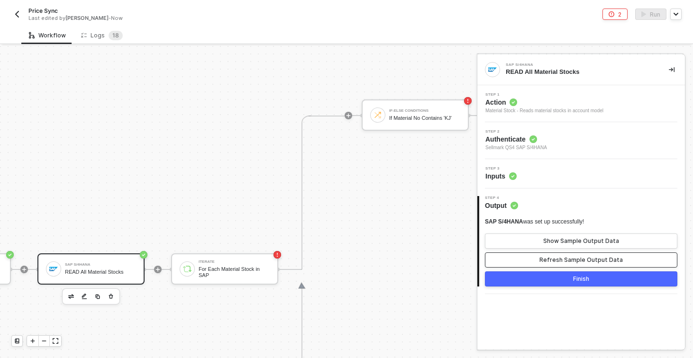
click at [550, 261] on div "Refresh Sample Output Data" at bounding box center [580, 260] width 83 height 8
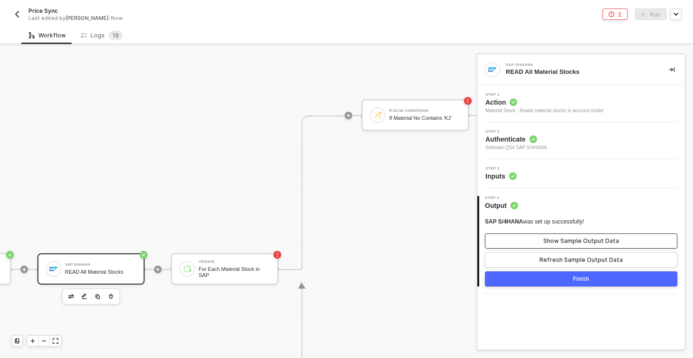
click at [553, 239] on div "Show Sample Output Data" at bounding box center [581, 241] width 76 height 8
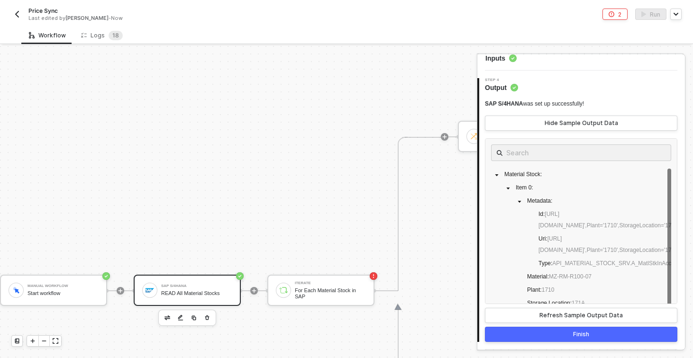
scroll to position [289, 10]
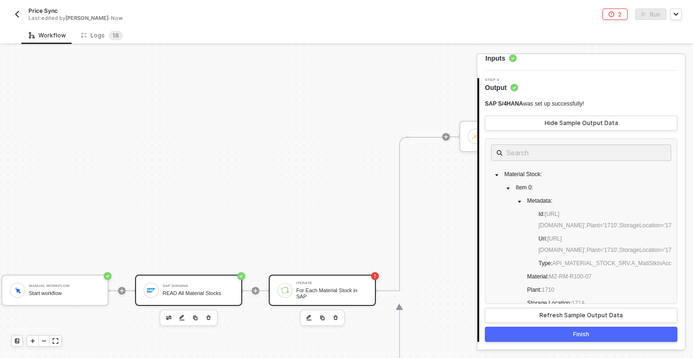
click at [306, 276] on div "Iterate For Each Material Stock in SAP" at bounding box center [322, 290] width 107 height 31
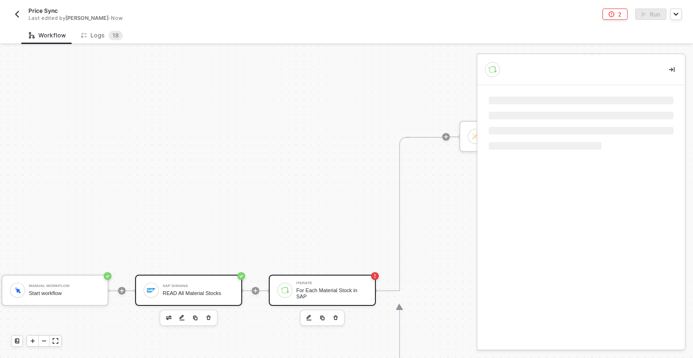
scroll to position [0, 0]
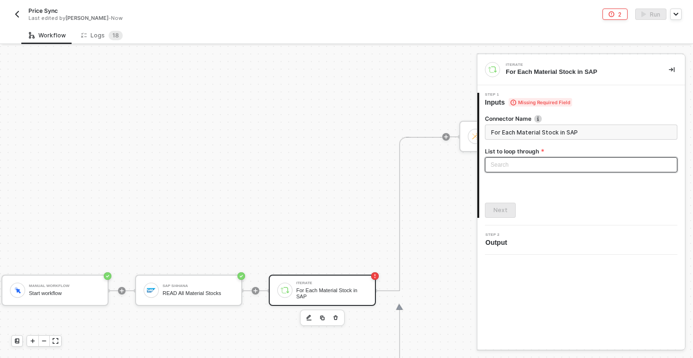
click at [544, 161] on div "Search" at bounding box center [581, 164] width 192 height 15
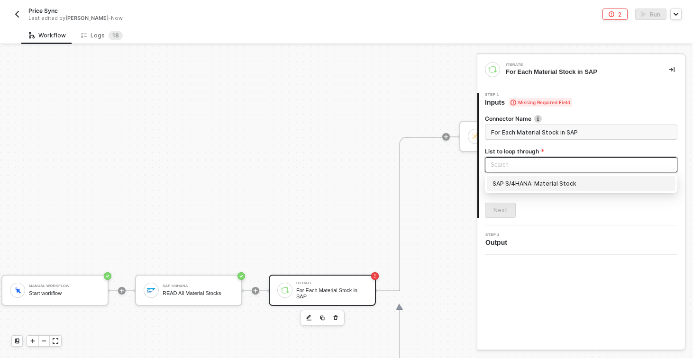
click at [569, 184] on div "SAP S/4HANA: Material Stock" at bounding box center [580, 184] width 177 height 10
type input "Loop through SAP S/4HANA: Material Stock"
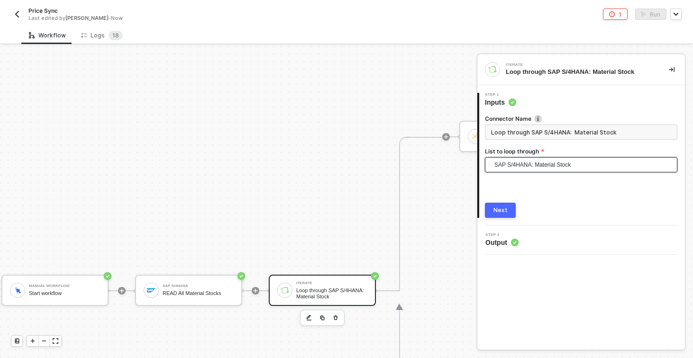
click at [498, 207] on div "Next" at bounding box center [500, 211] width 14 height 8
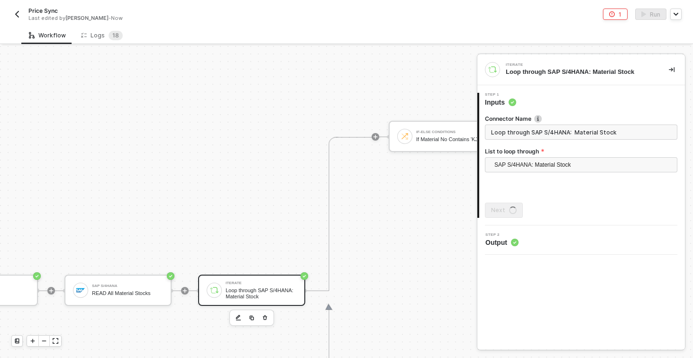
scroll to position [289, 198]
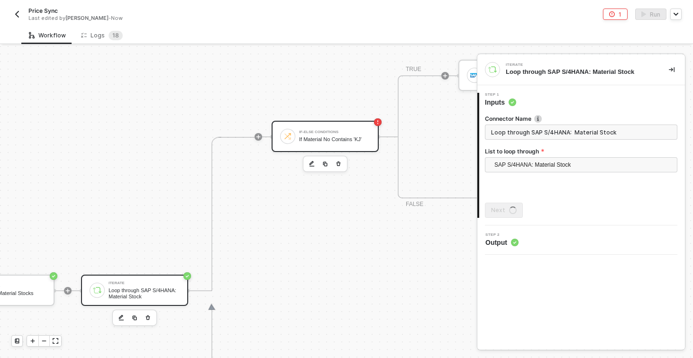
click at [316, 132] on div "If-Else Conditions" at bounding box center [334, 132] width 71 height 4
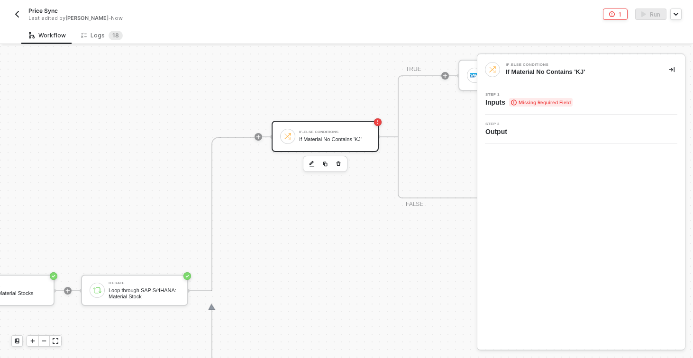
click at [557, 102] on span "Missing Required Field" at bounding box center [540, 102] width 63 height 9
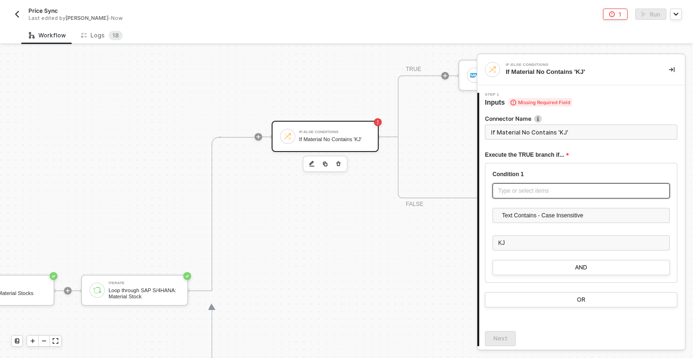
click at [528, 194] on div "Type or select items ﻿" at bounding box center [581, 191] width 166 height 9
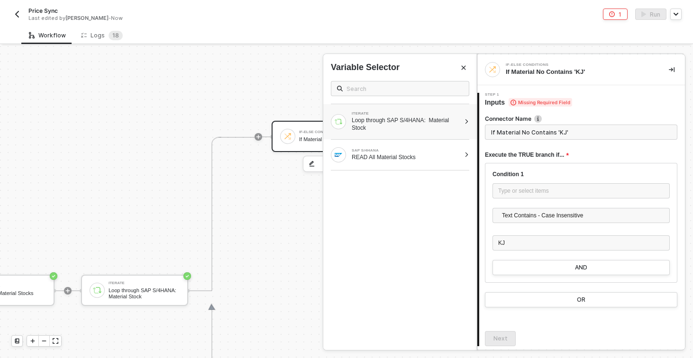
click at [394, 122] on div "Loop through SAP S/4HANA: Material Stock" at bounding box center [406, 124] width 108 height 15
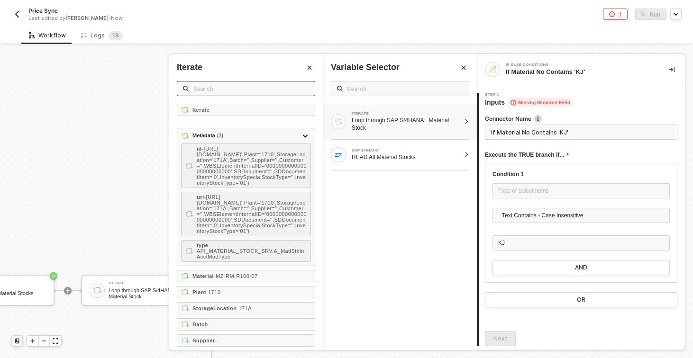
click at [215, 95] on span at bounding box center [246, 88] width 138 height 15
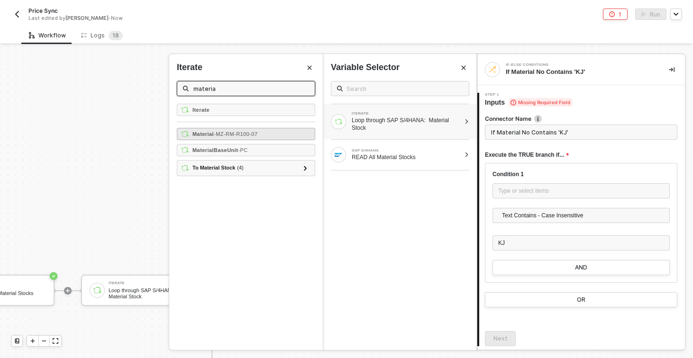
type input "materia"
click at [231, 135] on span "- MZ-RM-R100-07" at bounding box center [236, 134] width 44 height 6
type input "Only continue if Material Text Contains - Case Insensitive KJ"
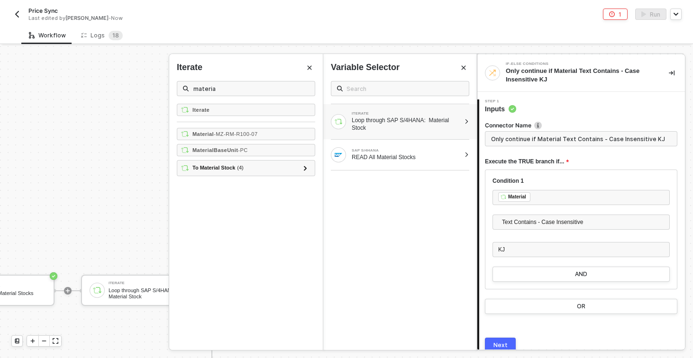
click at [498, 341] on button "Next" at bounding box center [500, 345] width 31 height 15
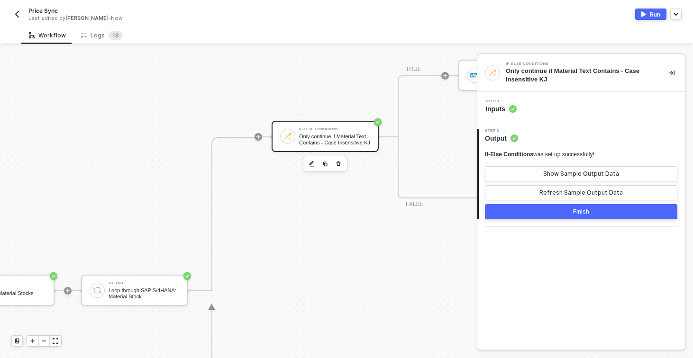
click at [531, 211] on button "Finish" at bounding box center [581, 211] width 192 height 15
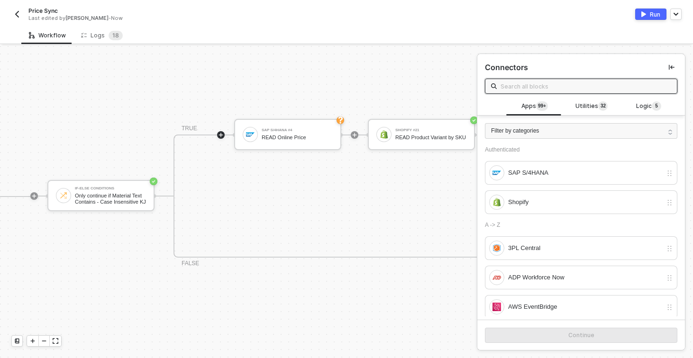
scroll to position [216, 422]
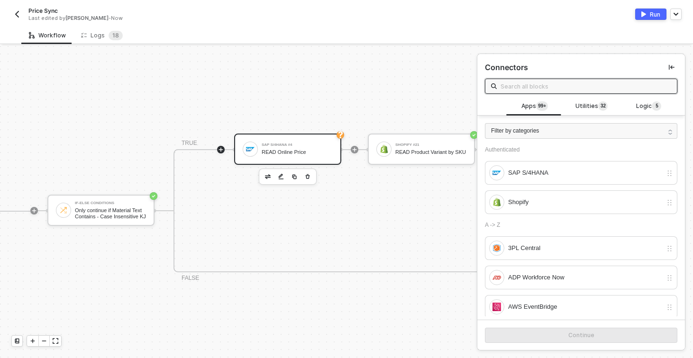
click at [269, 146] on div "SAP S/4HANA #4" at bounding box center [297, 145] width 71 height 4
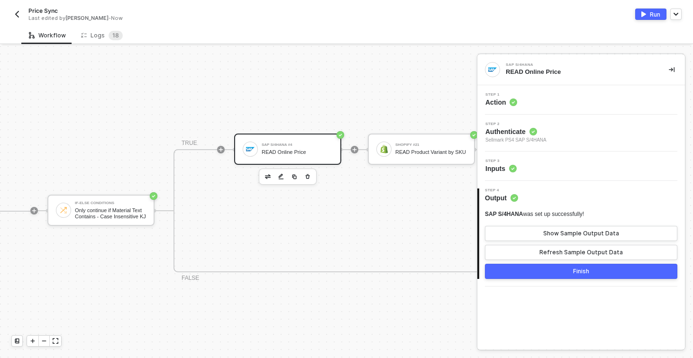
click at [555, 102] on div "Step 1 Action" at bounding box center [581, 100] width 205 height 14
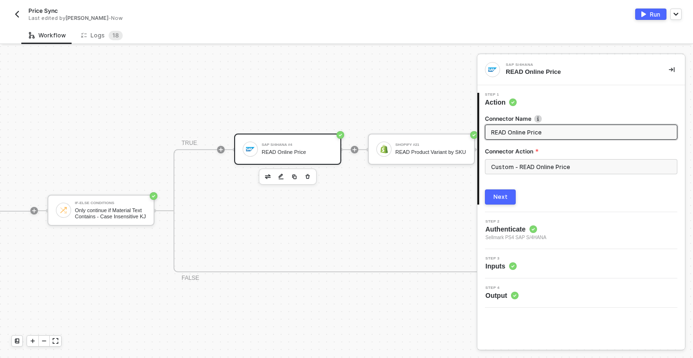
click at [541, 259] on div "Step 3 Inputs" at bounding box center [581, 264] width 205 height 14
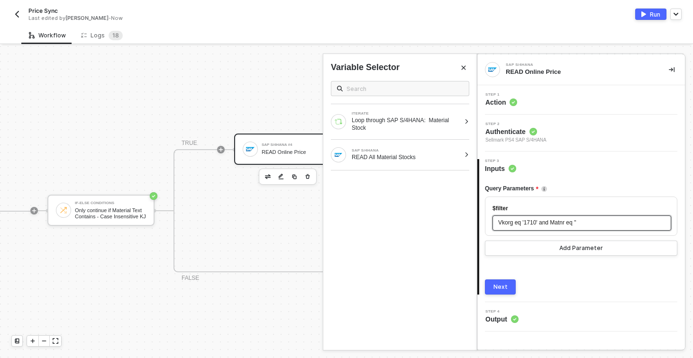
click at [576, 224] on span "'" at bounding box center [575, 222] width 1 height 7
click at [576, 223] on span "'" at bounding box center [575, 222] width 1 height 7
click at [466, 118] on div "ITERATE Loop through SAP S/4HANA: Material Stock" at bounding box center [399, 121] width 153 height 35
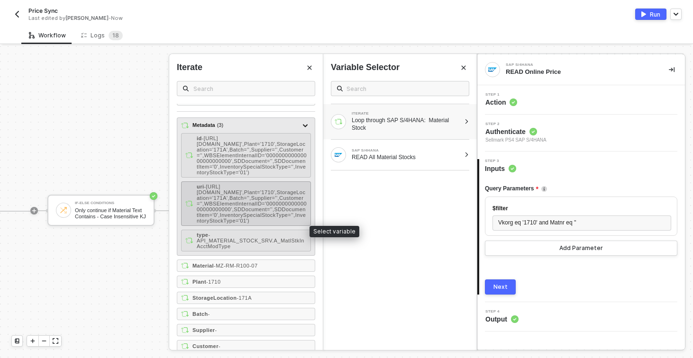
scroll to position [9, 0]
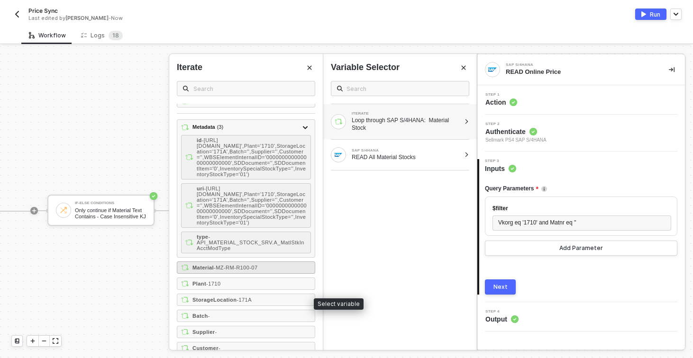
click at [234, 274] on div "Material - MZ-RM-R100-07" at bounding box center [246, 268] width 138 height 12
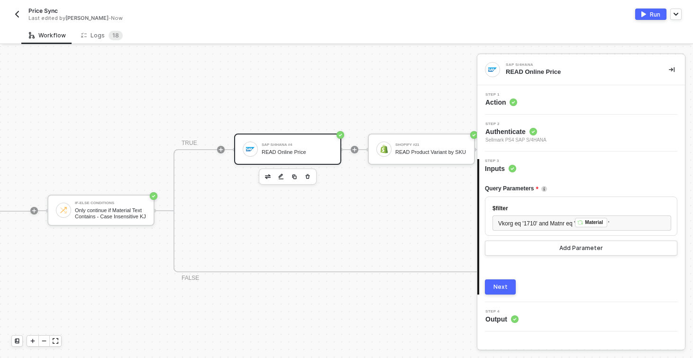
click at [496, 287] on div "Next" at bounding box center [500, 287] width 14 height 8
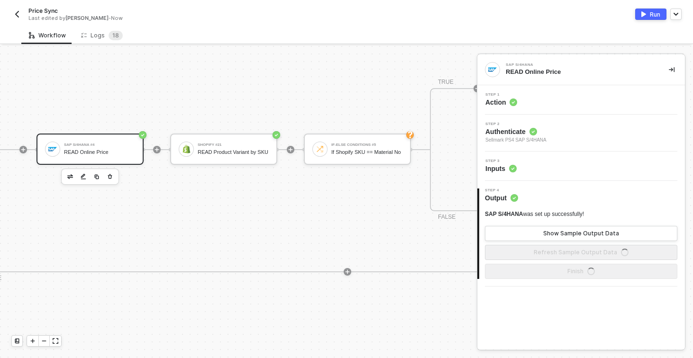
scroll to position [216, 634]
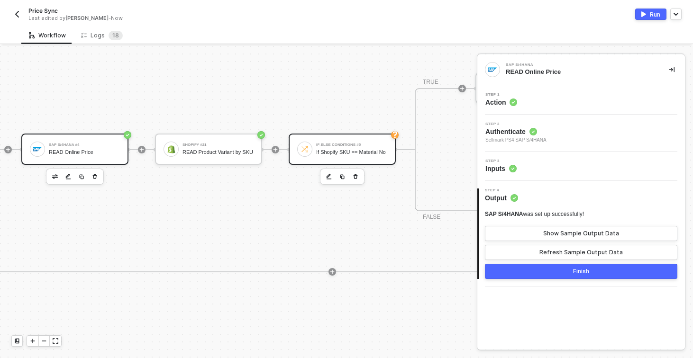
click at [357, 150] on div "If Shopify SKU == Material No" at bounding box center [351, 152] width 71 height 6
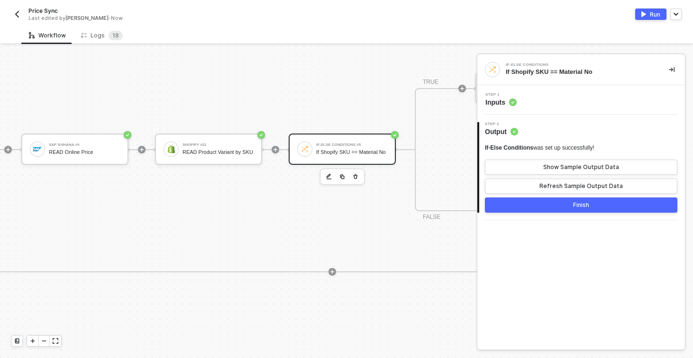
click at [568, 94] on div "Step 1 Inputs" at bounding box center [581, 100] width 205 height 14
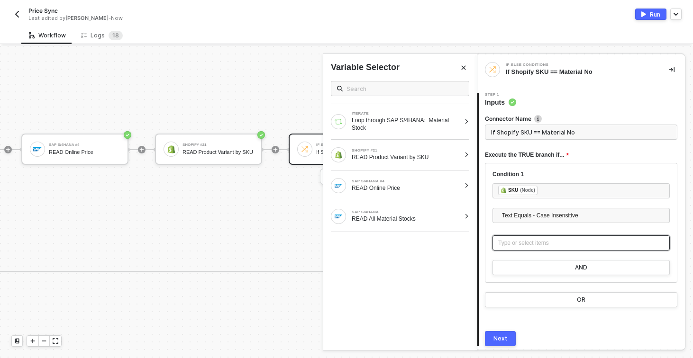
click at [527, 245] on div "Type or select items ﻿" at bounding box center [581, 243] width 166 height 9
click at [438, 158] on div "READ Product Variant by SKU" at bounding box center [406, 157] width 108 height 8
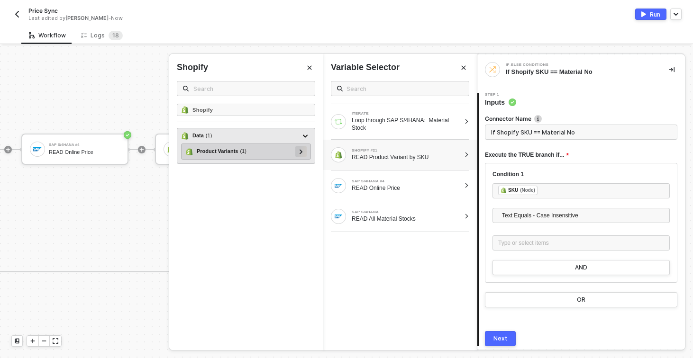
click at [298, 154] on div at bounding box center [300, 151] width 5 height 10
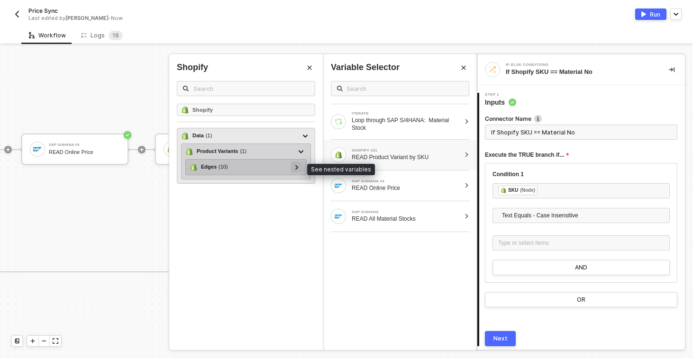
click at [298, 169] on div at bounding box center [296, 167] width 5 height 10
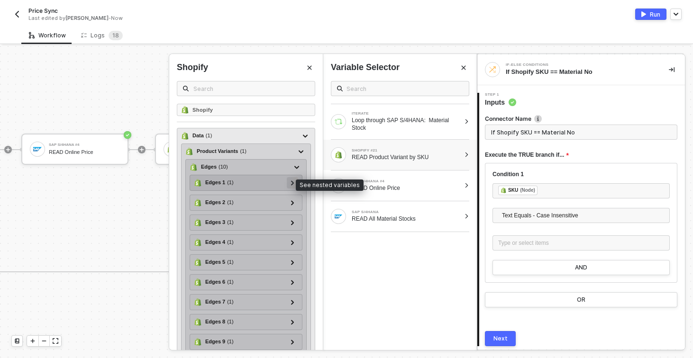
click at [288, 184] on div at bounding box center [292, 182] width 11 height 11
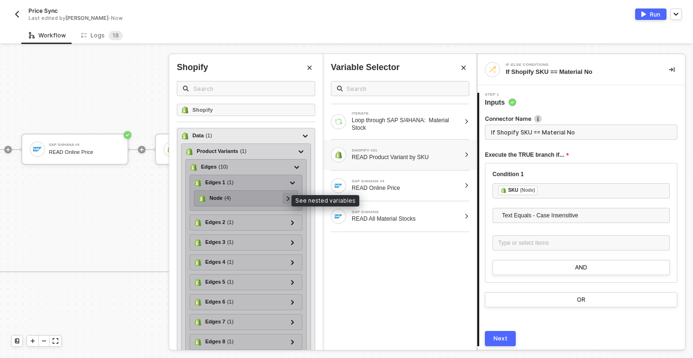
click at [287, 200] on icon at bounding box center [288, 198] width 3 height 5
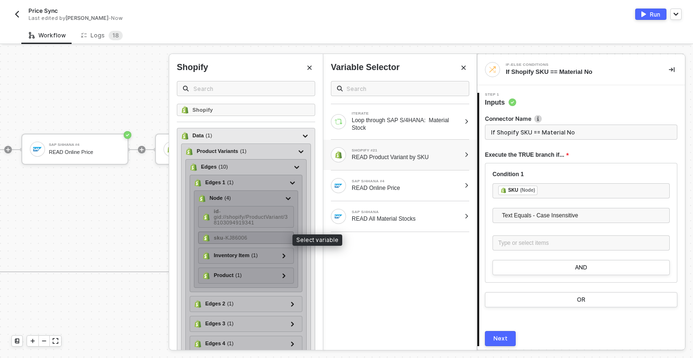
click at [227, 237] on span "- KJ86006" at bounding box center [235, 238] width 24 height 6
type input "Only continue if SKU = SKU"
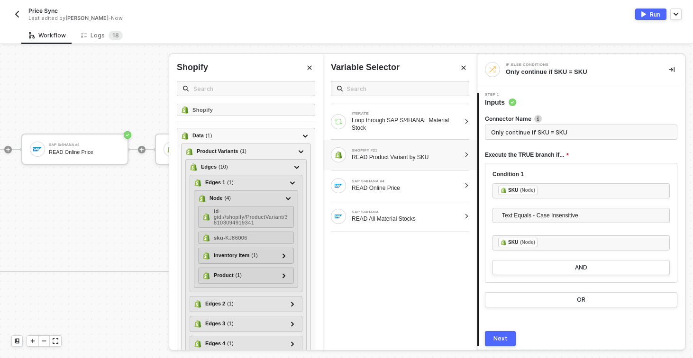
click at [496, 337] on div "Next" at bounding box center [500, 339] width 14 height 8
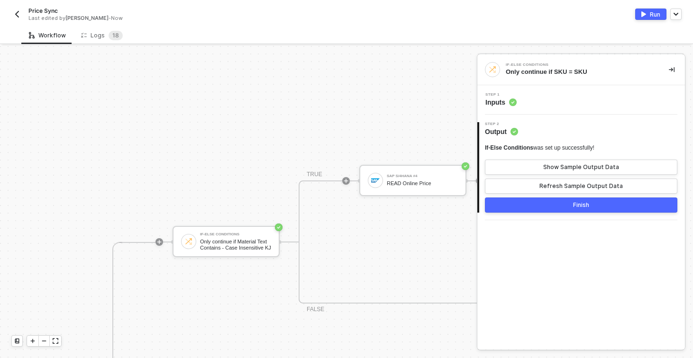
scroll to position [184, 0]
click at [652, 15] on div "Run" at bounding box center [654, 14] width 10 height 8
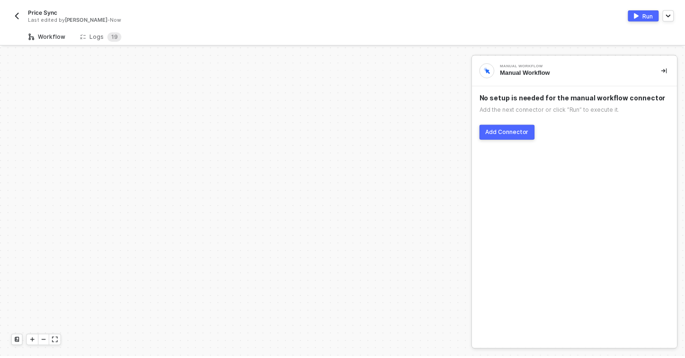
scroll to position [267, 0]
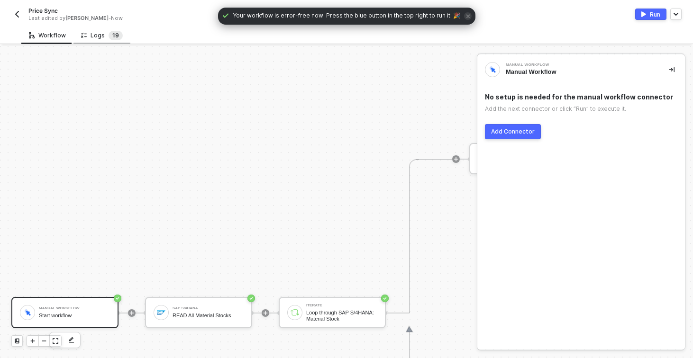
click at [115, 39] on span "9" at bounding box center [117, 35] width 4 height 9
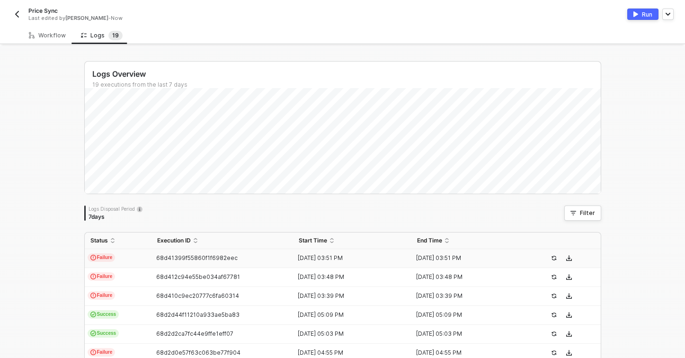
click at [126, 252] on td "Failure" at bounding box center [118, 258] width 67 height 19
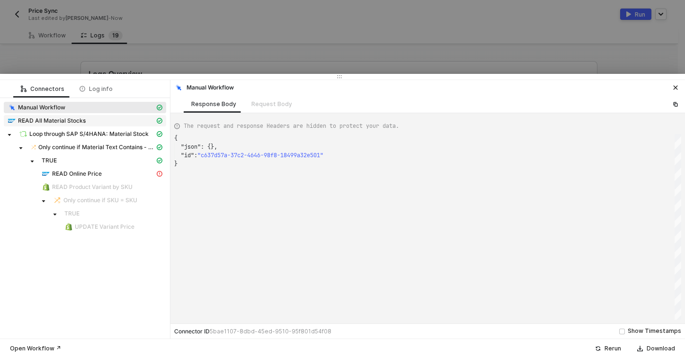
click at [75, 123] on span "READ All Material Stocks" at bounding box center [52, 121] width 68 height 8
type textarea "{ "json": { "materialStock": [ { "__metadata": { "id": "[URL][DOMAIN_NAME]',Pla…"
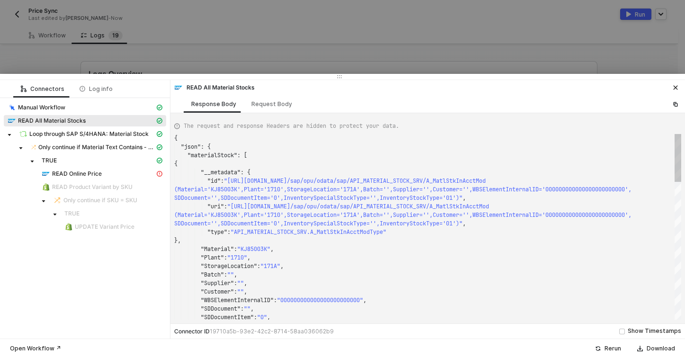
scroll to position [51, 0]
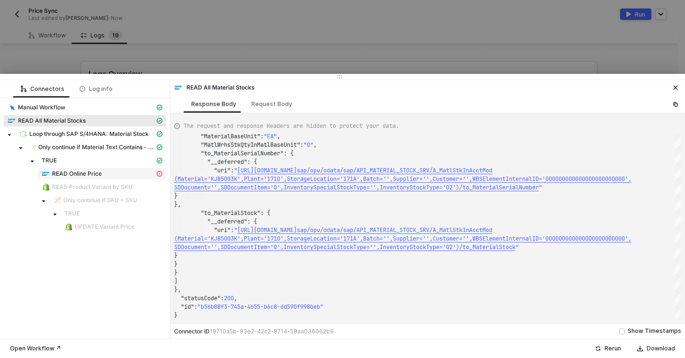
click at [137, 175] on div "READ Online Price" at bounding box center [98, 174] width 113 height 9
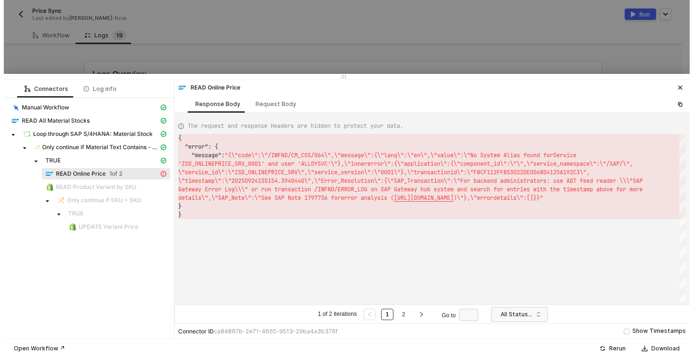
scroll to position [17, 0]
click at [386, 61] on div at bounding box center [342, 179] width 685 height 358
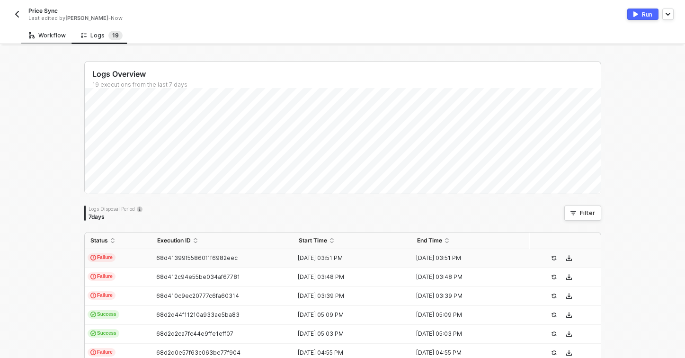
click at [53, 38] on div "Workflow" at bounding box center [47, 36] width 37 height 8
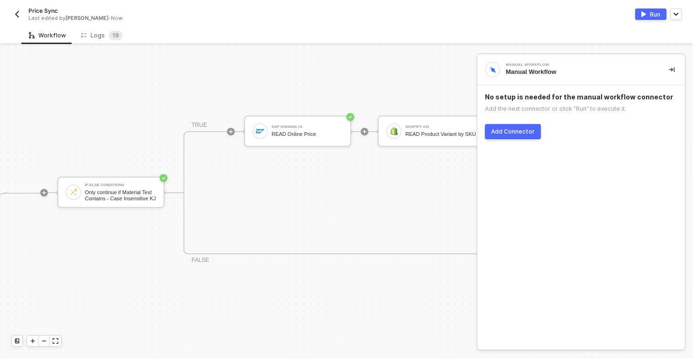
scroll to position [233, 412]
click at [287, 132] on div "READ Online Price" at bounding box center [306, 135] width 71 height 6
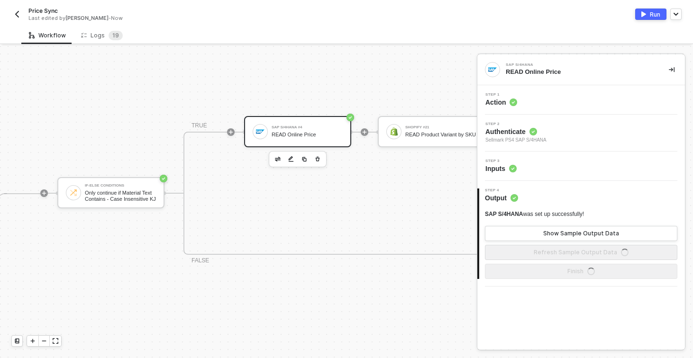
click at [530, 137] on span "Sellmark PS4 SAP S/4HANA" at bounding box center [515, 140] width 61 height 8
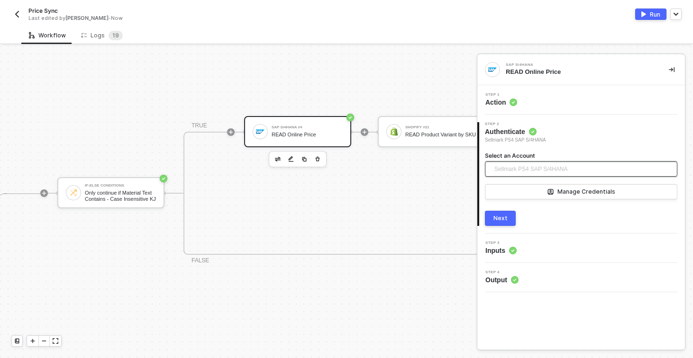
click at [540, 168] on span "Sellmark PS4 SAP S/4HANA" at bounding box center [530, 169] width 73 height 14
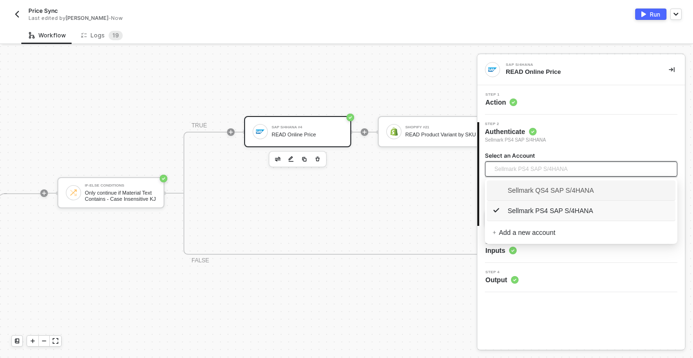
click at [521, 194] on span "Sellmark QS4 SAP S/4HANA" at bounding box center [542, 190] width 101 height 10
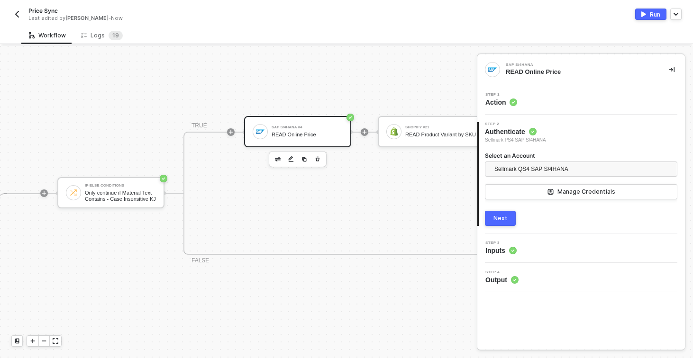
click at [507, 219] on button "Next" at bounding box center [500, 218] width 31 height 15
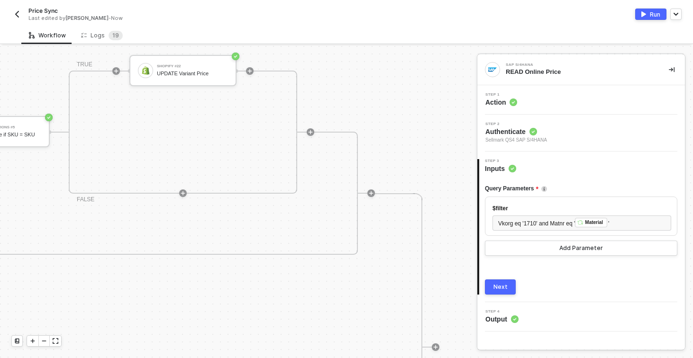
scroll to position [233, 1009]
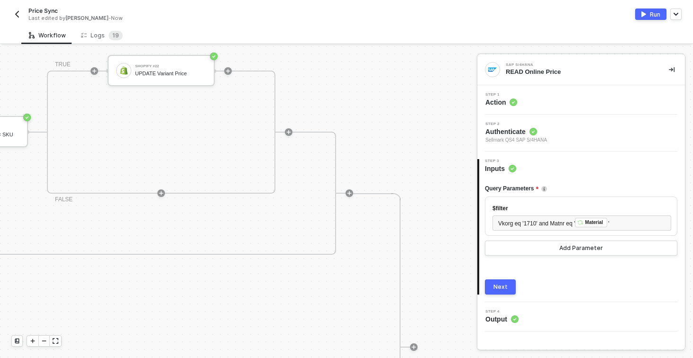
click at [497, 294] on button "Next" at bounding box center [500, 287] width 31 height 15
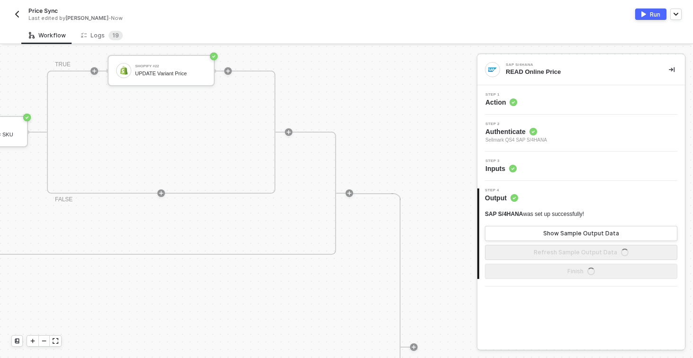
click at [646, 14] on button "Run" at bounding box center [650, 14] width 31 height 11
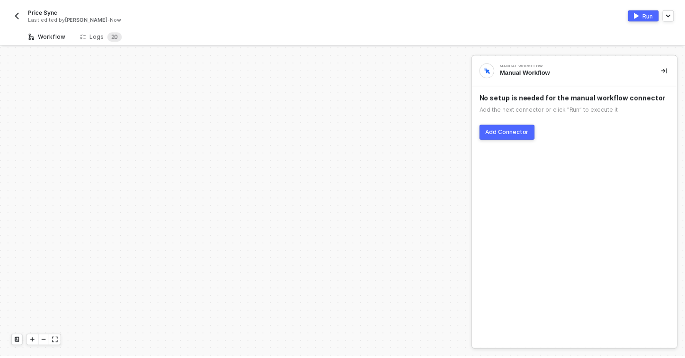
scroll to position [267, 0]
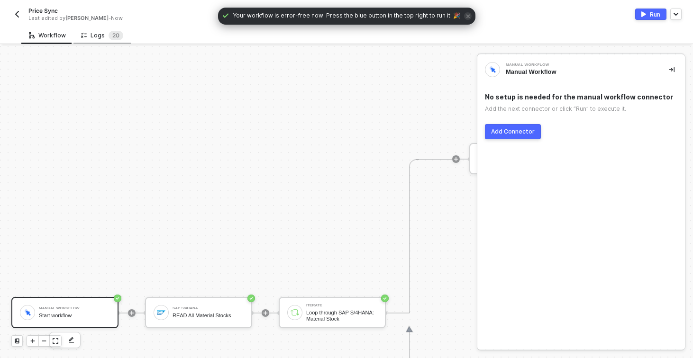
click at [93, 41] on div "Logs 2 0" at bounding box center [101, 36] width 57 height 18
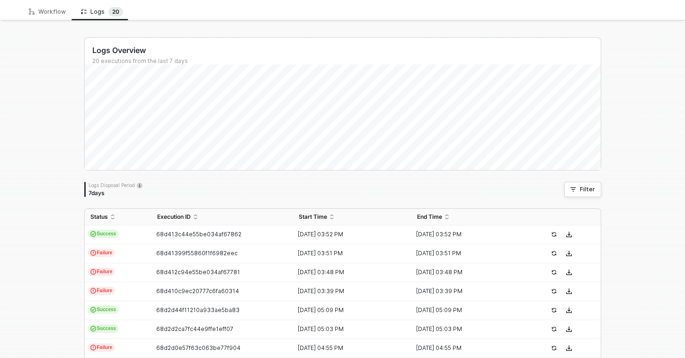
scroll to position [25, 0]
click at [247, 235] on div "68d413c44e55be034af67862" at bounding box center [219, 234] width 135 height 8
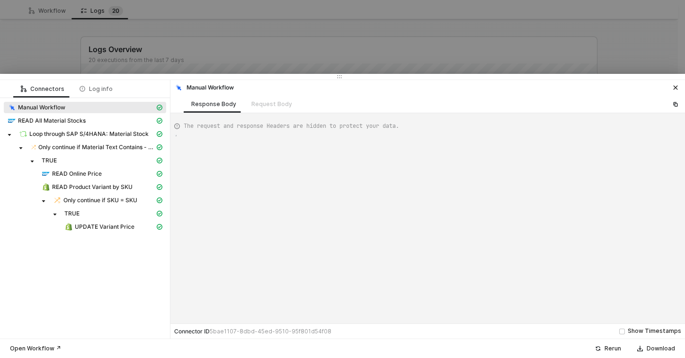
type textarea "{ "json": {}, "id": "3c79e798-4e97-41cc-ac0f-b459adaca15e" }"
click at [116, 230] on span "UPDATE Variant Price" at bounding box center [105, 227] width 60 height 8
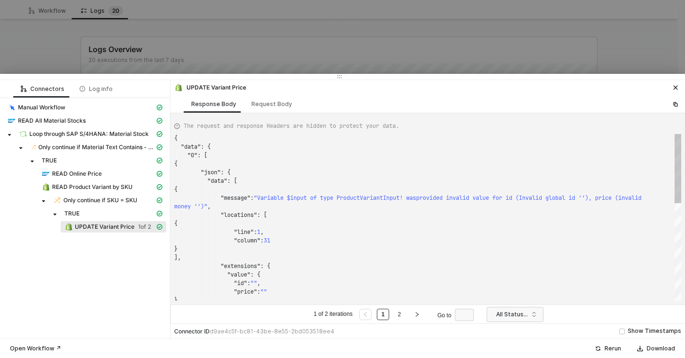
scroll to position [77, 0]
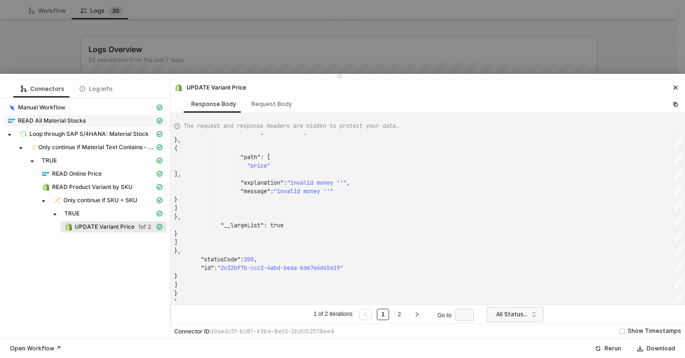
click at [42, 122] on span "READ All Material Stocks" at bounding box center [52, 121] width 68 height 8
type textarea "{ "json": { "materialStock": [ { "__metadata": { "id": "[URL][DOMAIN_NAME]',Pla…"
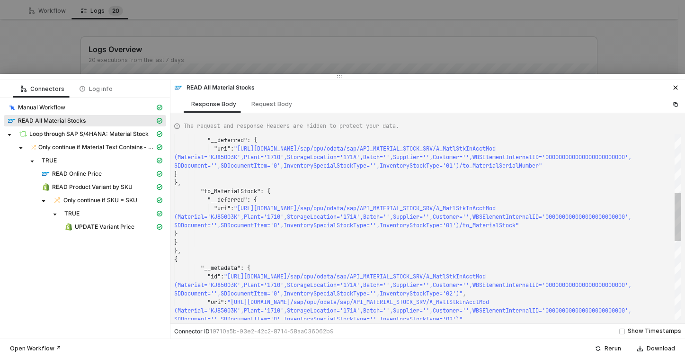
scroll to position [59, 0]
click at [71, 173] on span "READ Online Price" at bounding box center [77, 174] width 50 height 8
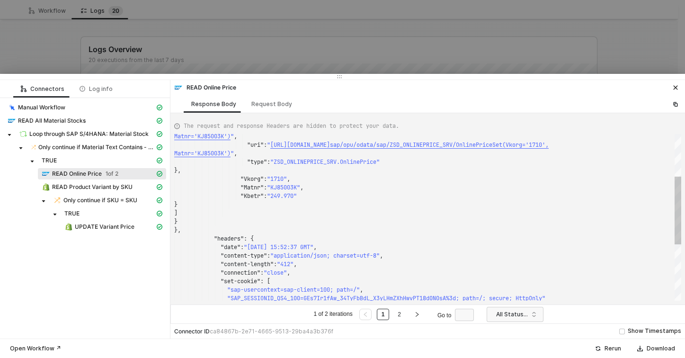
scroll to position [51, 116]
click at [291, 196] on span ""249.970"" at bounding box center [282, 196] width 30 height 8
type textarea ": { "id": "[URL][DOMAIN_NAME]',Matnr='KJ85003K')", "uri": "[URL][DOMAIN_NAME]',…"
click at [101, 185] on span "READ Product Variant by SKU" at bounding box center [92, 187] width 81 height 8
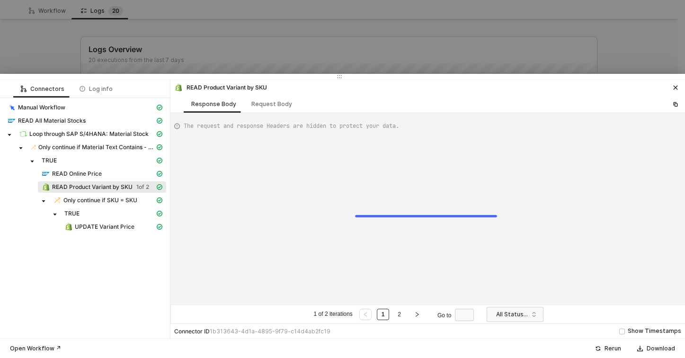
type textarea "{ "data": { "0": [ { "json": { "data": { "productVariants": { "edges": [ { "nod…"
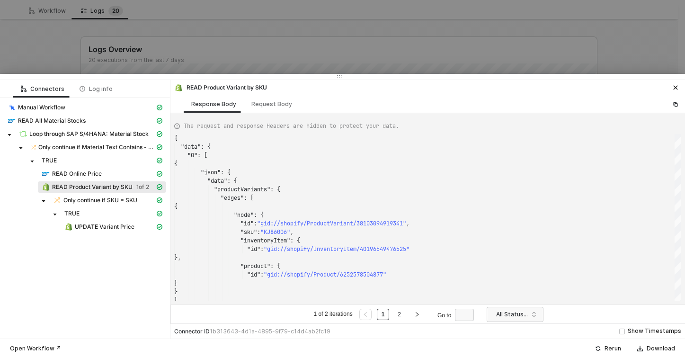
click at [189, 59] on div at bounding box center [342, 179] width 685 height 358
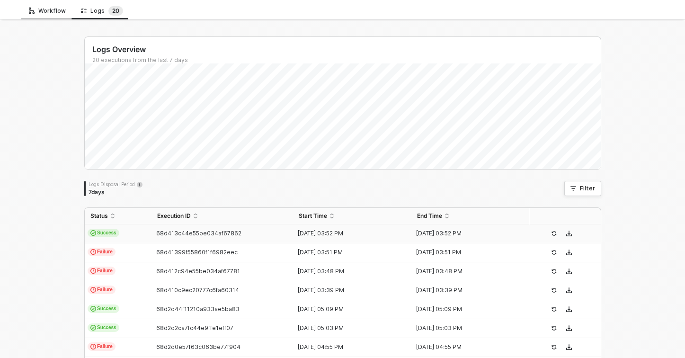
click at [51, 14] on div "Workflow" at bounding box center [47, 11] width 37 height 8
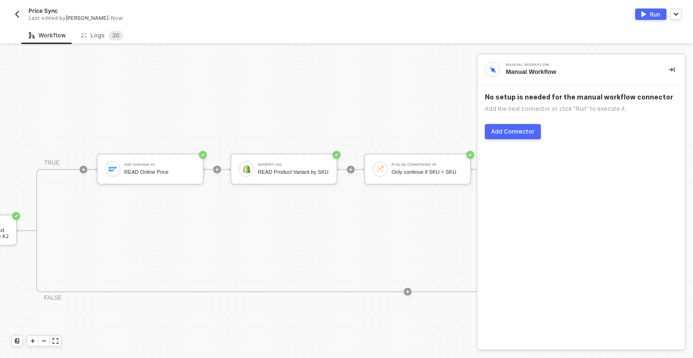
scroll to position [209, 560]
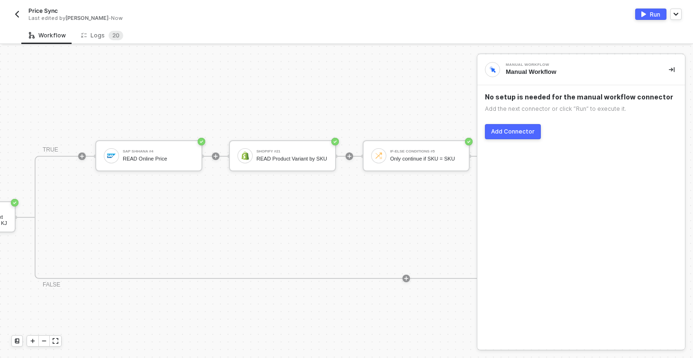
click at [670, 72] on icon "icon-collapse-right" at bounding box center [671, 70] width 6 height 6
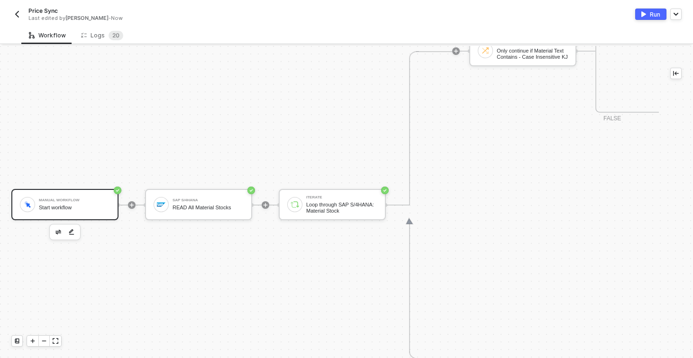
scroll to position [375, 0]
click at [20, 21] on div "Price Sync Last edited by [PERSON_NAME] - Now" at bounding box center [178, 14] width 335 height 15
click at [17, 16] on img "button" at bounding box center [17, 14] width 8 height 8
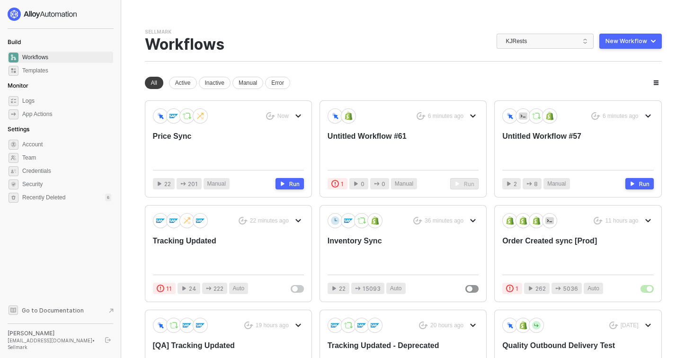
click at [635, 43] on div "New Workflow" at bounding box center [627, 41] width 42 height 8
drag, startPoint x: 590, startPoint y: 82, endPoint x: 391, endPoint y: 36, distance: 204.4
click at [391, 36] on div "Sellmark Team Settings → Workflows KJRests New Workflow Start From Template Sta…" at bounding box center [403, 44] width 517 height 33
click at [356, 141] on div "Untitled Workflow #61" at bounding box center [388, 146] width 121 height 31
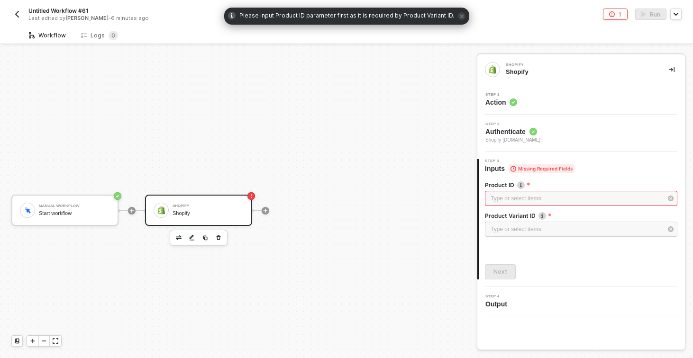
scroll to position [18, 0]
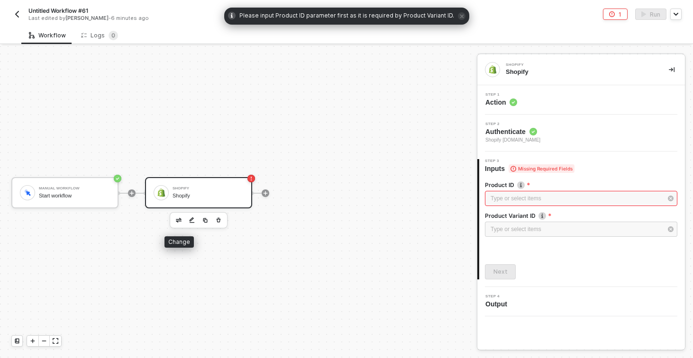
click at [178, 221] on img "button" at bounding box center [179, 220] width 6 height 5
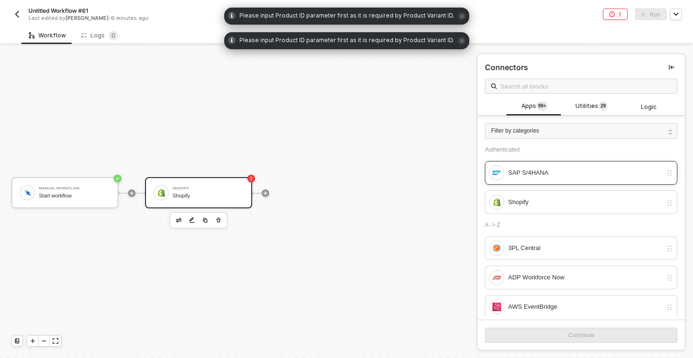
click at [521, 169] on div "SAP S/4HANA" at bounding box center [585, 173] width 154 height 10
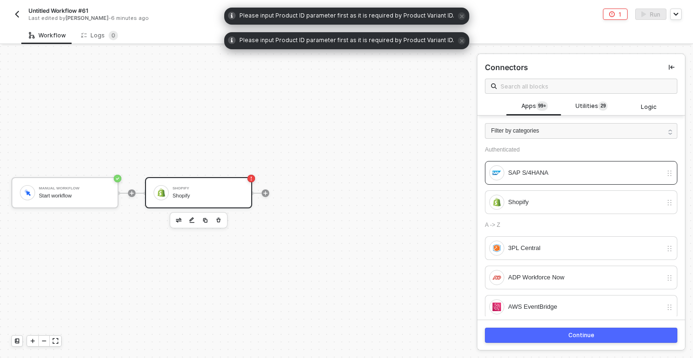
click at [543, 339] on button "Continue" at bounding box center [581, 335] width 192 height 15
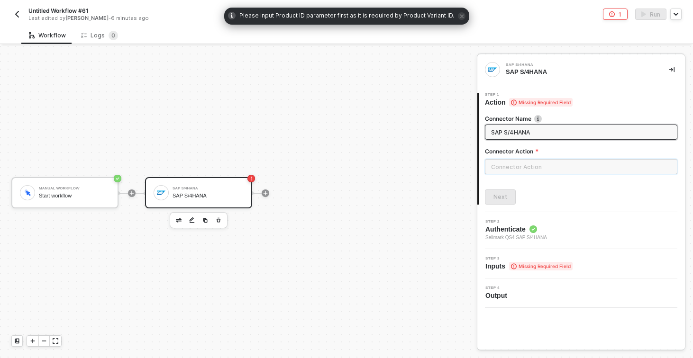
click at [516, 174] on input "text" at bounding box center [581, 166] width 192 height 15
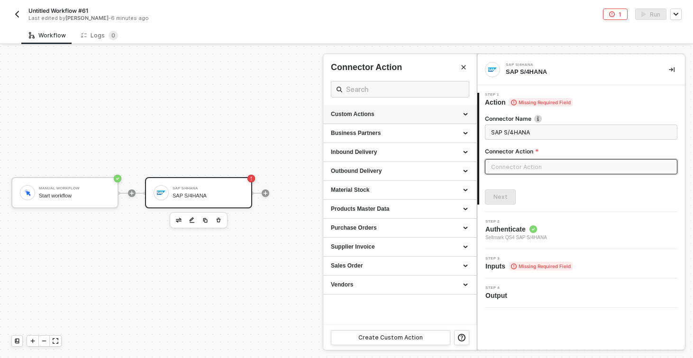
click at [390, 111] on div "Custom Actions" at bounding box center [400, 114] width 138 height 8
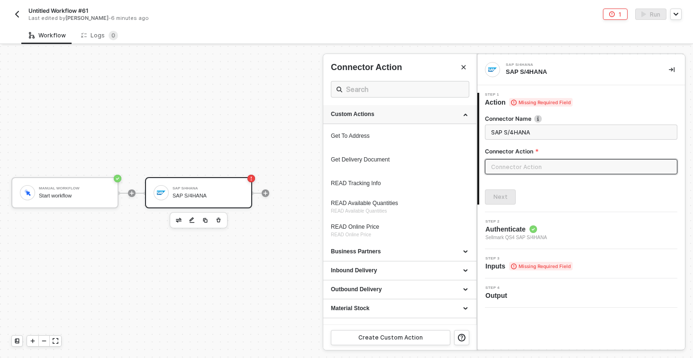
click at [390, 112] on div "Custom Actions" at bounding box center [400, 114] width 138 height 8
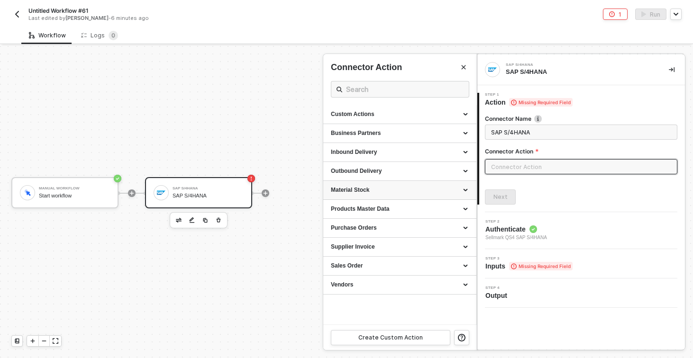
click at [364, 182] on div "Material Stock" at bounding box center [399, 190] width 153 height 19
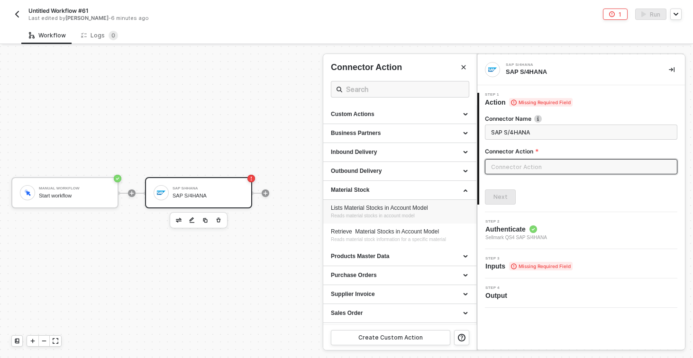
click at [358, 211] on div "Lists Material Stocks in Account Model" at bounding box center [400, 208] width 138 height 8
type input "Reads material stocks in account model"
type input "Material Stock - Lists Material Stocks in Account Model"
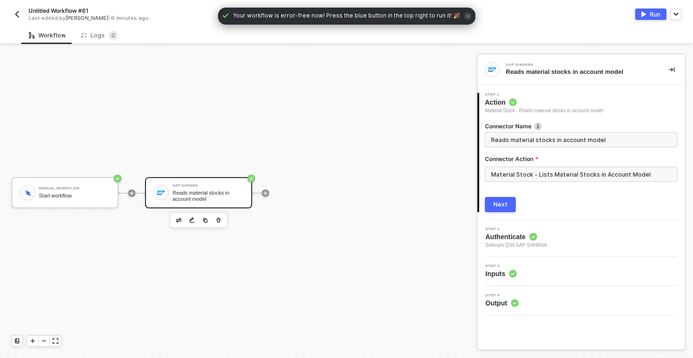
click at [505, 199] on button "Next" at bounding box center [500, 204] width 31 height 15
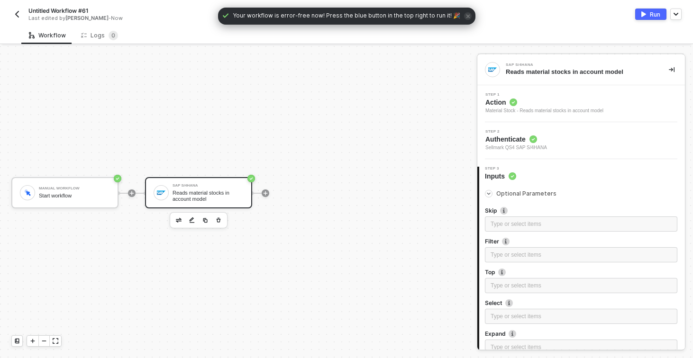
click at [546, 153] on div "Step 2 Authenticate Sellmark QS4 SAP S/4HANA" at bounding box center [580, 140] width 207 height 37
click at [551, 146] on div "Step 2 Authenticate Sellmark QS4 SAP S/4HANA" at bounding box center [581, 141] width 205 height 22
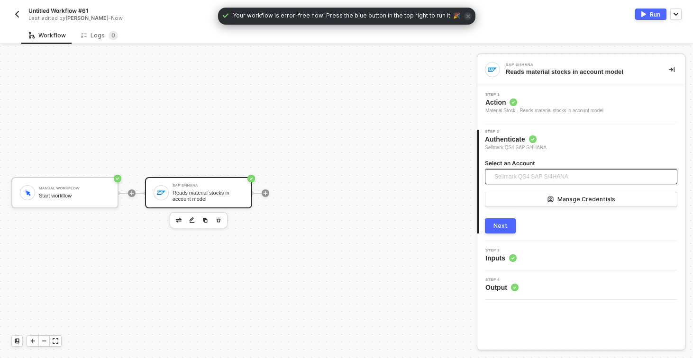
click at [576, 175] on span "Sellmark QS4 SAP S/4HANA" at bounding box center [578, 176] width 169 height 15
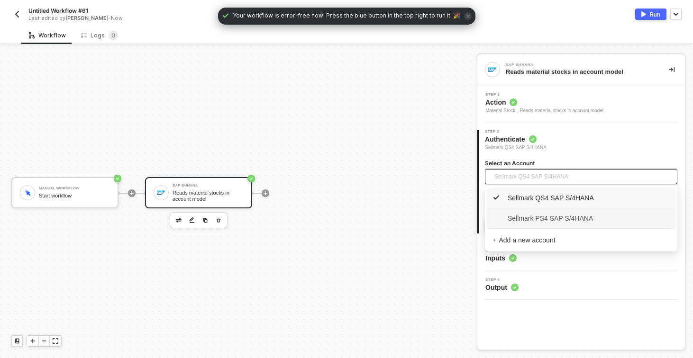
click at [545, 222] on span "Sellmark PS4 SAP S/4HANA" at bounding box center [542, 218] width 100 height 10
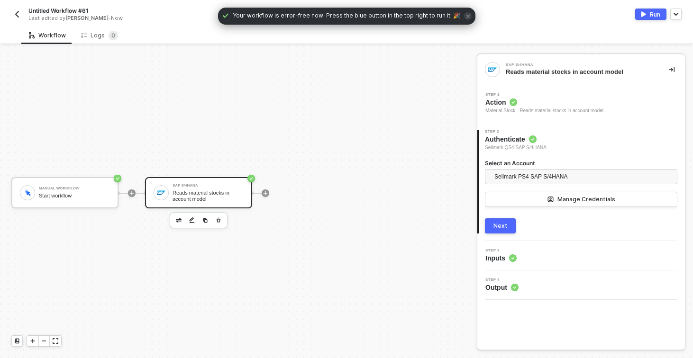
click at [493, 229] on button "Next" at bounding box center [500, 225] width 31 height 15
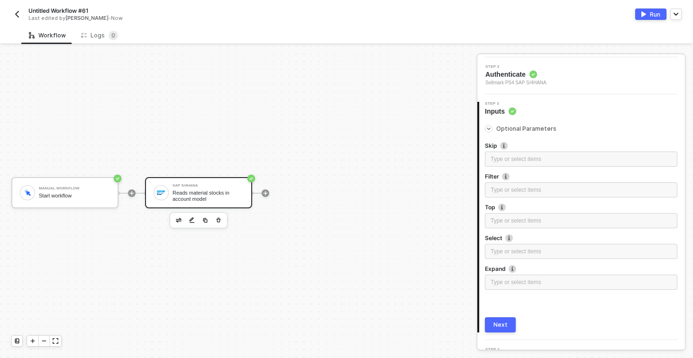
scroll to position [85, 0]
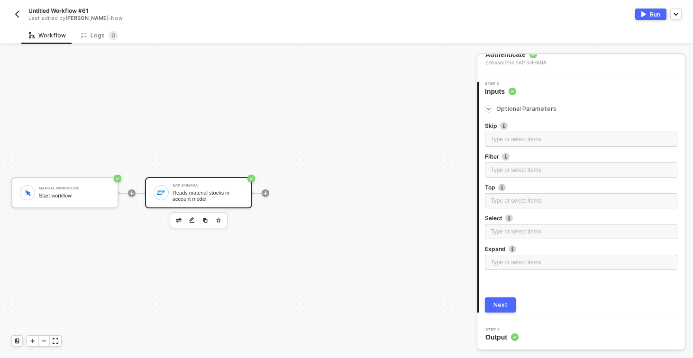
click at [501, 312] on button "Next" at bounding box center [500, 305] width 31 height 15
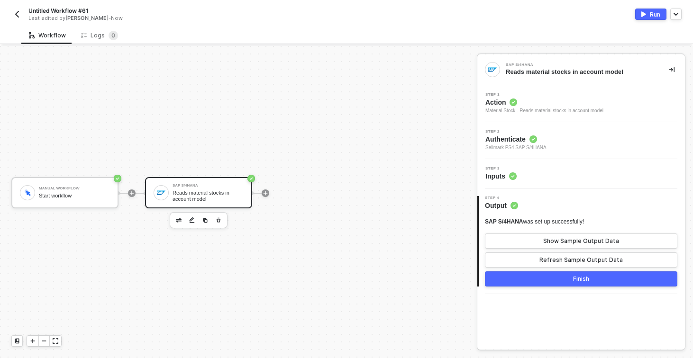
click at [570, 285] on button "Finish" at bounding box center [581, 278] width 192 height 15
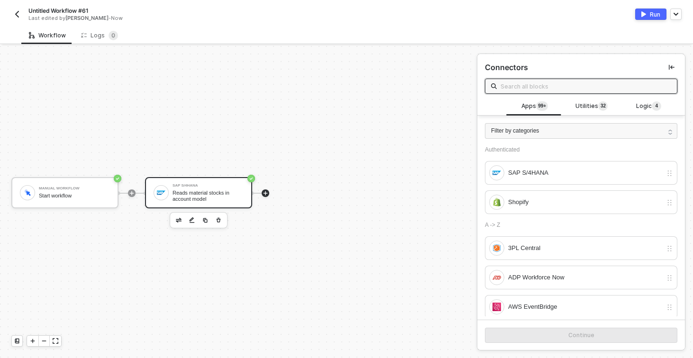
click at [225, 191] on div "Reads material stocks in account model" at bounding box center [207, 196] width 71 height 12
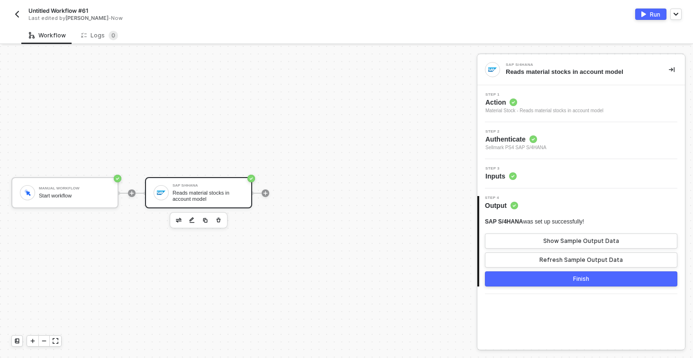
click at [549, 174] on div "Step 3 Inputs" at bounding box center [581, 174] width 205 height 14
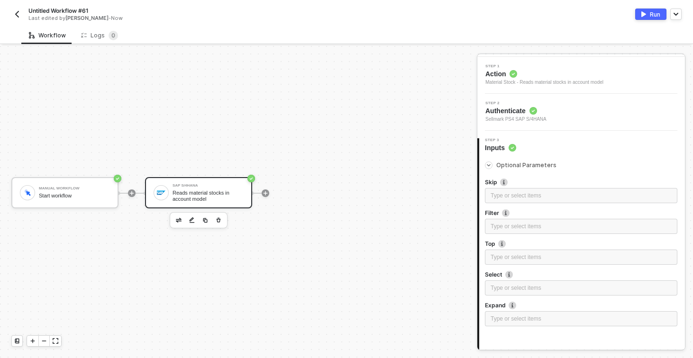
scroll to position [63, 0]
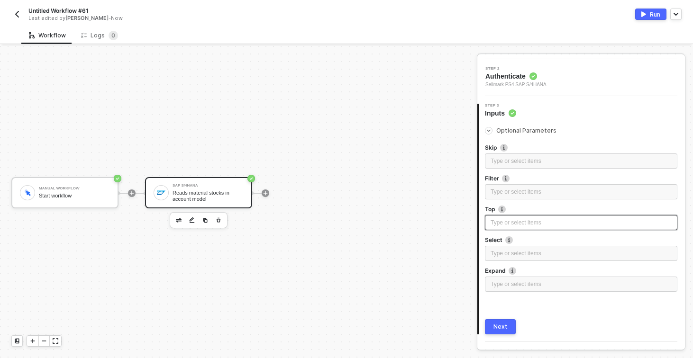
click at [516, 228] on div "Type or select items ﻿" at bounding box center [581, 222] width 192 height 15
click at [513, 320] on button "Next" at bounding box center [500, 326] width 31 height 15
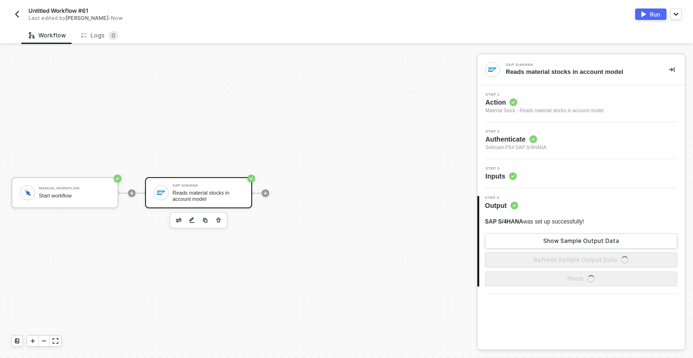
click at [648, 14] on button "Run" at bounding box center [650, 14] width 31 height 11
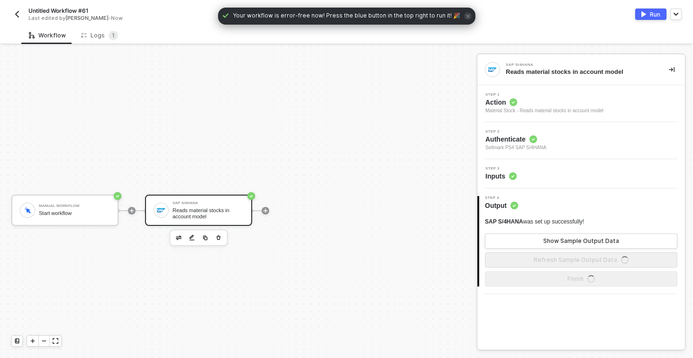
scroll to position [18, 0]
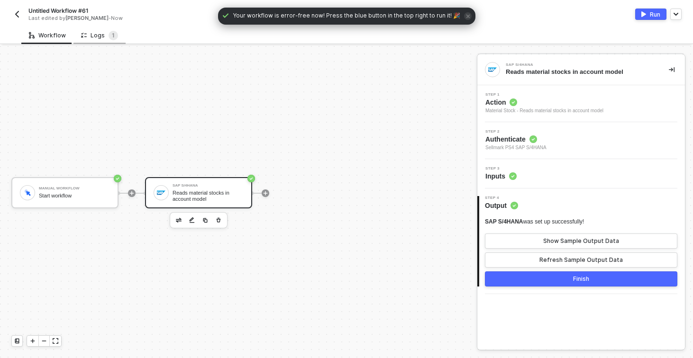
click at [102, 39] on div "Logs 1" at bounding box center [99, 35] width 37 height 9
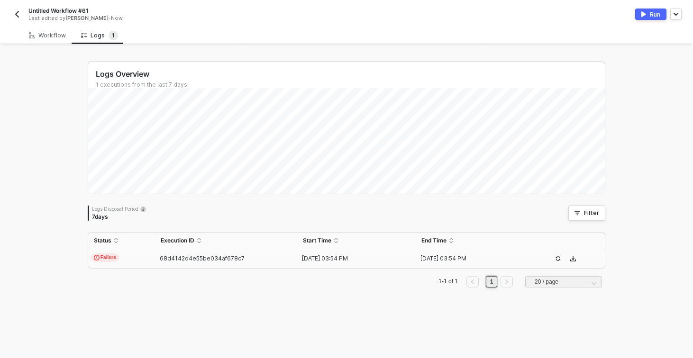
click at [136, 263] on td "Failure" at bounding box center [121, 258] width 67 height 19
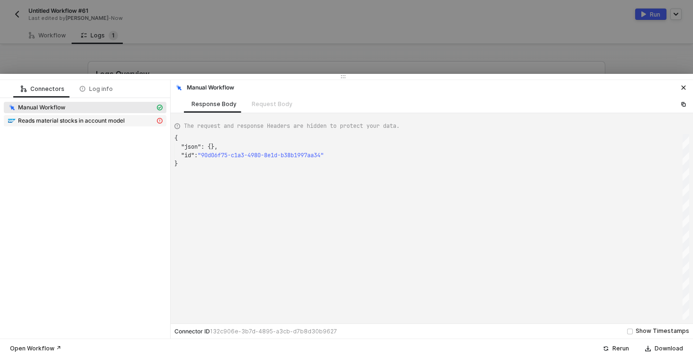
click at [80, 119] on span "Reads material stocks in account model" at bounding box center [71, 121] width 107 height 8
type textarea "{ "message": "{\"code\":\"/IWFND/MED/170\",\"message\":{\"lang\":\"en\",\"value…"
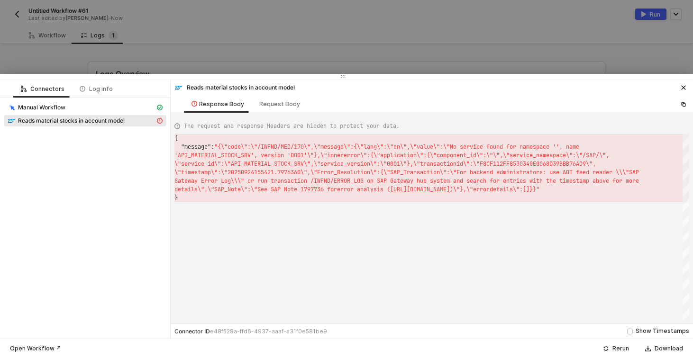
click at [144, 55] on div at bounding box center [346, 179] width 693 height 358
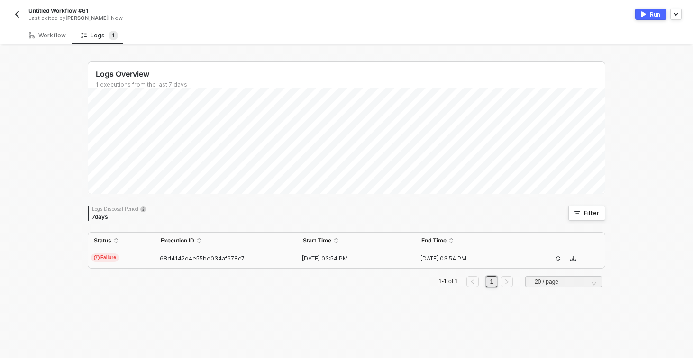
click at [161, 255] on span "68d4142d4e55be034af678c7" at bounding box center [202, 258] width 85 height 7
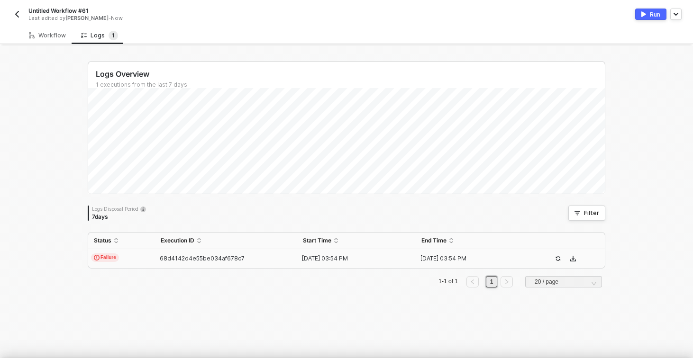
scroll to position [26, 0]
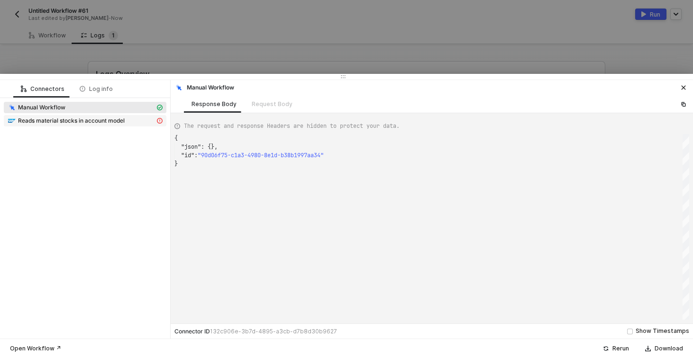
click at [96, 125] on span "Reads material stocks in account model" at bounding box center [85, 120] width 162 height 11
type textarea "{ "message": "{\"code\":\"/IWFND/MED/170\",\"message\":{\"lang\":\"en\",\"value…"
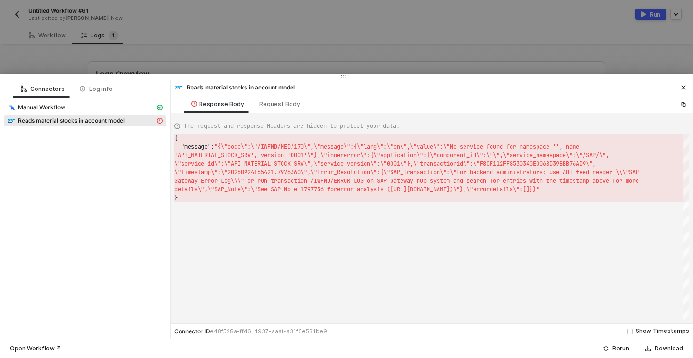
click at [246, 44] on div at bounding box center [346, 179] width 693 height 358
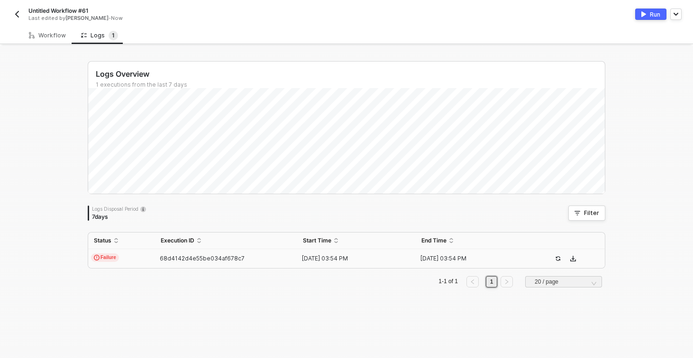
click at [144, 256] on td "Failure" at bounding box center [121, 258] width 67 height 19
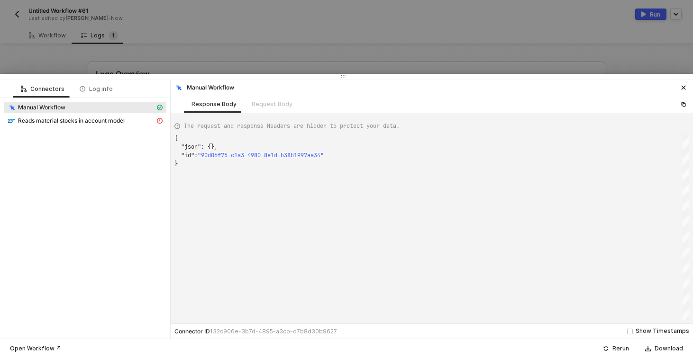
scroll to position [26, 0]
click at [147, 30] on div at bounding box center [346, 179] width 693 height 358
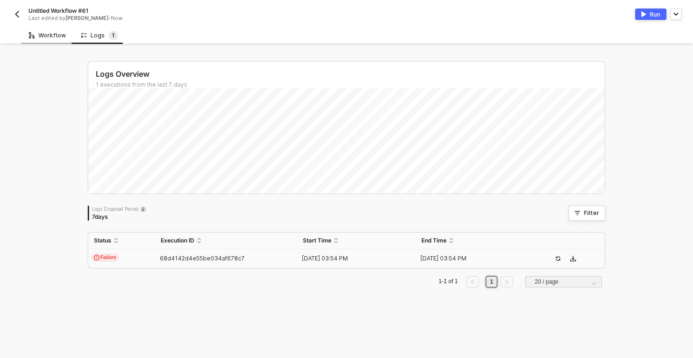
click at [53, 39] on div "Workflow" at bounding box center [47, 36] width 37 height 8
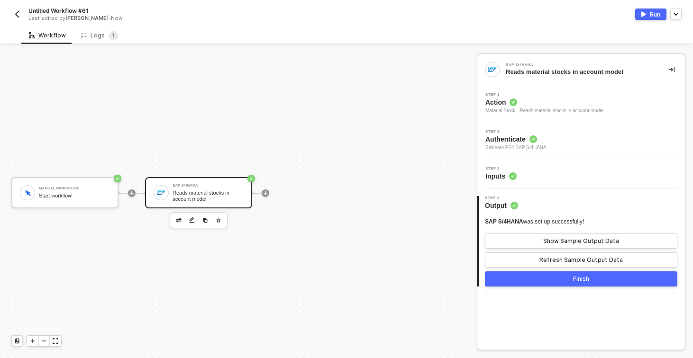
click at [16, 14] on img "button" at bounding box center [17, 14] width 8 height 8
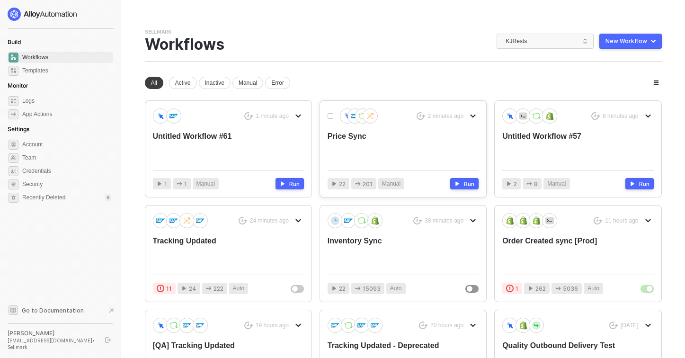
click at [353, 142] on div "Price Sync" at bounding box center [388, 146] width 121 height 31
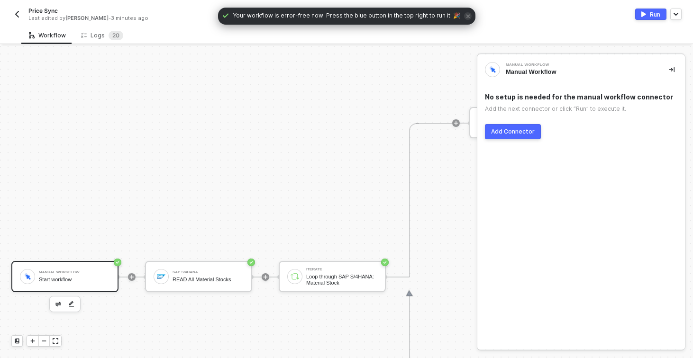
scroll to position [302, 0]
click at [17, 10] on img "button" at bounding box center [17, 14] width 8 height 8
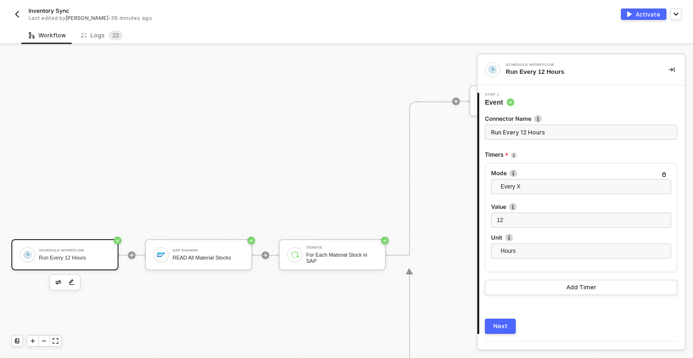
scroll to position [338, 0]
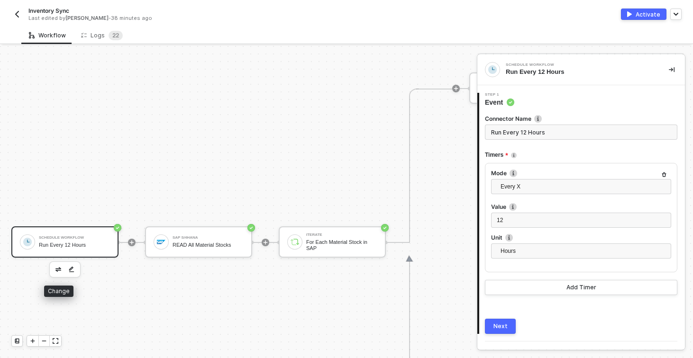
click at [55, 272] on button "button" at bounding box center [58, 269] width 11 height 11
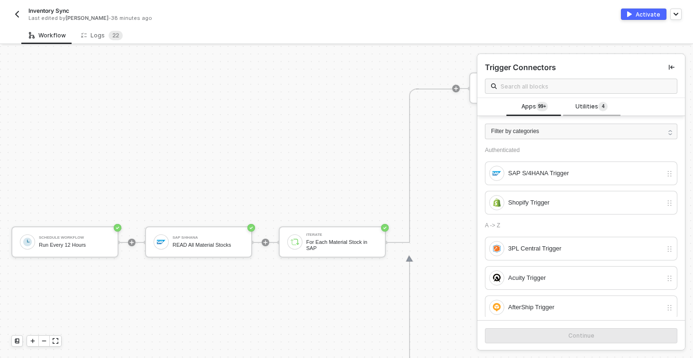
click at [587, 107] on span "Utilities 4" at bounding box center [591, 107] width 32 height 10
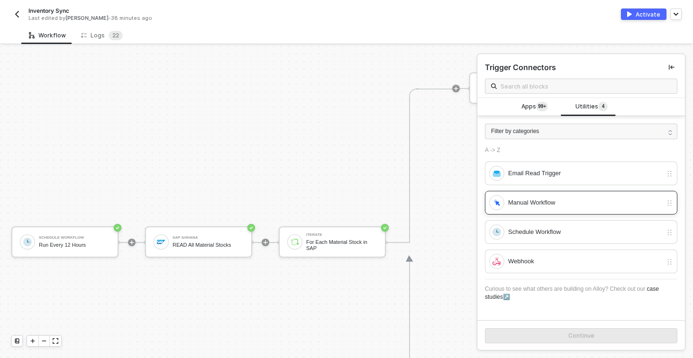
click at [534, 195] on div "Manual Workflow" at bounding box center [575, 202] width 173 height 15
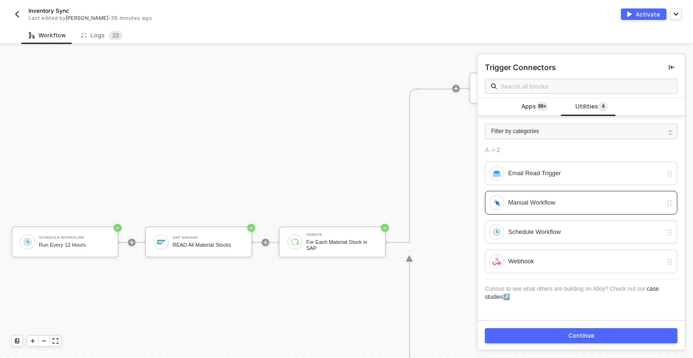
click at [547, 343] on button "Continue" at bounding box center [581, 335] width 192 height 15
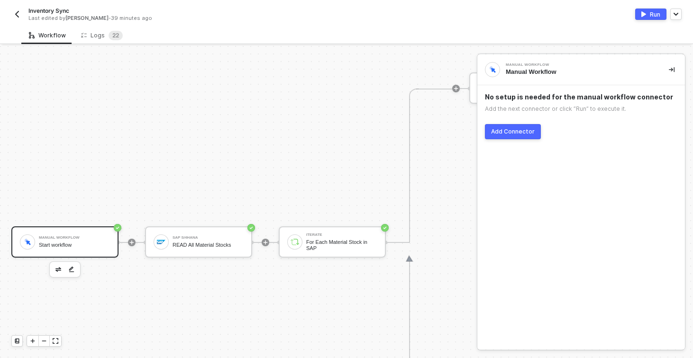
click at [199, 254] on div "SAP S/4HANA READ All Material Stocks" at bounding box center [198, 241] width 107 height 31
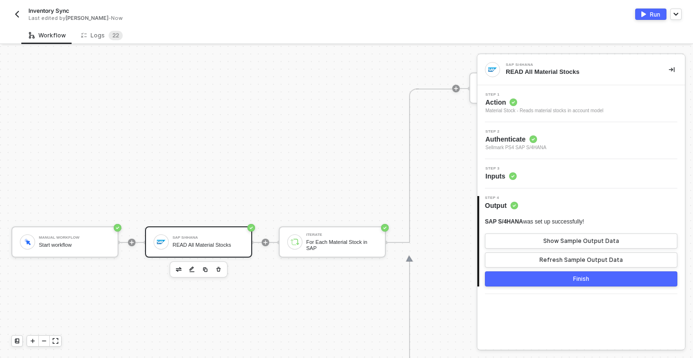
click at [592, 182] on div "Step 3 Inputs" at bounding box center [580, 173] width 207 height 29
click at [586, 173] on div "Step 3 Inputs" at bounding box center [581, 174] width 205 height 14
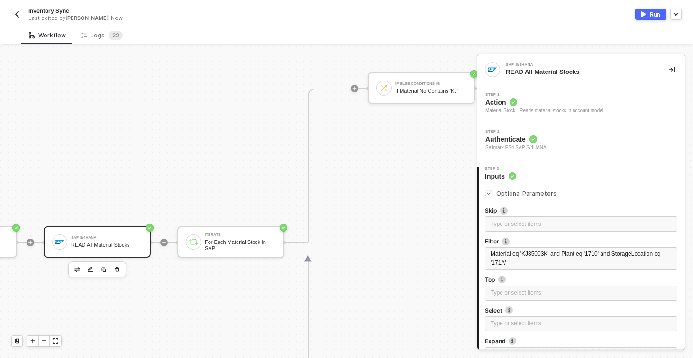
scroll to position [338, 17]
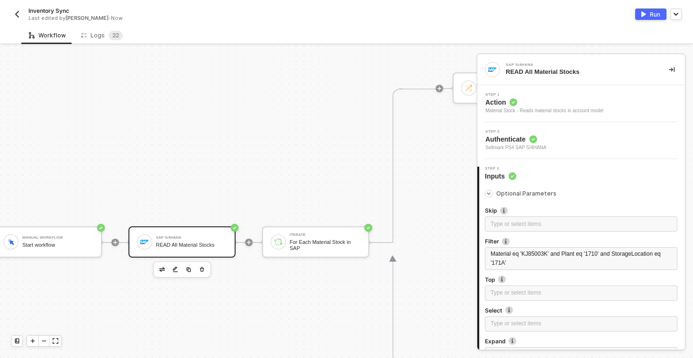
click at [645, 15] on img "button" at bounding box center [643, 14] width 5 height 6
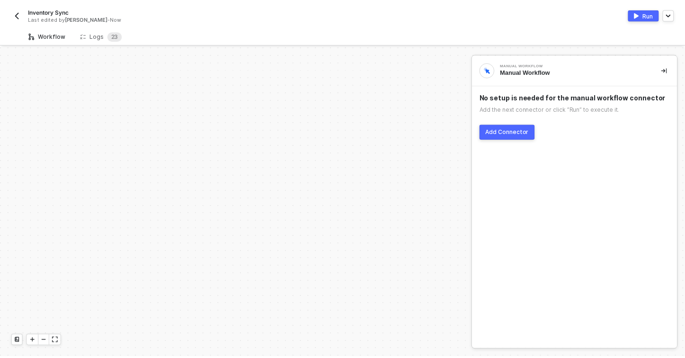
scroll to position [267, 0]
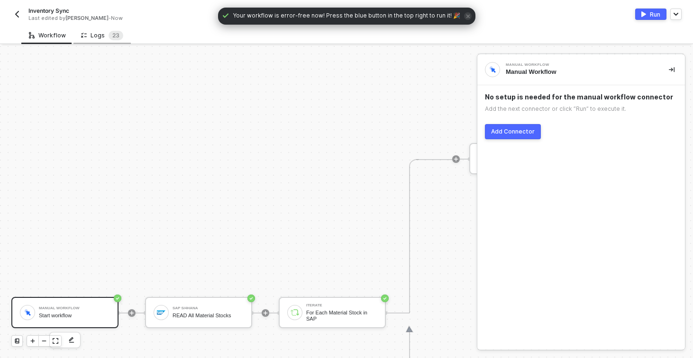
click at [97, 37] on div "Logs 2 3" at bounding box center [102, 35] width 42 height 9
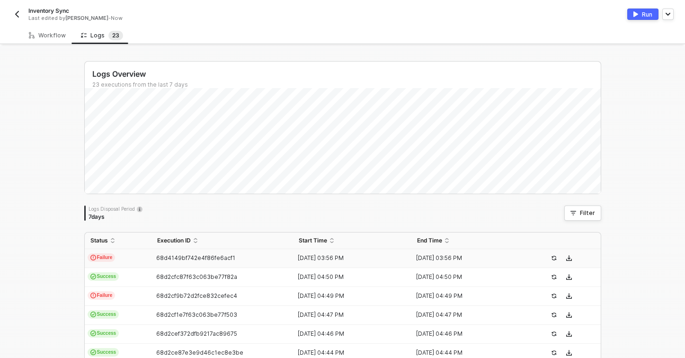
click at [127, 262] on td "Failure" at bounding box center [118, 258] width 67 height 19
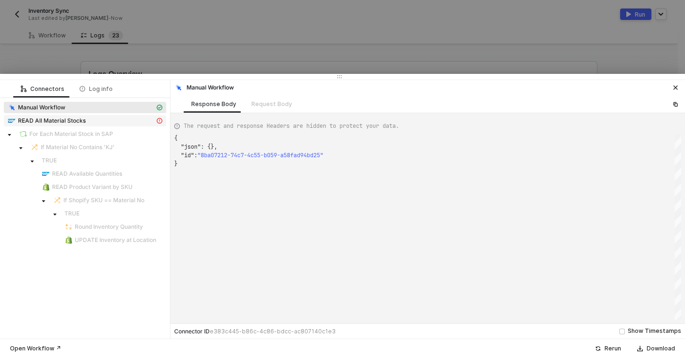
click at [83, 120] on span "READ All Material Stocks" at bounding box center [52, 121] width 68 height 8
type textarea "{ "message": "{\"code\":\"/IWFND/MED/170\",\"message\":{\"lang\":\"en\",\"value…"
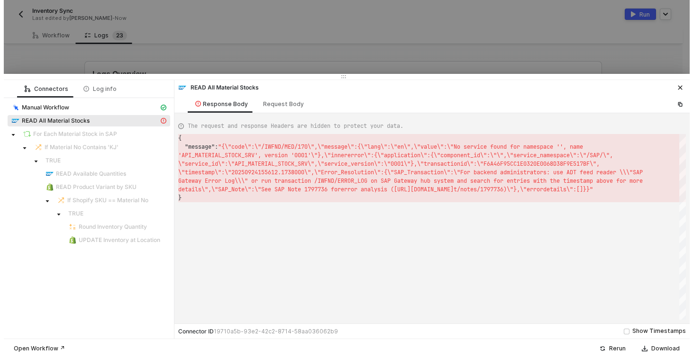
scroll to position [9, 0]
click at [144, 43] on div at bounding box center [342, 179] width 685 height 358
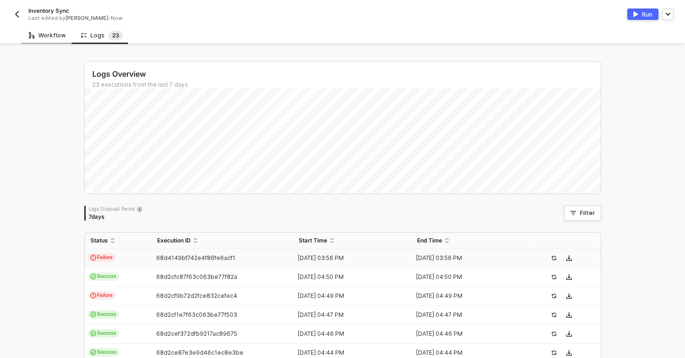
click at [49, 43] on div "Workflow" at bounding box center [47, 36] width 52 height 18
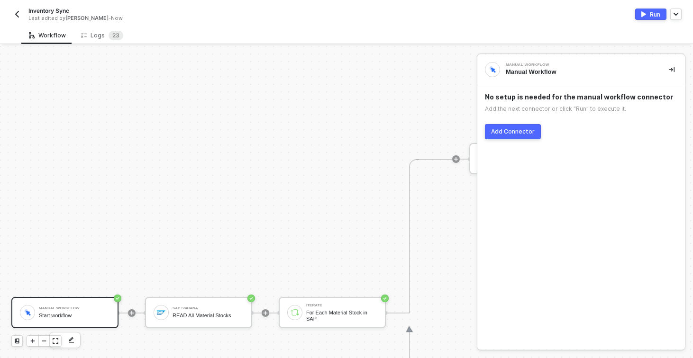
click at [14, 9] on button "button" at bounding box center [16, 14] width 11 height 11
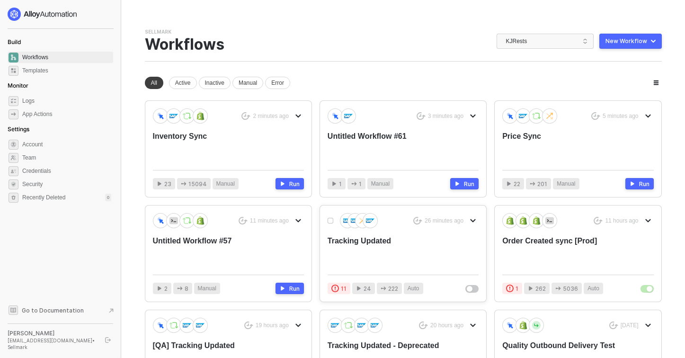
scroll to position [48, 0]
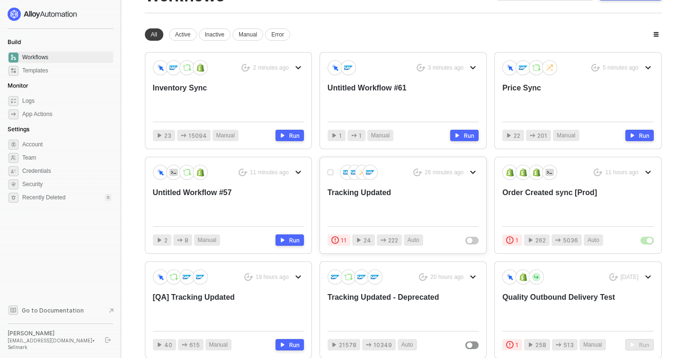
click at [394, 205] on div "Tracking Updated" at bounding box center [388, 203] width 121 height 31
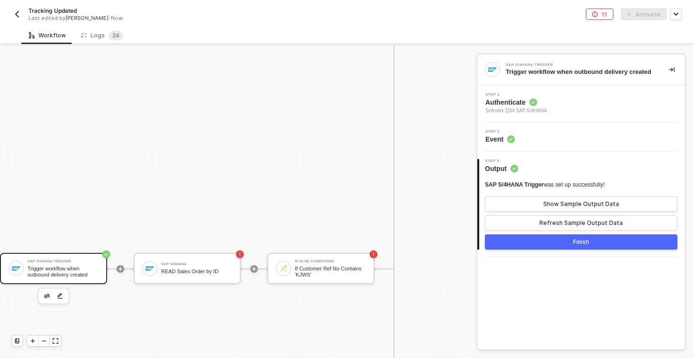
scroll to position [667, 0]
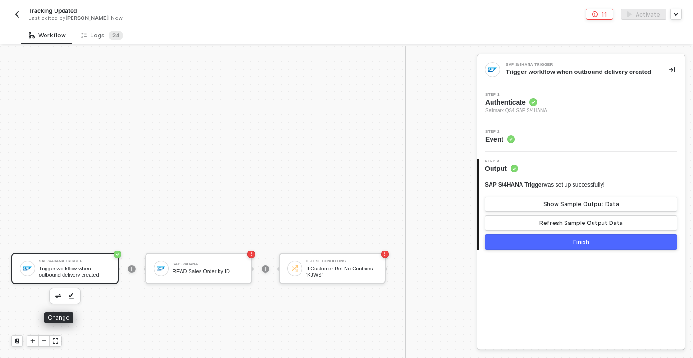
click at [54, 298] on button "button" at bounding box center [58, 295] width 11 height 11
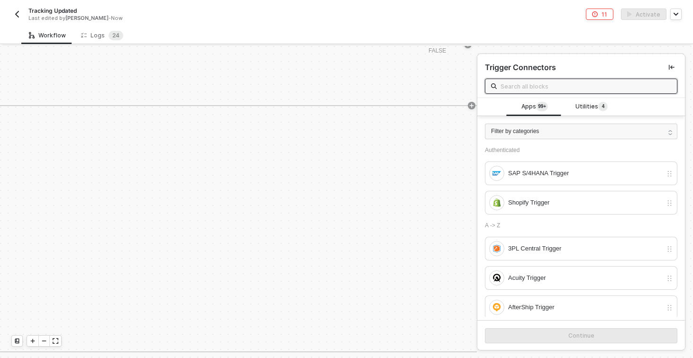
scroll to position [0, 1994]
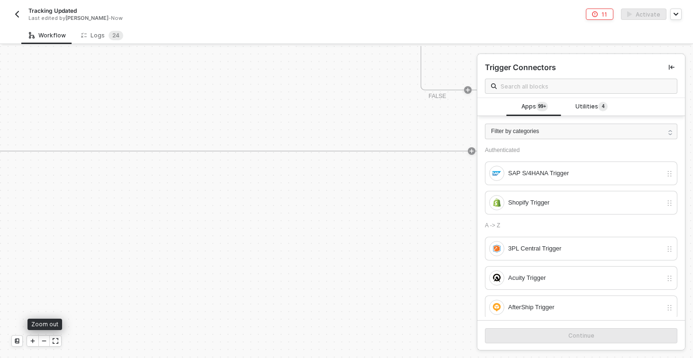
click at [44, 346] on div at bounding box center [44, 340] width 35 height 11
click at [47, 284] on div "Shopify #3 READ Fulfillment Order by ID If-Else Conditions #3 If Fulfillment Or…" at bounding box center [342, 244] width 1304 height 308
click at [43, 336] on div at bounding box center [43, 341] width 11 height 10
click at [43, 337] on div at bounding box center [43, 341] width 11 height 10
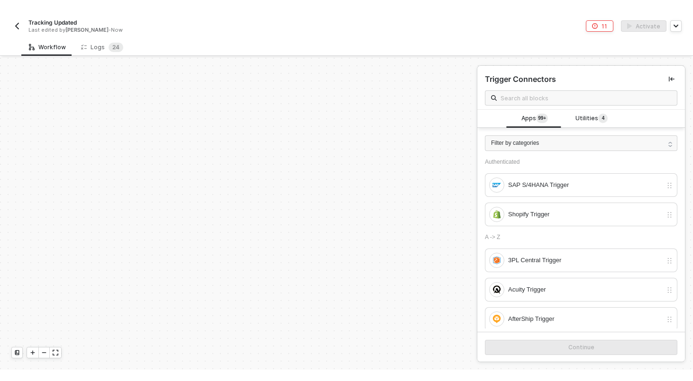
scroll to position [184, 1994]
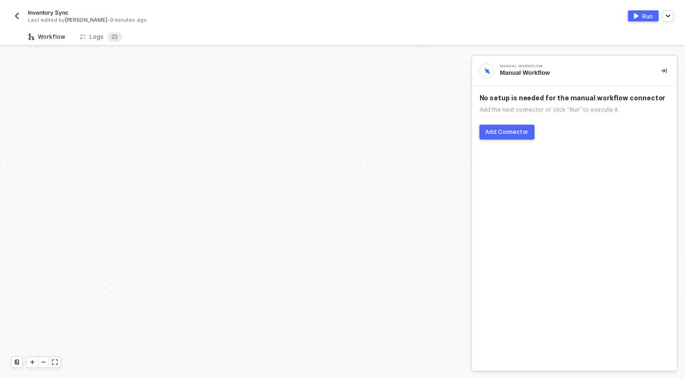
scroll to position [273, 0]
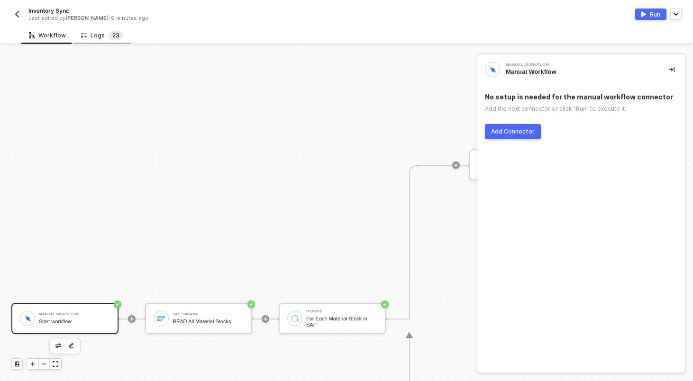
click at [116, 36] on span "3" at bounding box center [118, 35] width 4 height 7
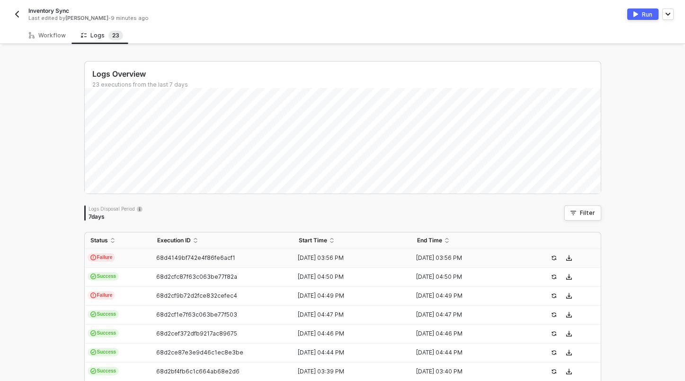
click at [111, 254] on div "Failure" at bounding box center [100, 257] width 31 height 9
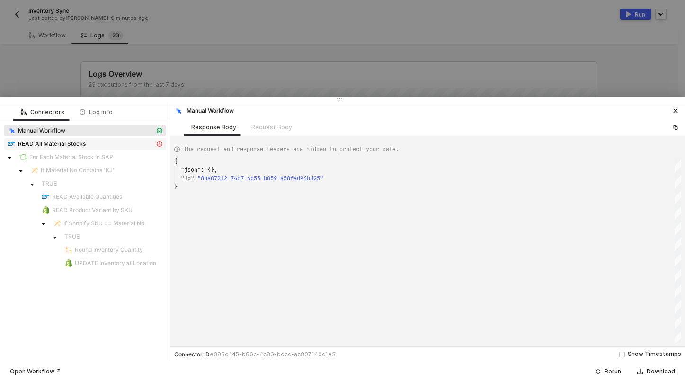
click at [52, 142] on span "READ All Material Stocks" at bounding box center [52, 144] width 68 height 8
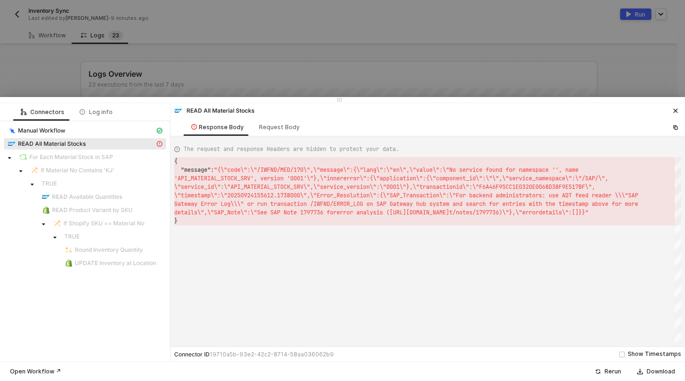
scroll to position [9, 92]
click at [267, 187] on span "\"service_id\":\"API_MATERIAL_STOCK_SRV\",\"servic" at bounding box center [257, 187] width 166 height 8
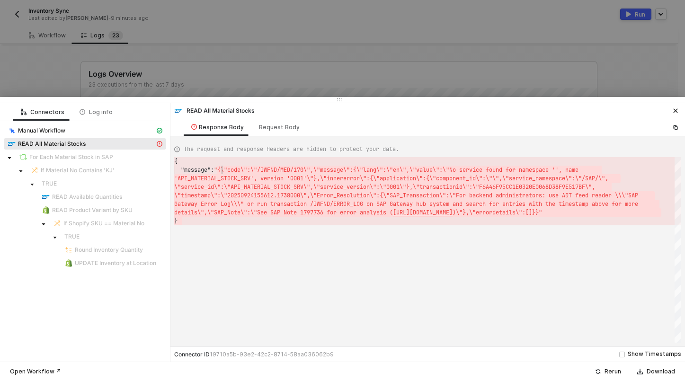
scroll to position [9, 45]
drag, startPoint x: 665, startPoint y: 217, endPoint x: 220, endPoint y: 169, distance: 447.9
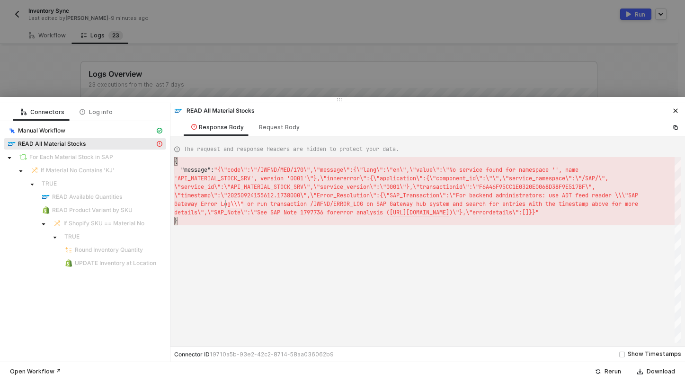
scroll to position [0, 484]
type textarea "{ "message": "{\"code\":\"/IWFND/MED/170\",\"message\":{\"lang\":\"en\",\"value…"
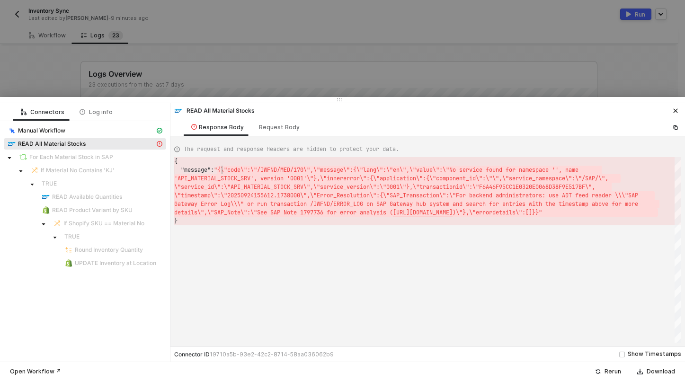
scroll to position [9, 45]
drag, startPoint x: 658, startPoint y: 210, endPoint x: 219, endPoint y: 172, distance: 439.8
